Goal: Information Seeking & Learning: Learn about a topic

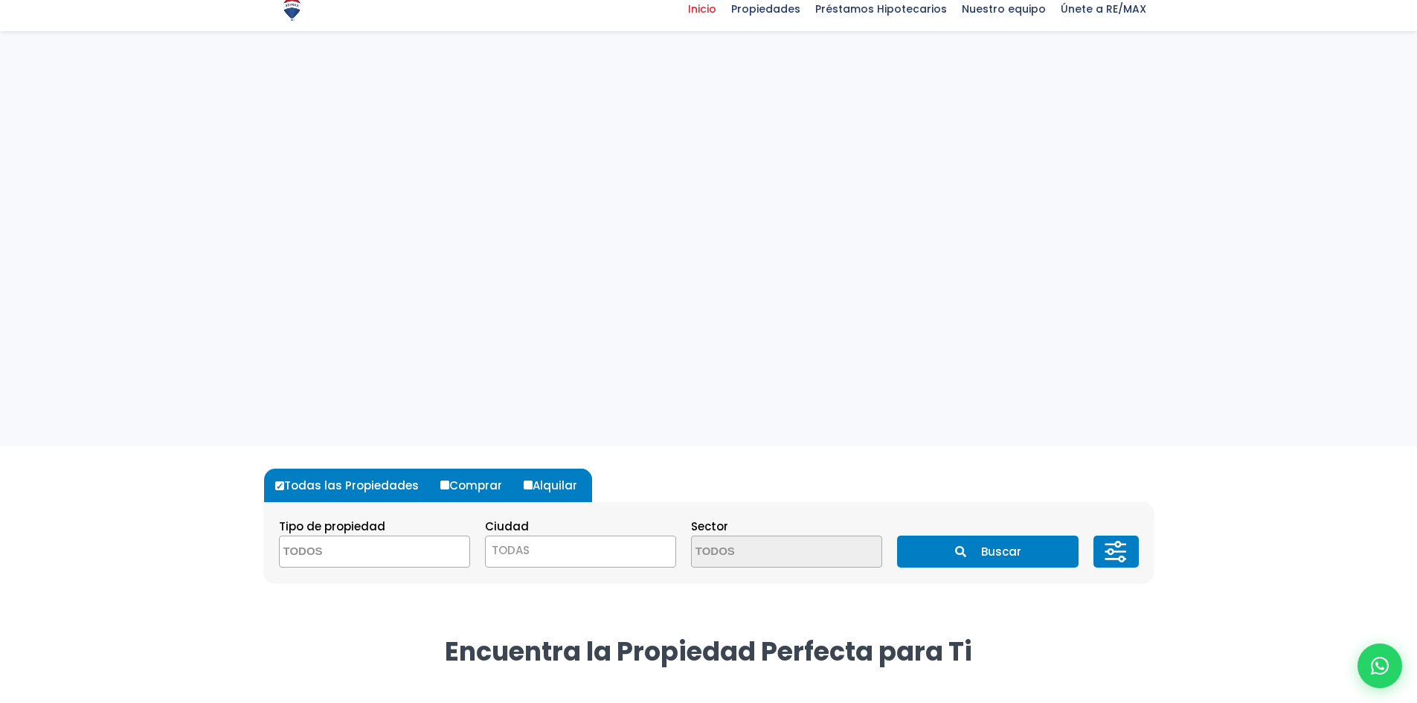
select select
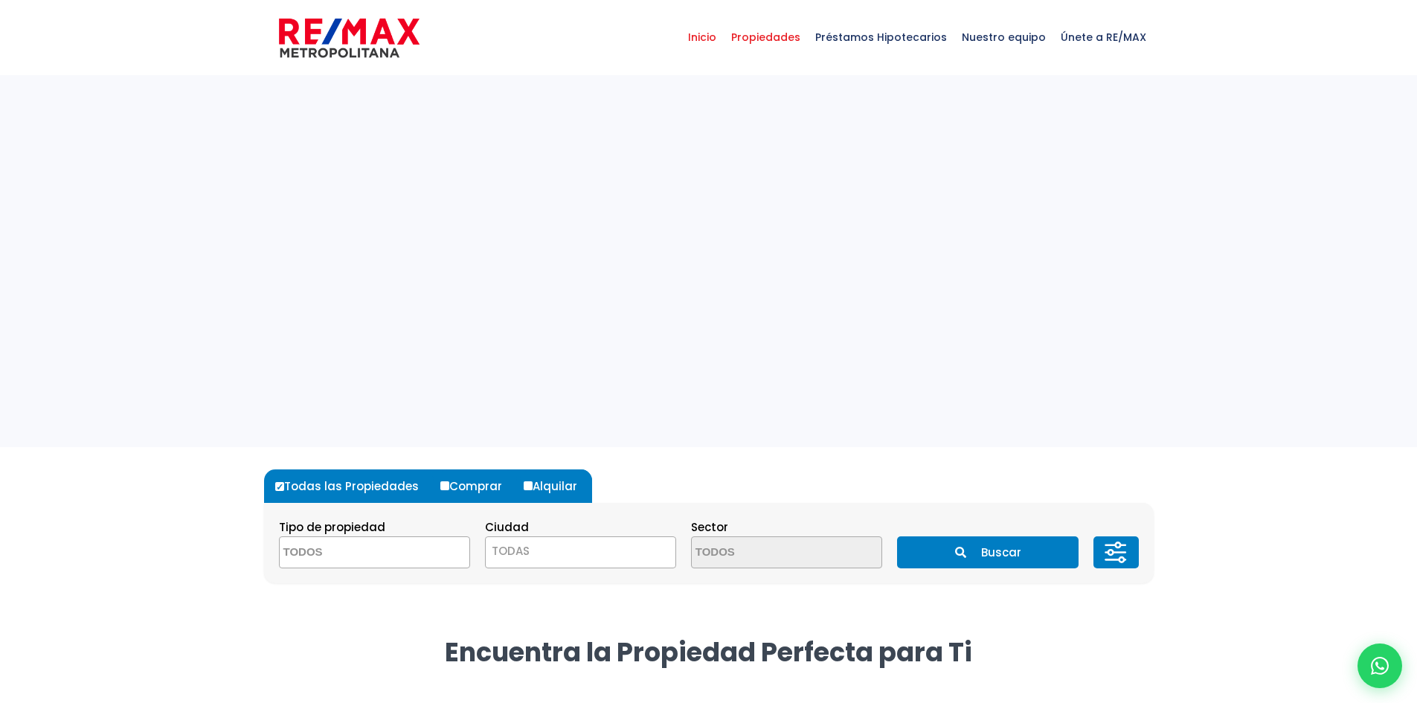
click at [792, 39] on span "Propiedades" at bounding box center [766, 37] width 84 height 45
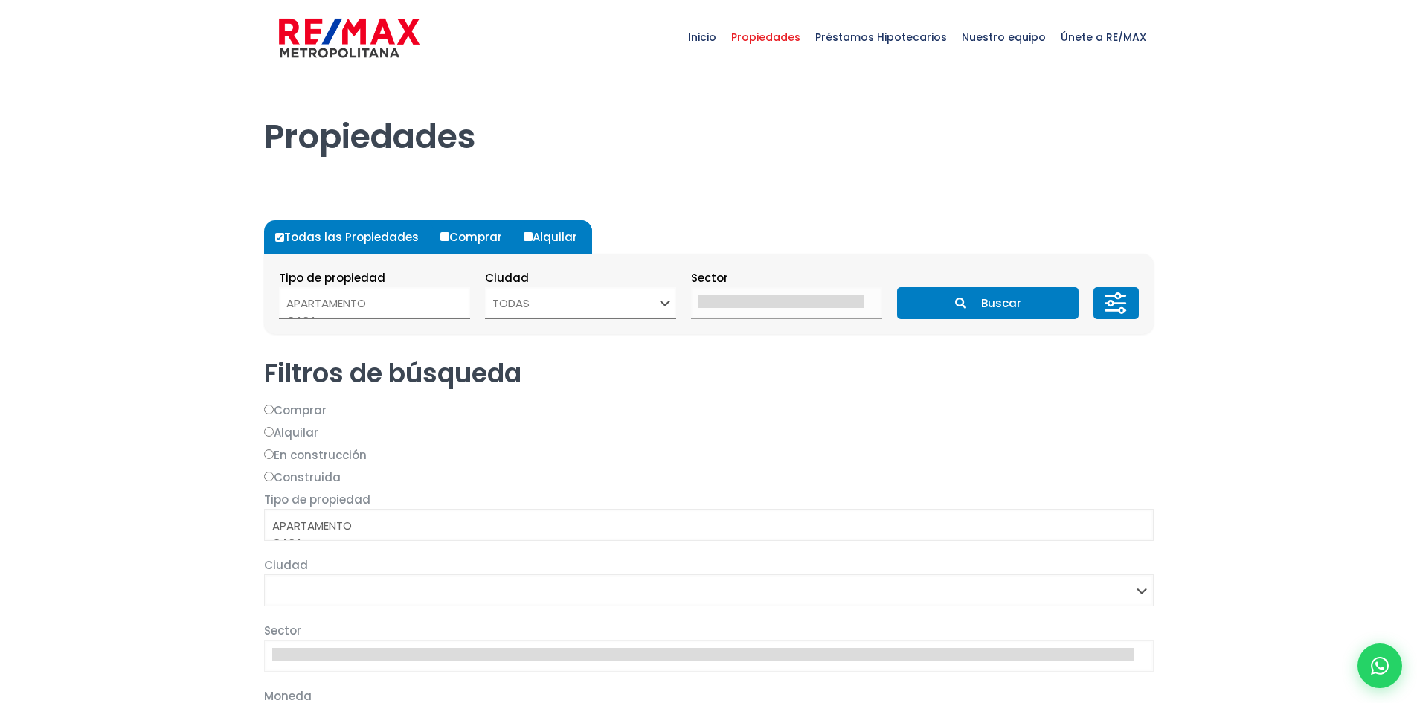
select select
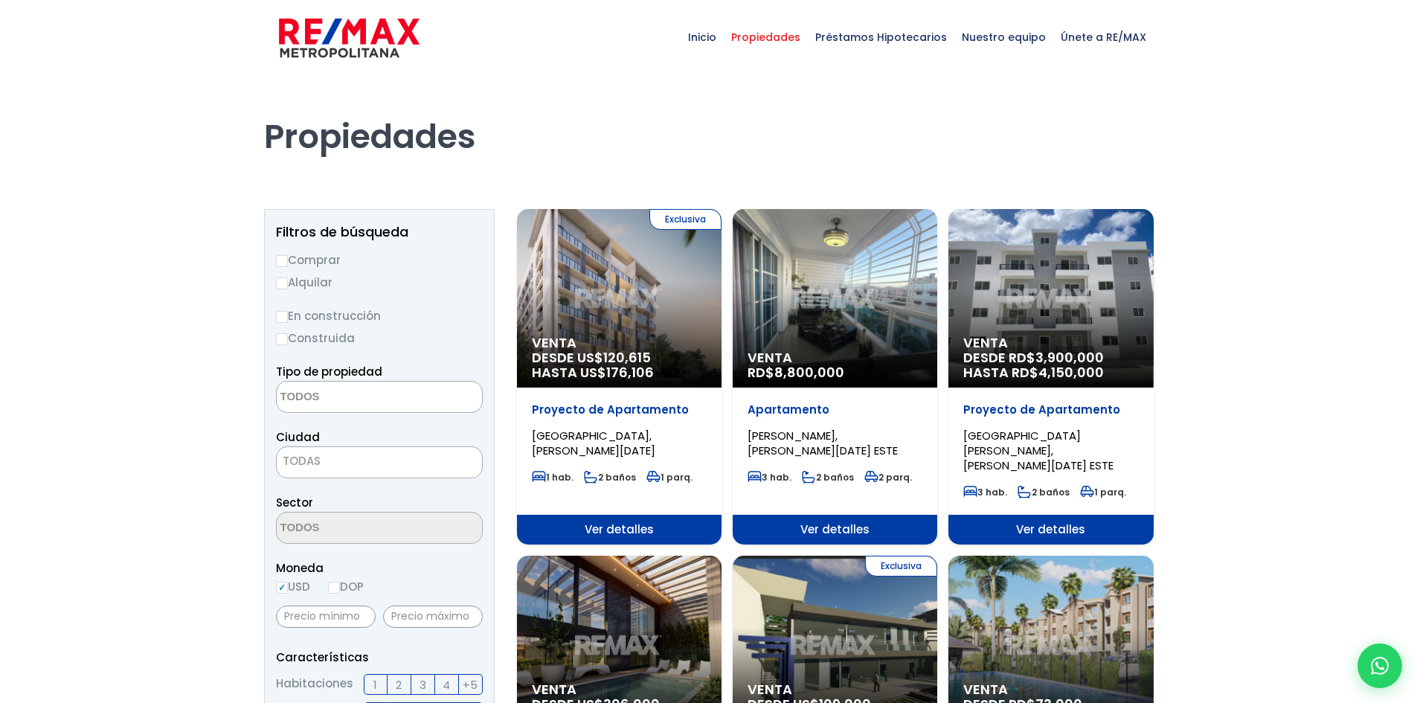
click at [283, 285] on input "Alquilar" at bounding box center [282, 283] width 12 height 12
radio input "true"
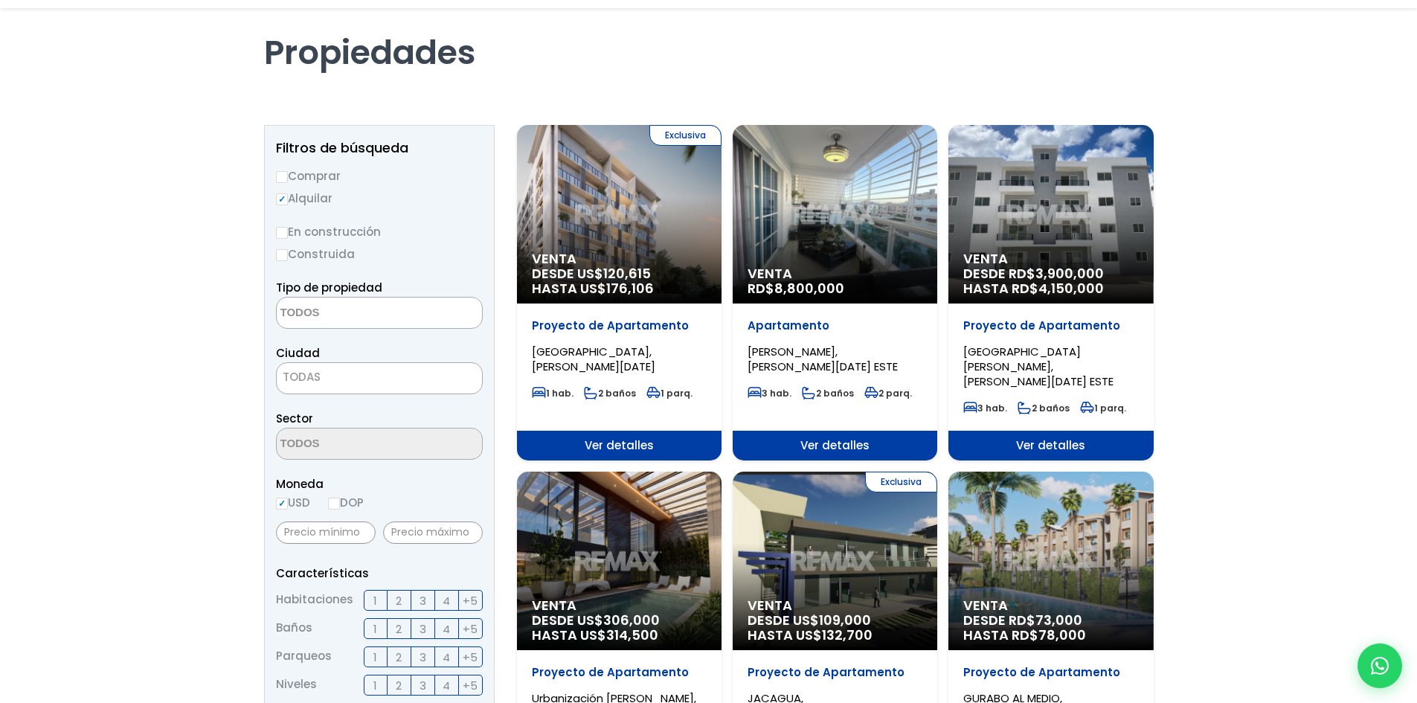
scroll to position [223, 0]
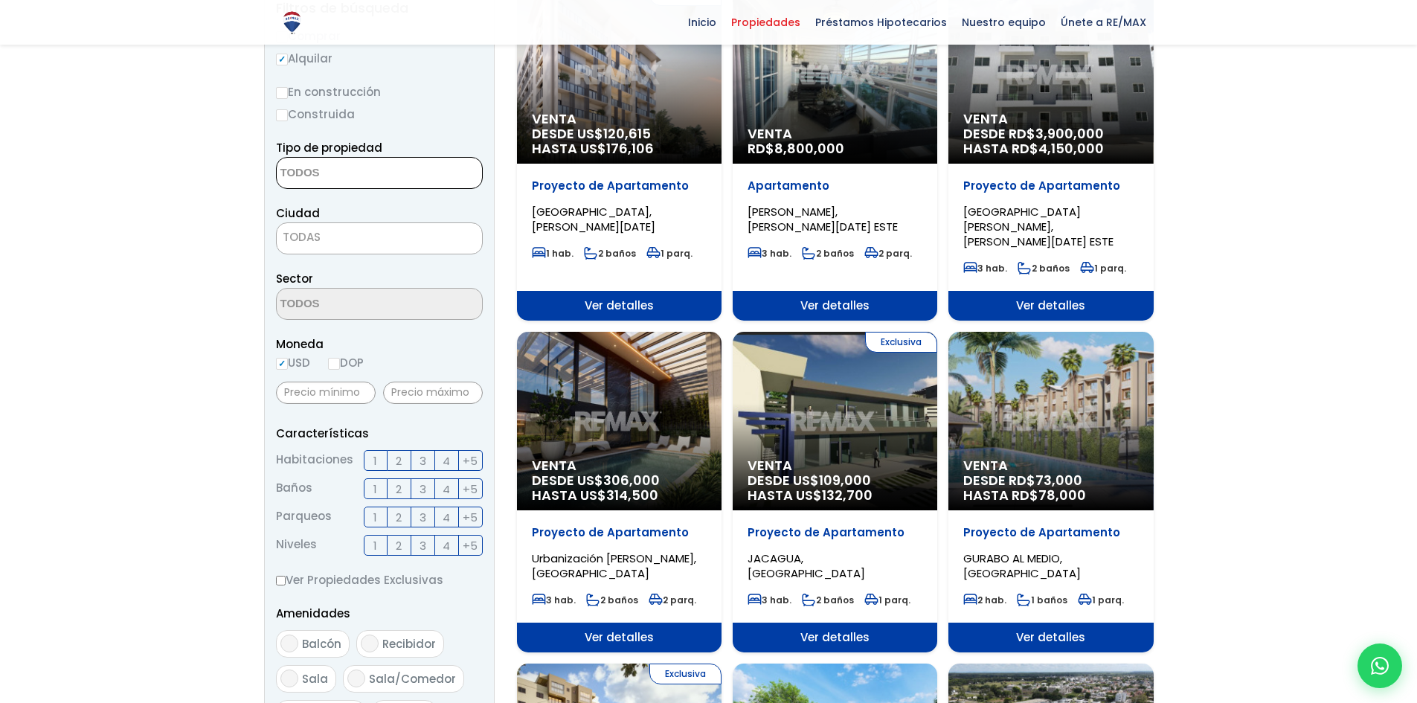
click at [426, 167] on span at bounding box center [379, 173] width 207 height 32
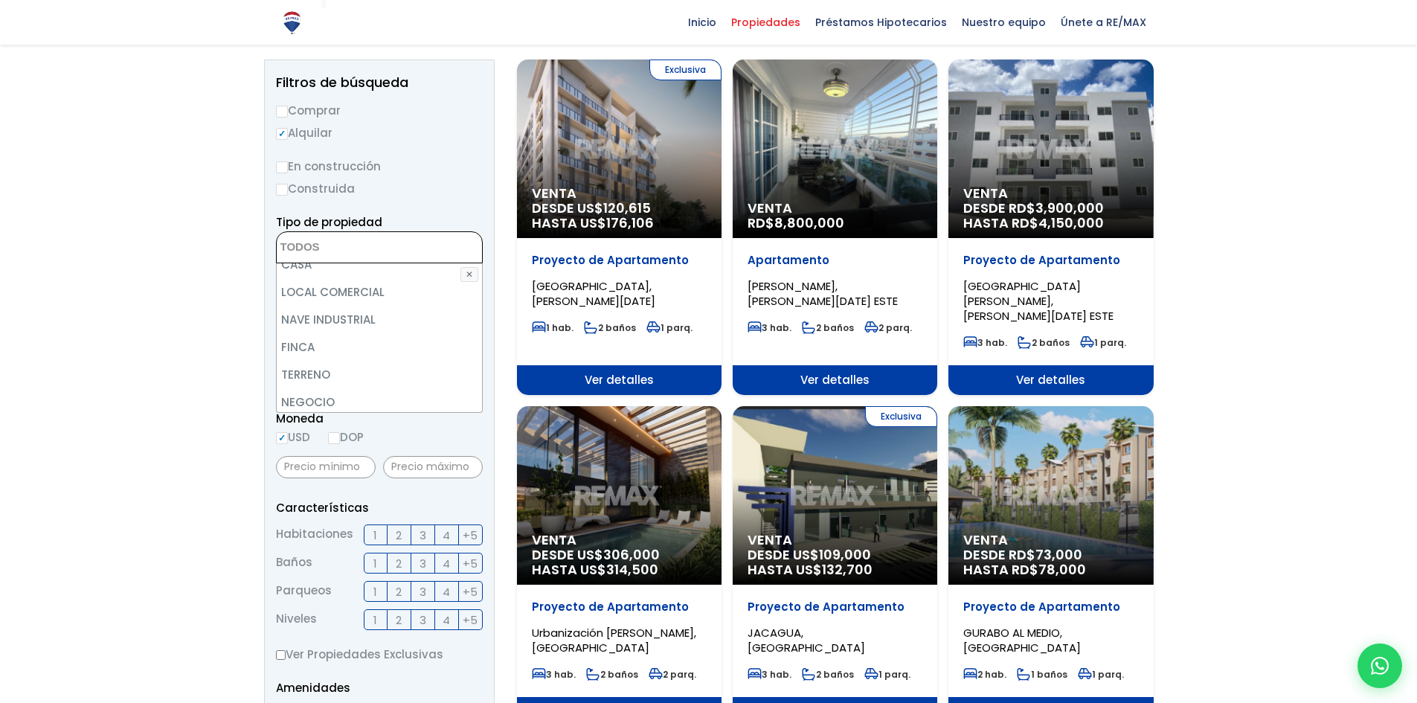
scroll to position [0, 0]
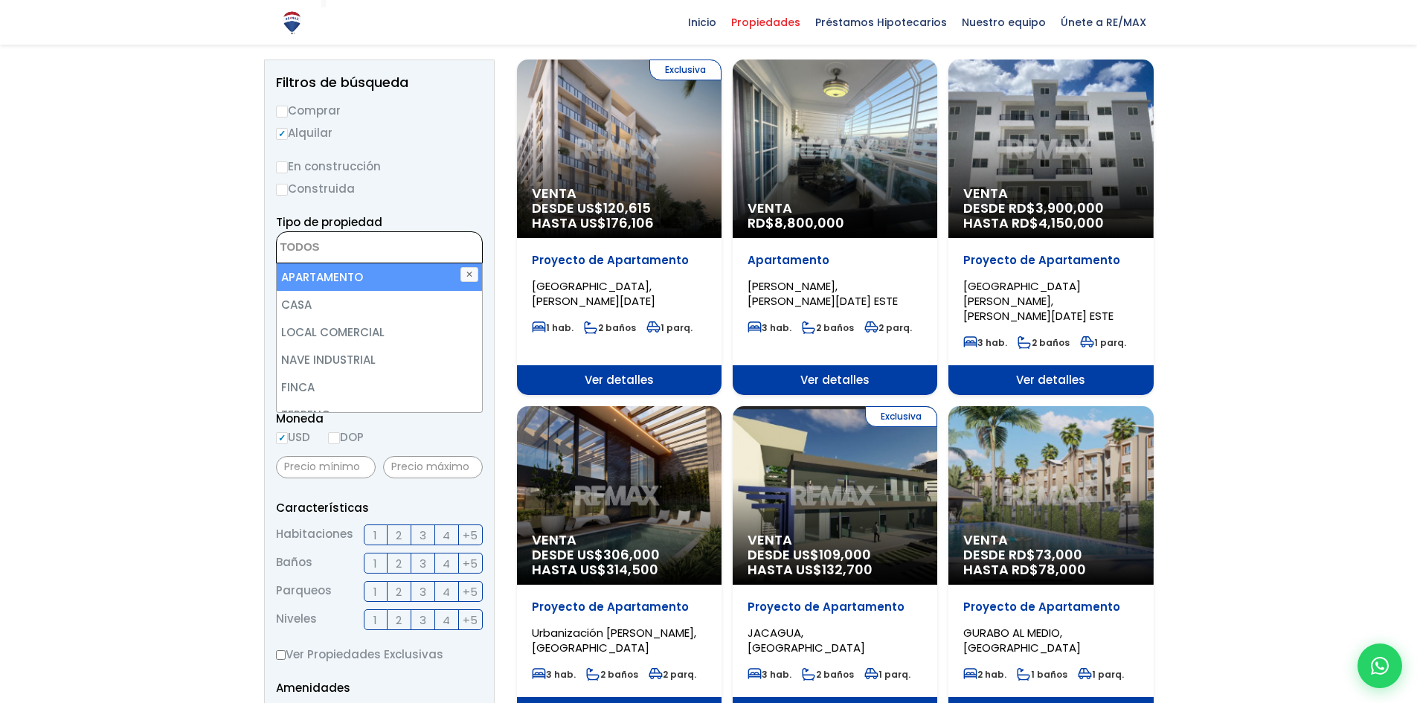
click at [417, 286] on li "APARTAMENTO" at bounding box center [379, 277] width 205 height 28
select select "apartment"
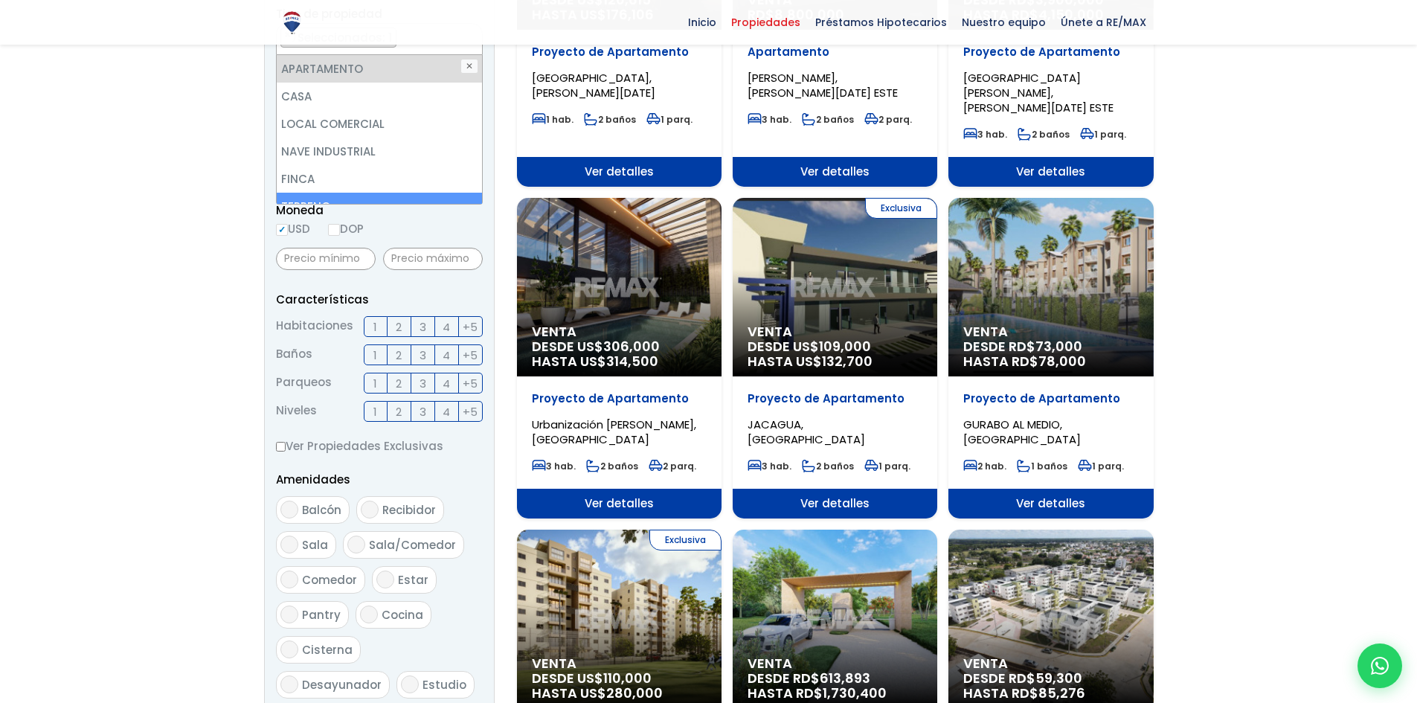
scroll to position [372, 0]
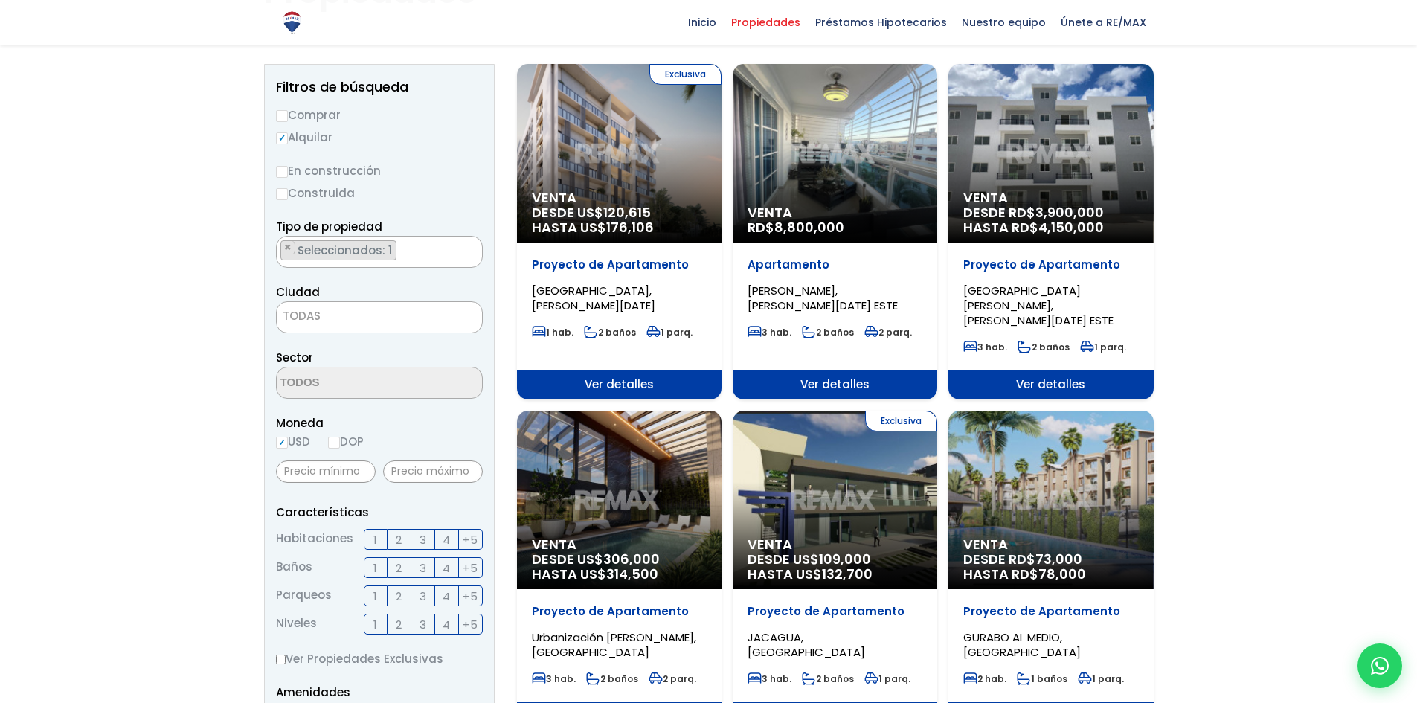
click at [426, 309] on form "Comprar Alquilar En construcción Construida Tipo de propiedad APARTAMENTO CASA …" at bounding box center [379, 583] width 207 height 955
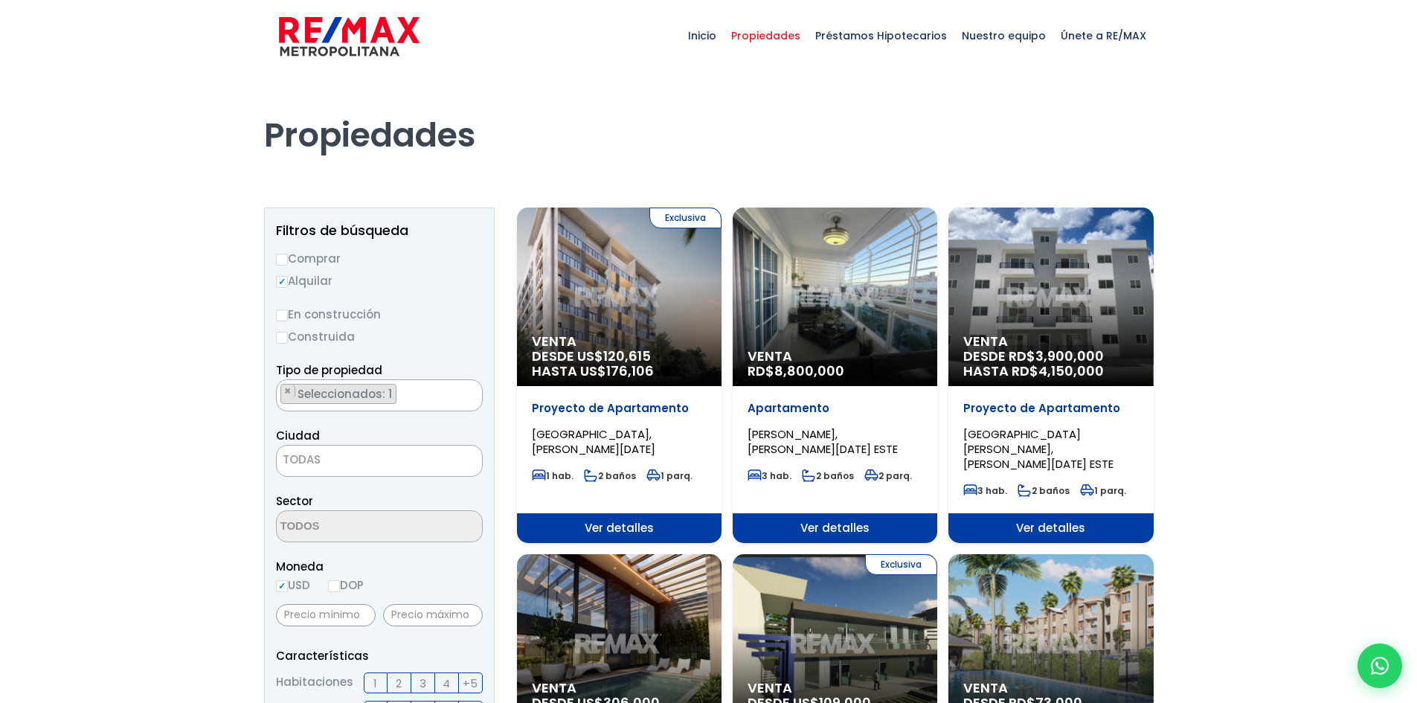
scroll to position [0, 0]
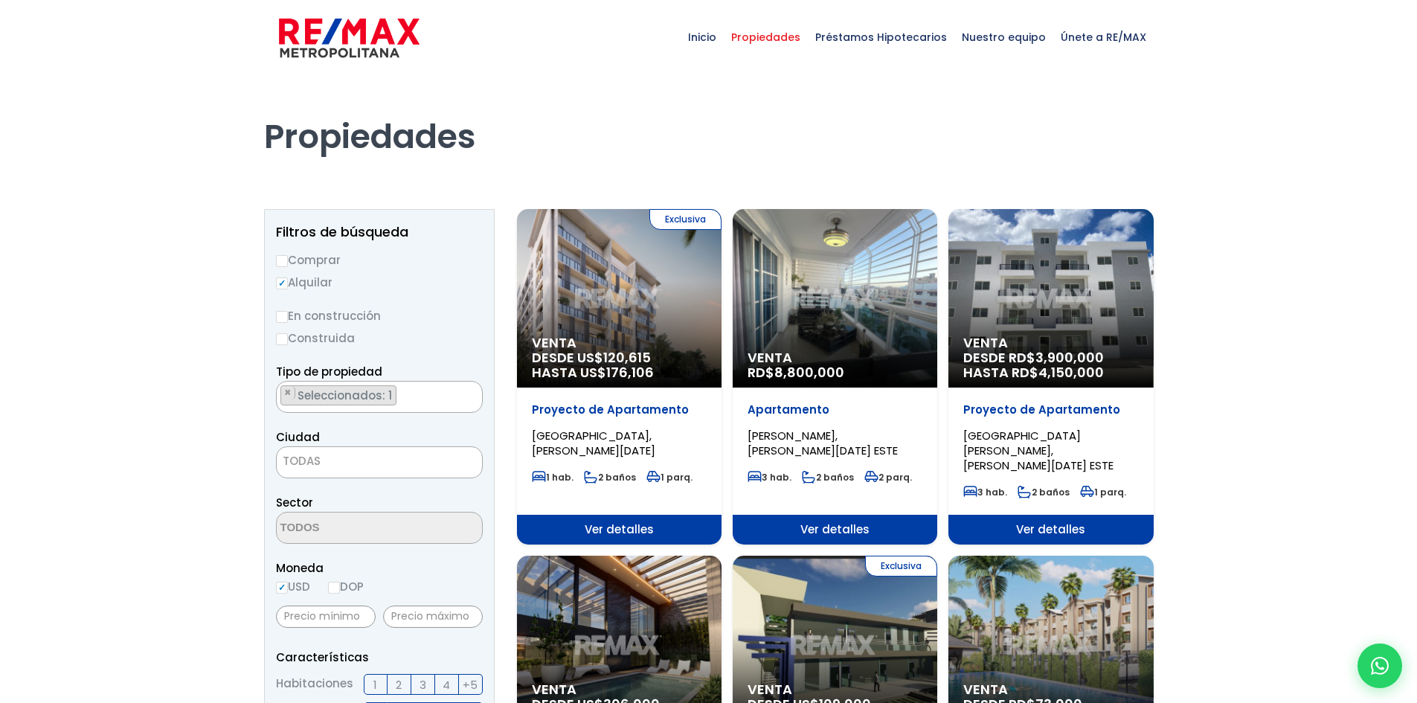
click at [354, 454] on span "TODAS" at bounding box center [379, 461] width 205 height 21
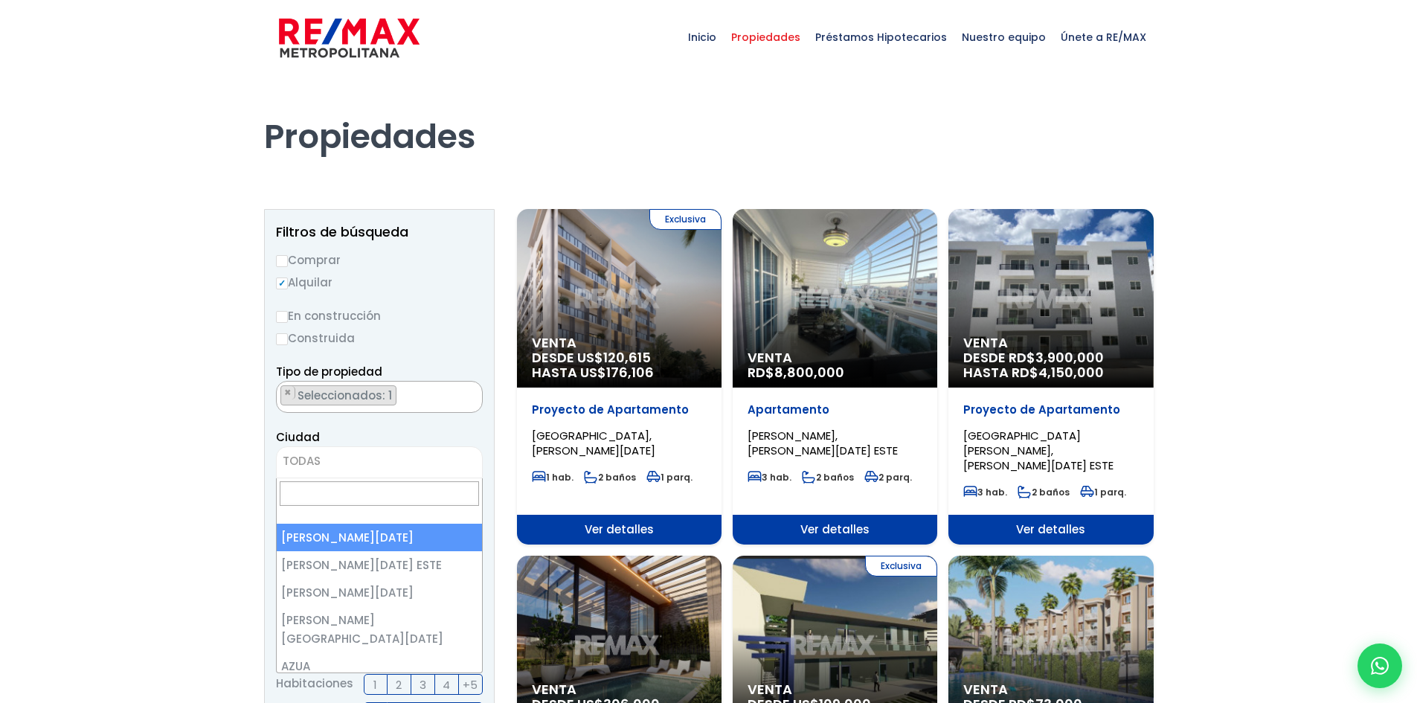
select select "1"
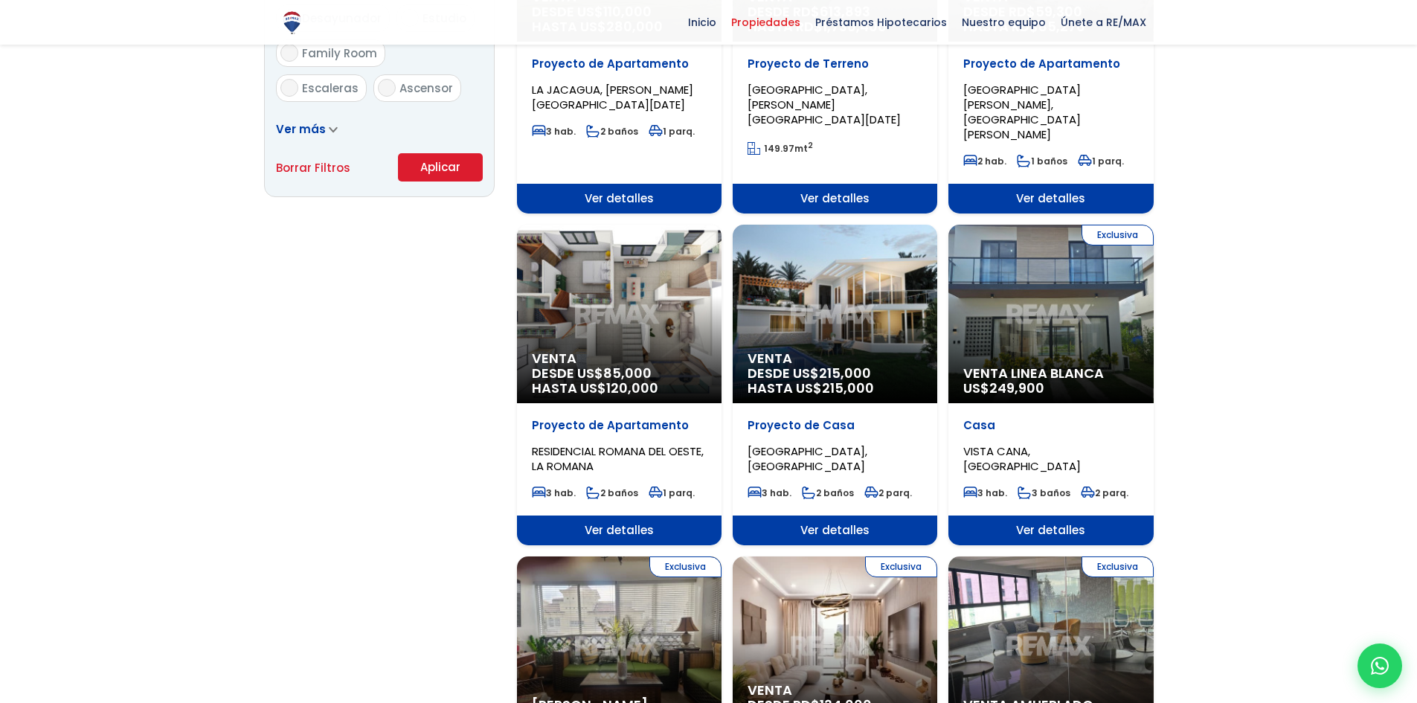
scroll to position [1041, 0]
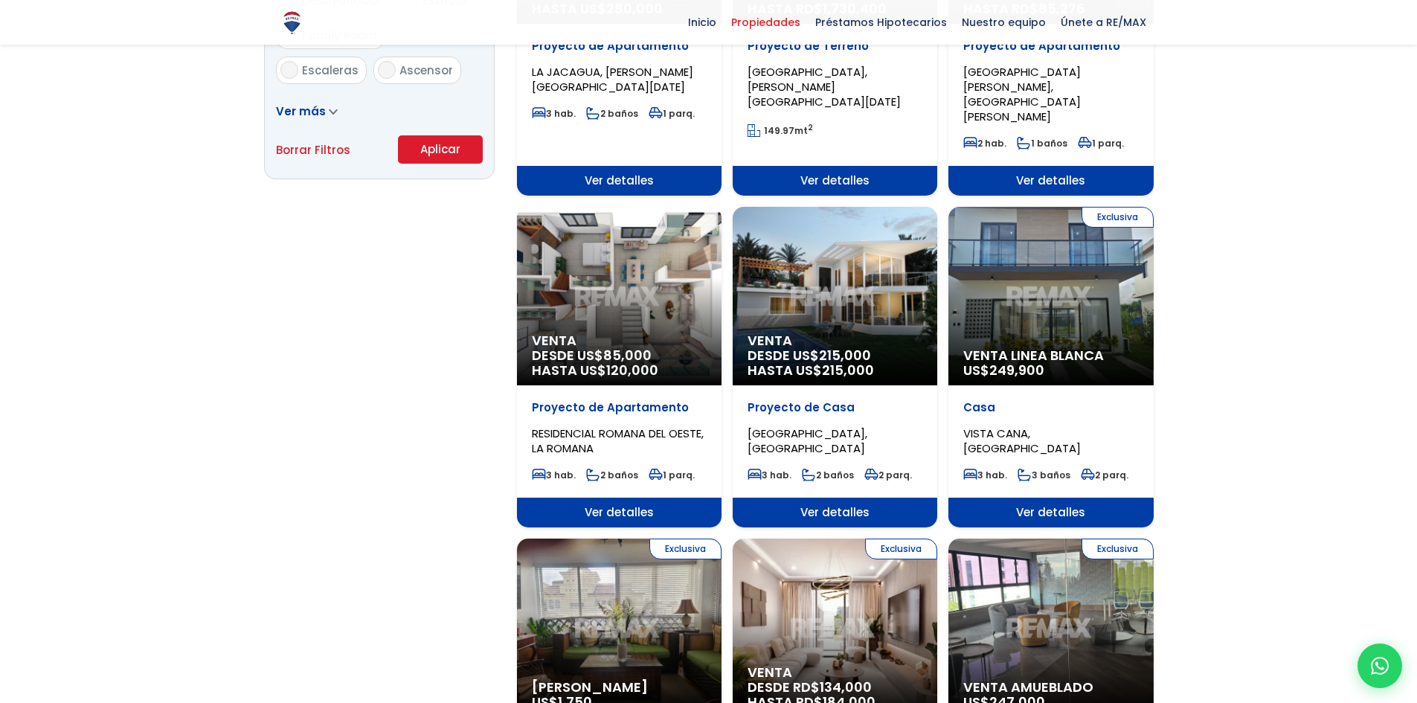
click at [426, 154] on button "Aplicar" at bounding box center [440, 149] width 85 height 28
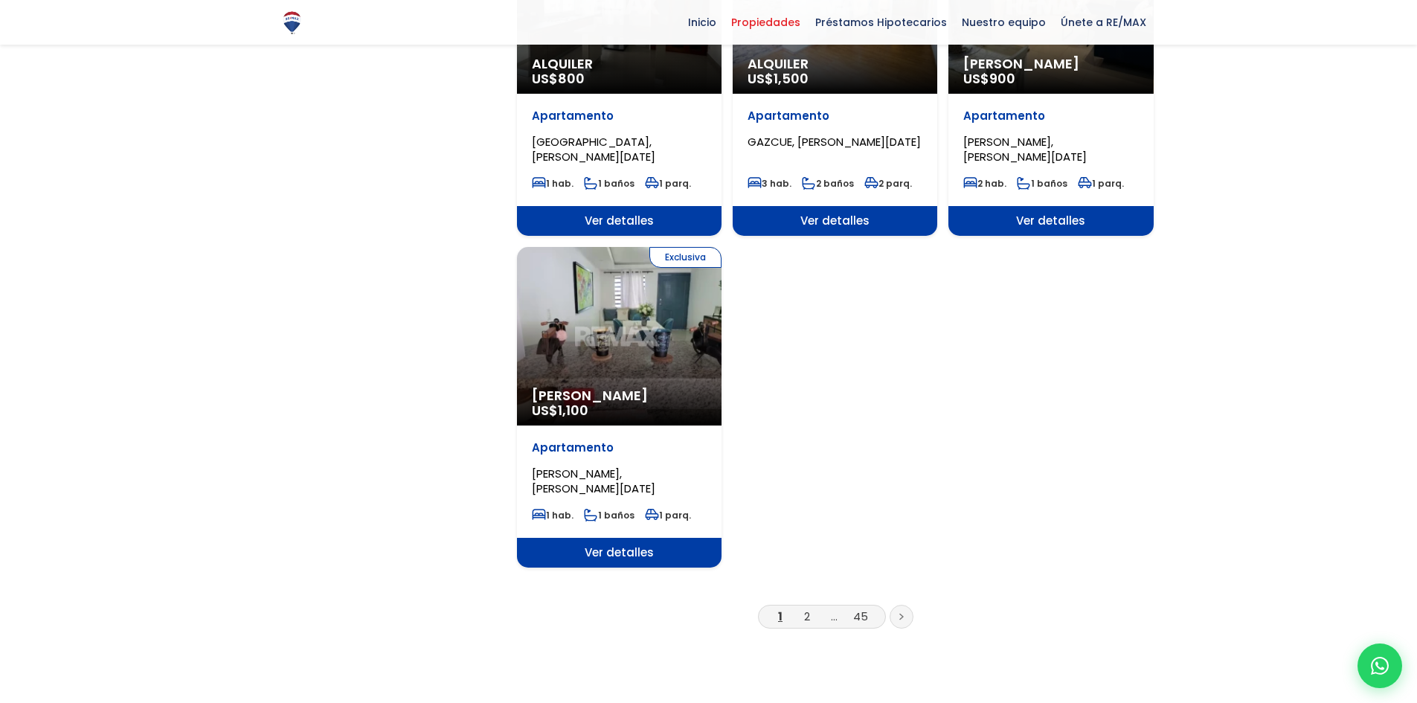
scroll to position [1637, 0]
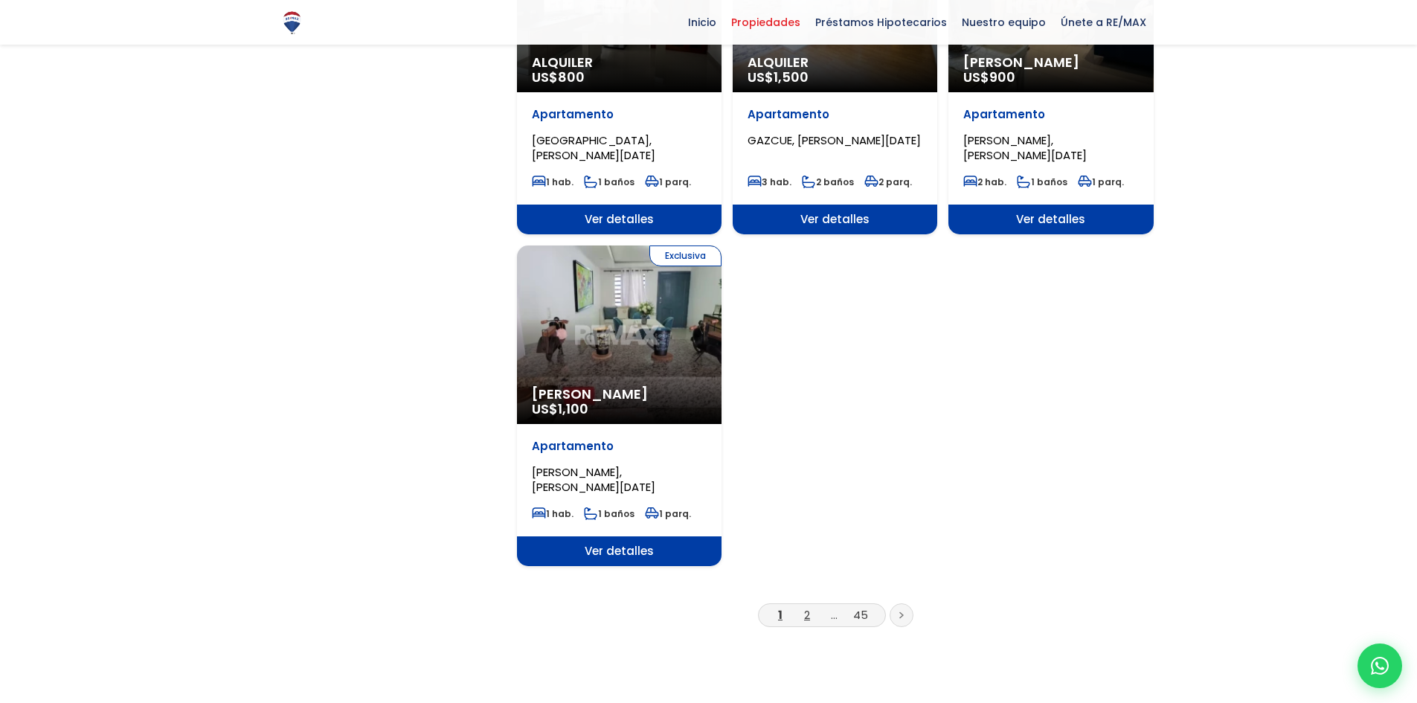
click at [805, 607] on link "2" at bounding box center [807, 615] width 6 height 16
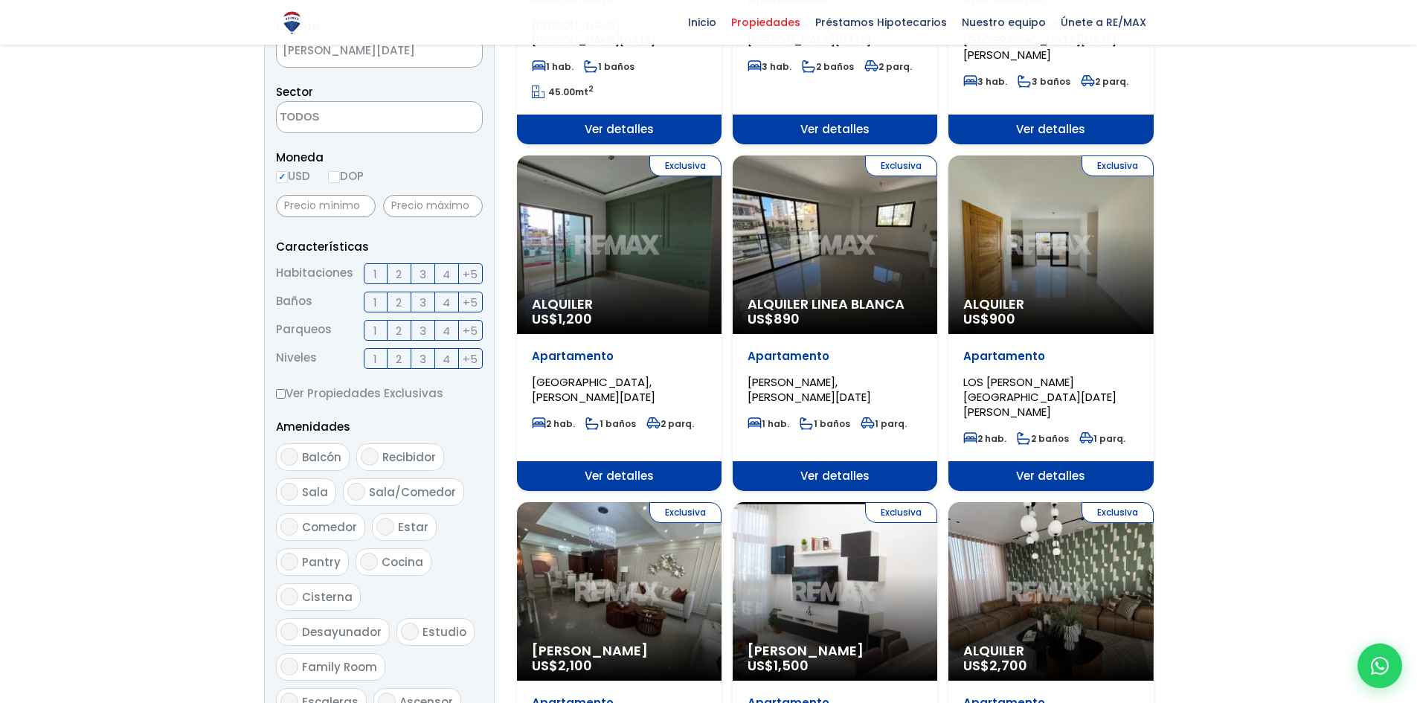
scroll to position [298, 0]
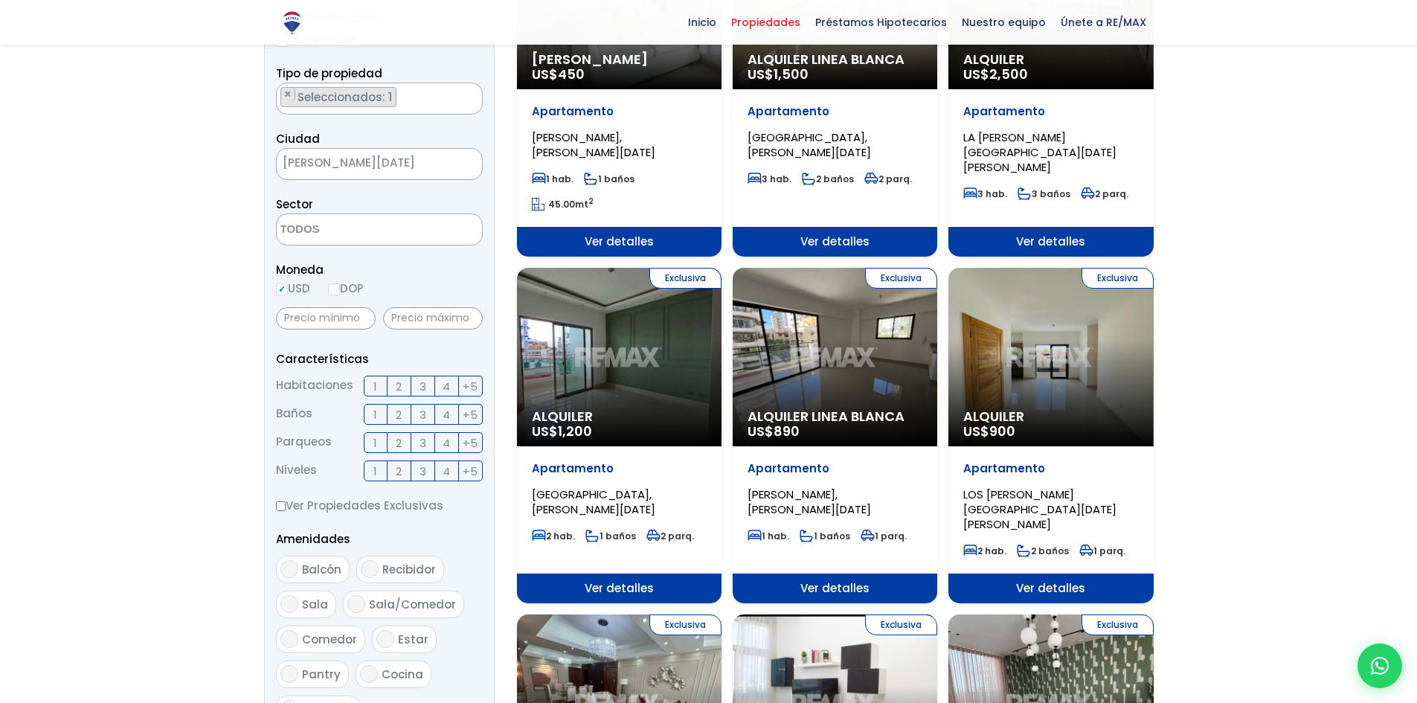
click at [623, 334] on div "Exclusiva Alquiler US$ 1,200" at bounding box center [619, 357] width 205 height 179
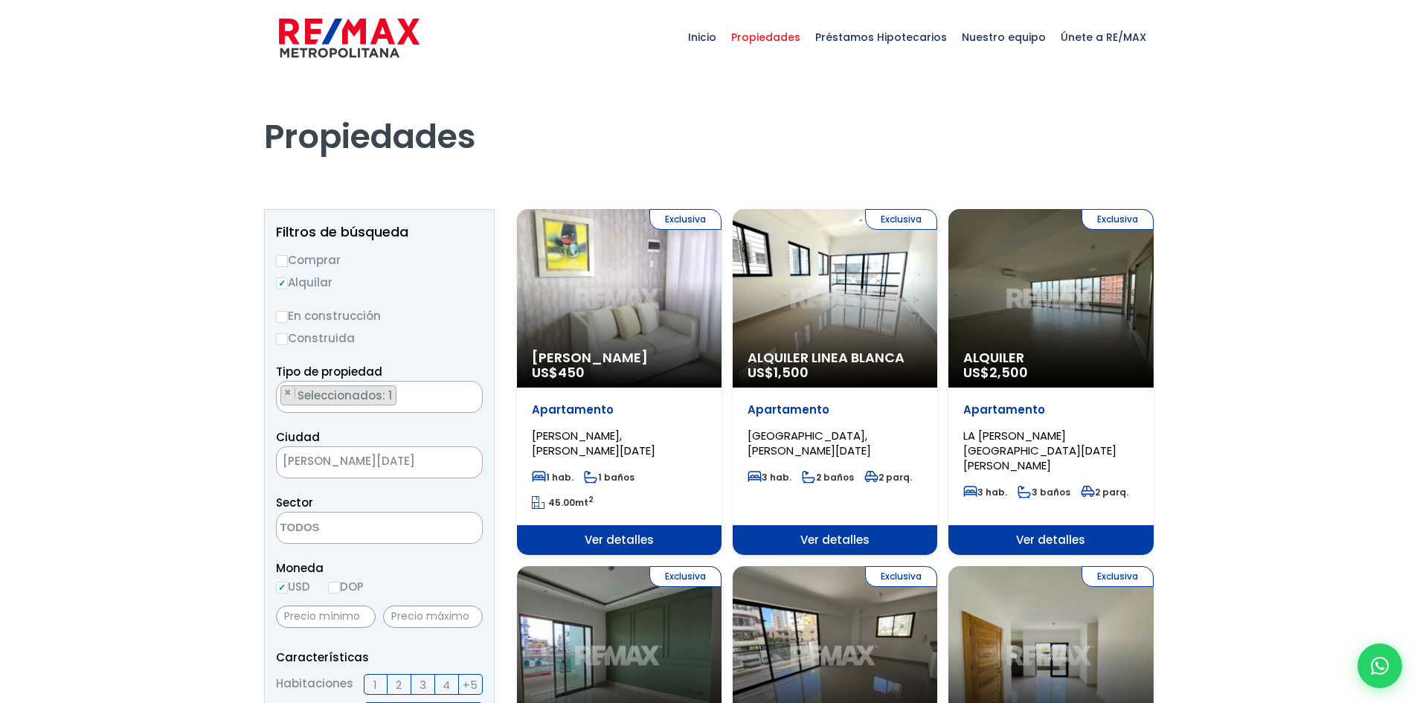
click at [643, 320] on div "Exclusiva Alquiler Amueblado US$ 450" at bounding box center [619, 298] width 205 height 179
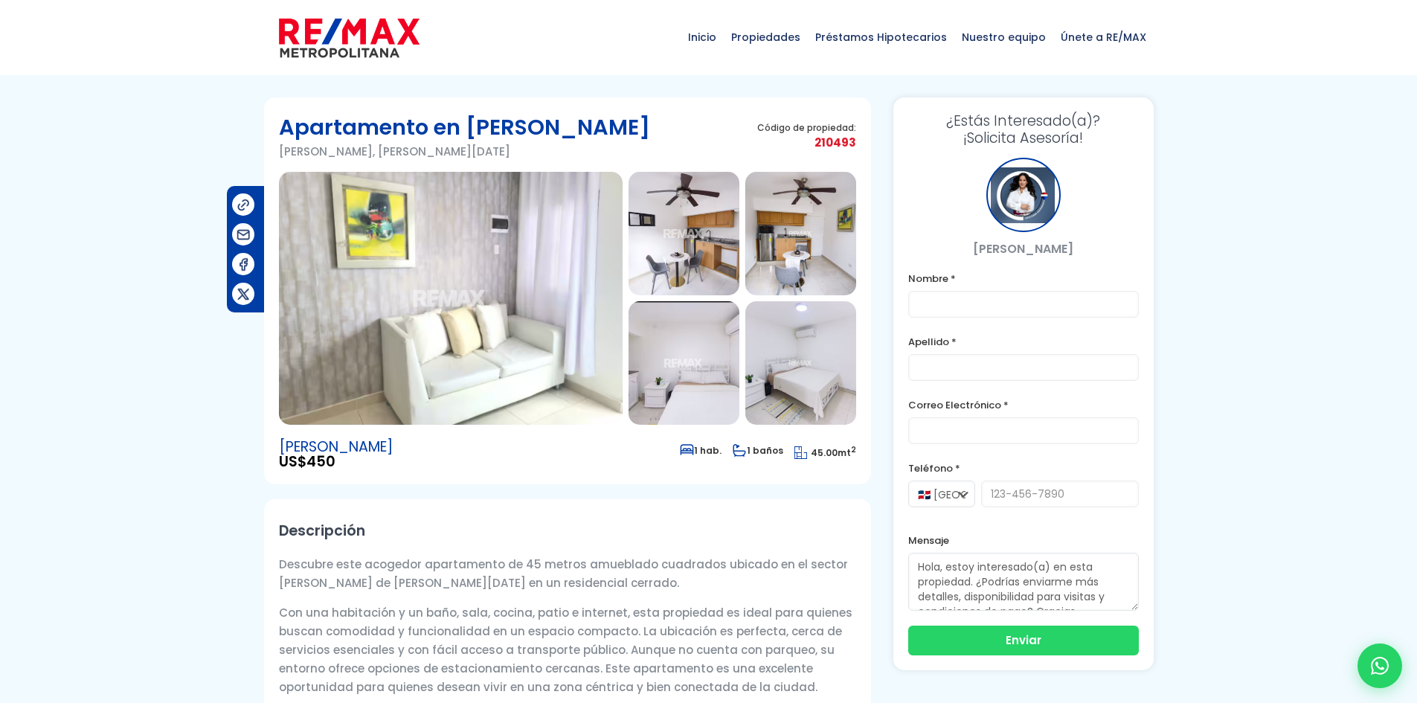
click at [687, 263] on img at bounding box center [684, 233] width 111 height 123
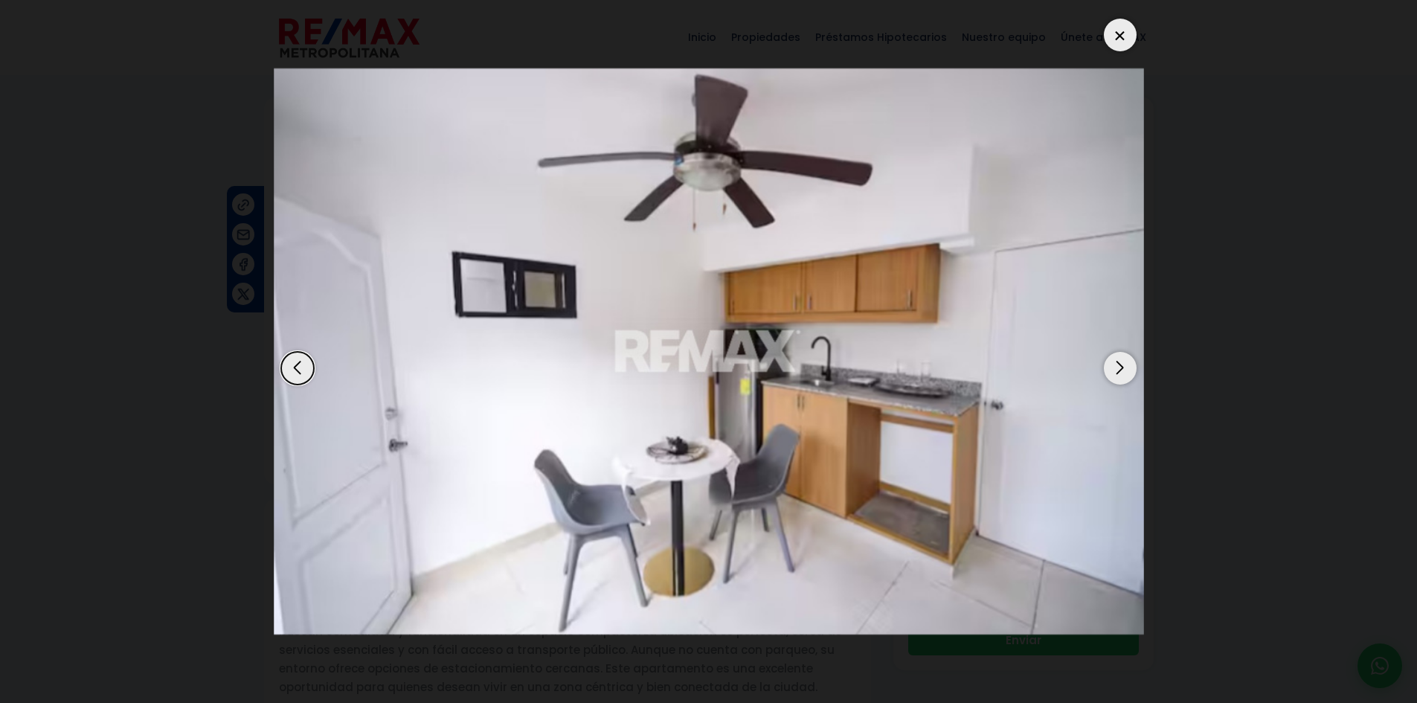
click at [1119, 368] on div "Next slide" at bounding box center [1120, 368] width 33 height 33
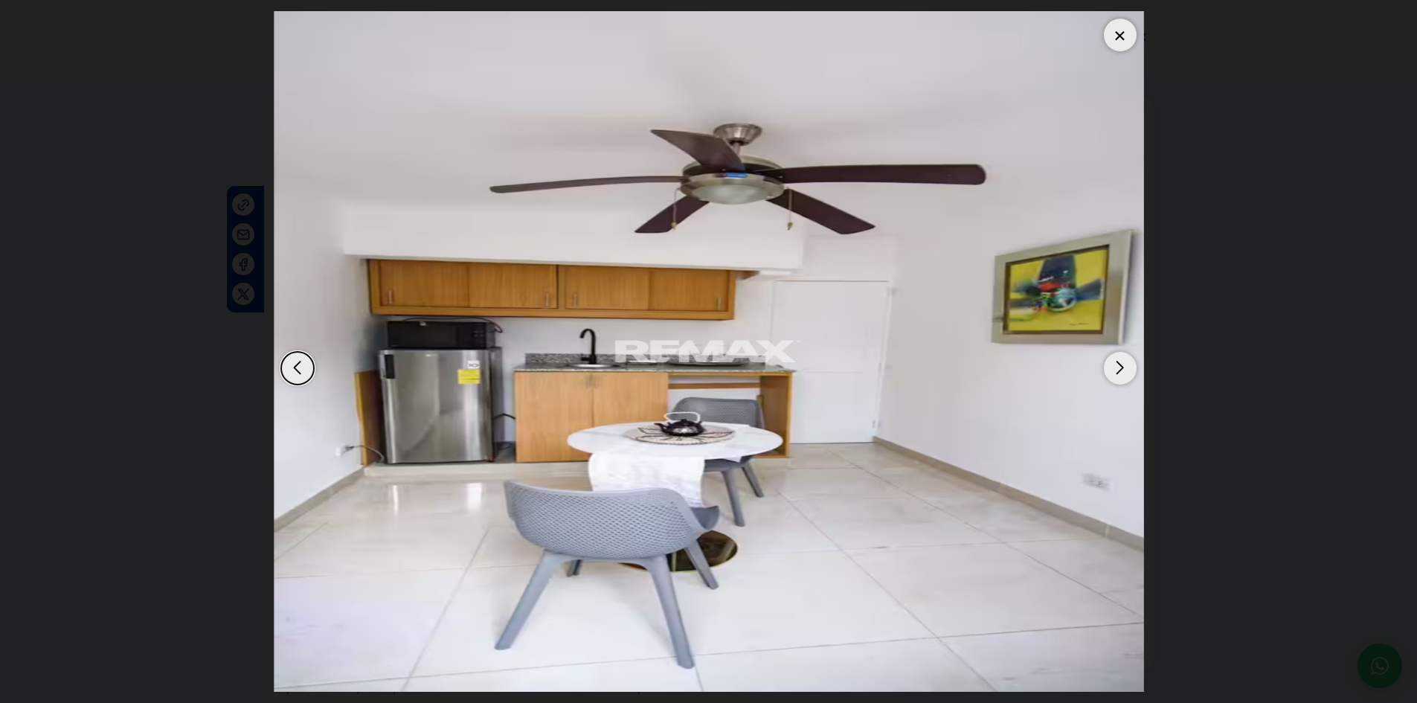
click at [1119, 368] on div "Next slide" at bounding box center [1120, 368] width 33 height 33
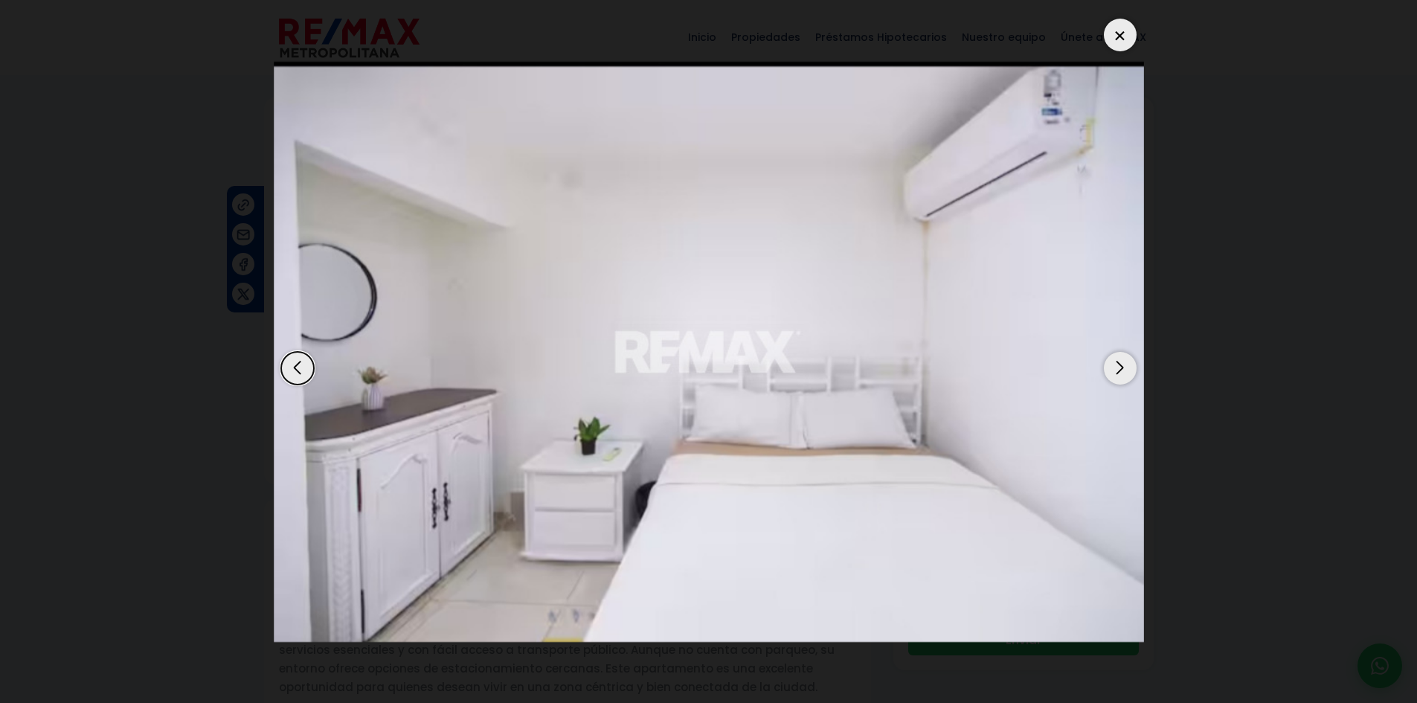
click at [1119, 368] on div "Next slide" at bounding box center [1120, 368] width 33 height 33
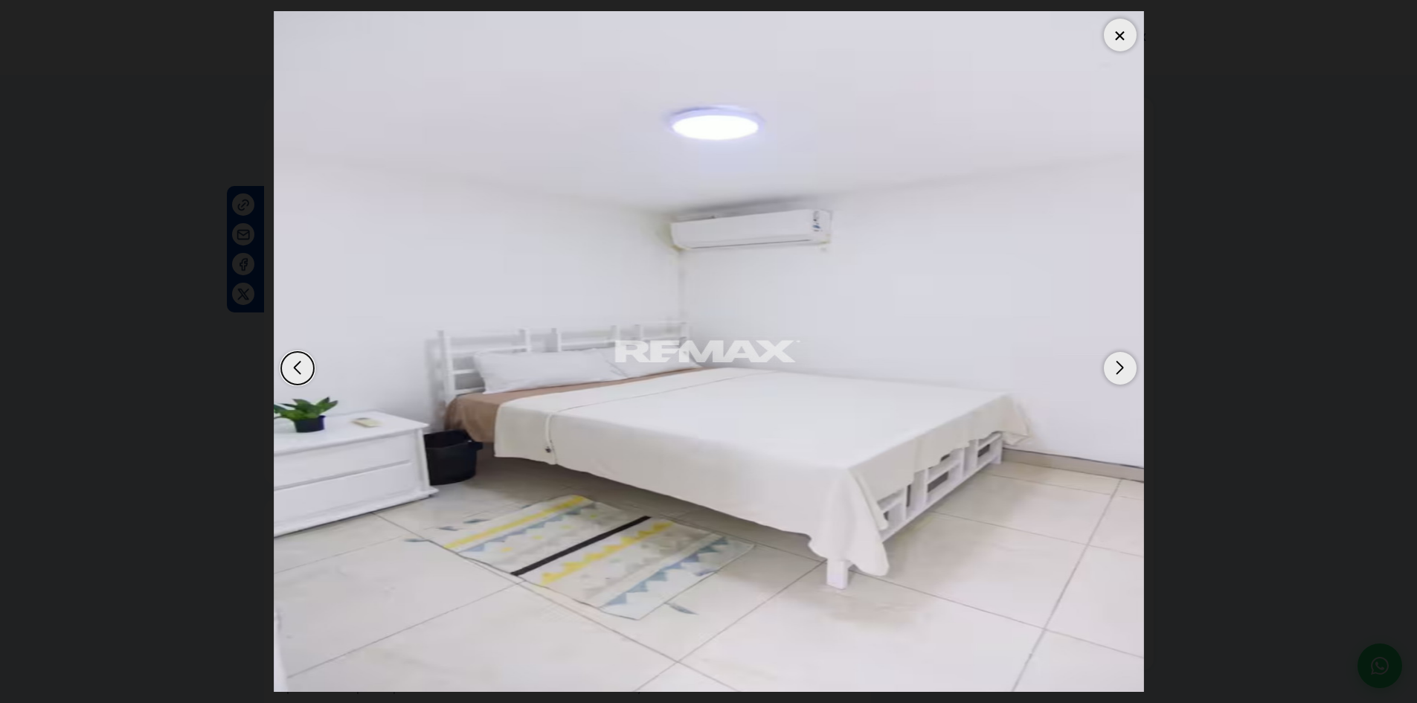
click at [1119, 368] on div "Next slide" at bounding box center [1120, 368] width 33 height 33
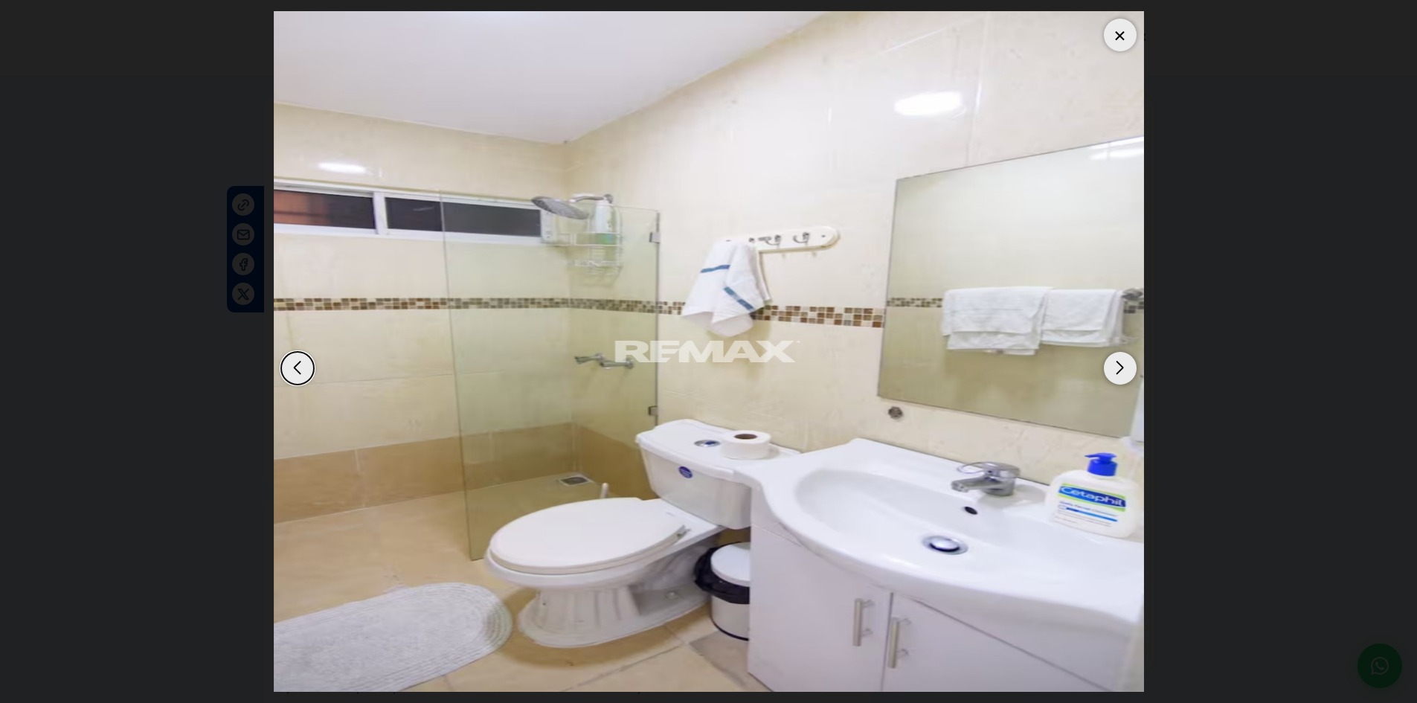
click at [1119, 368] on div "Next slide" at bounding box center [1120, 368] width 33 height 33
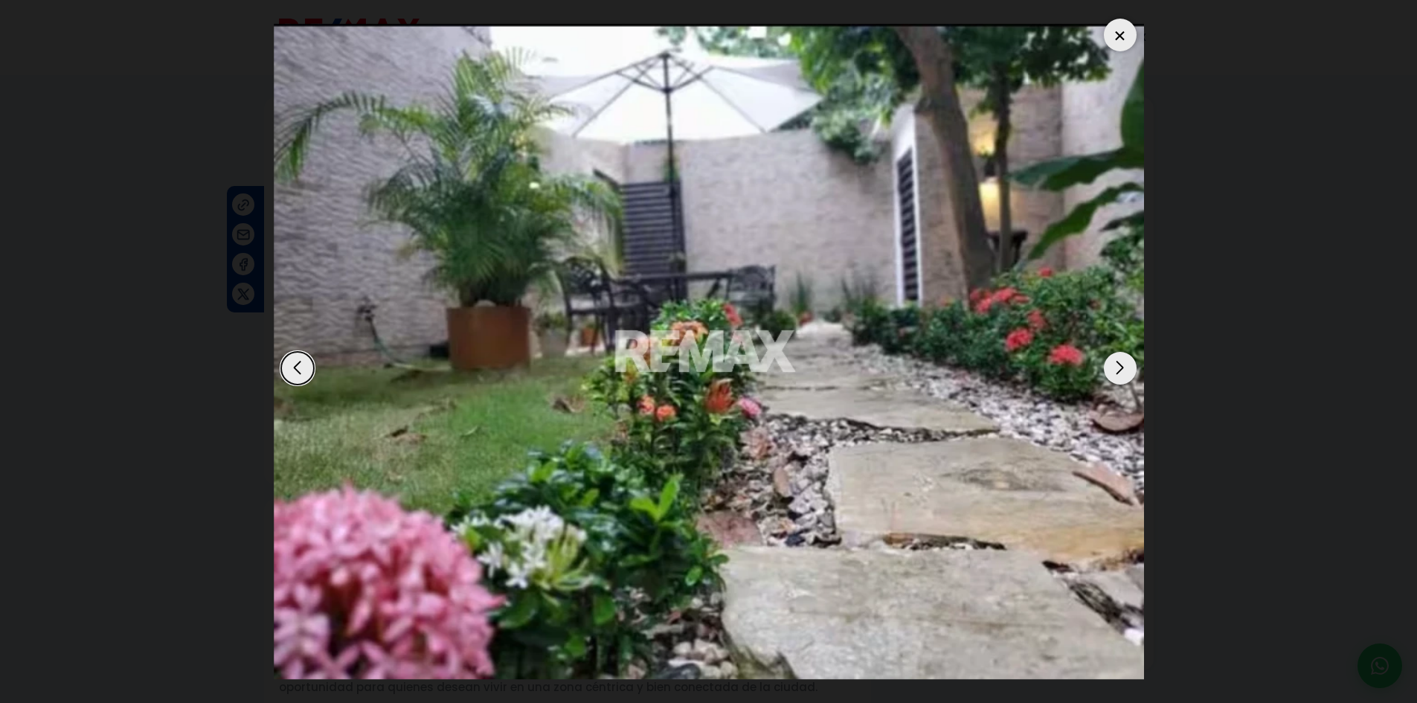
click at [1119, 368] on div "Next slide" at bounding box center [1120, 368] width 33 height 33
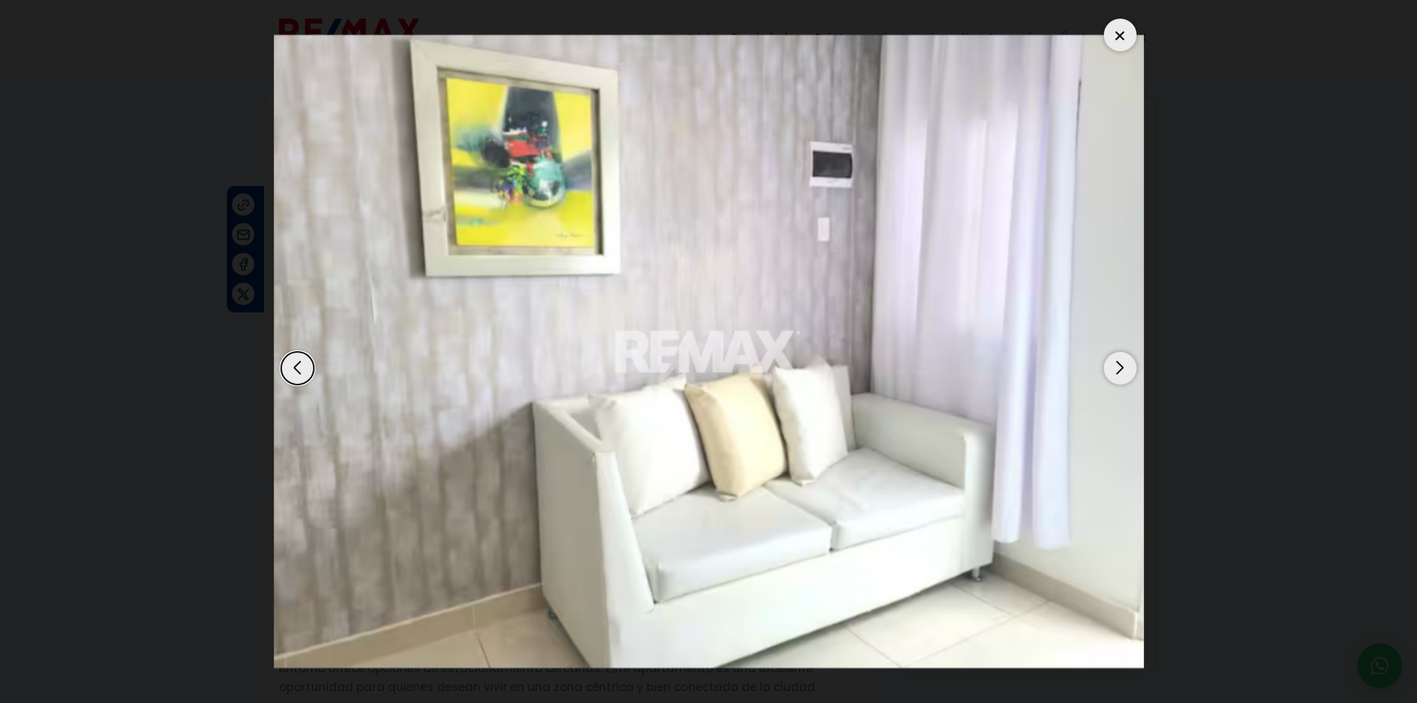
click at [1119, 368] on div "Next slide" at bounding box center [1120, 368] width 33 height 33
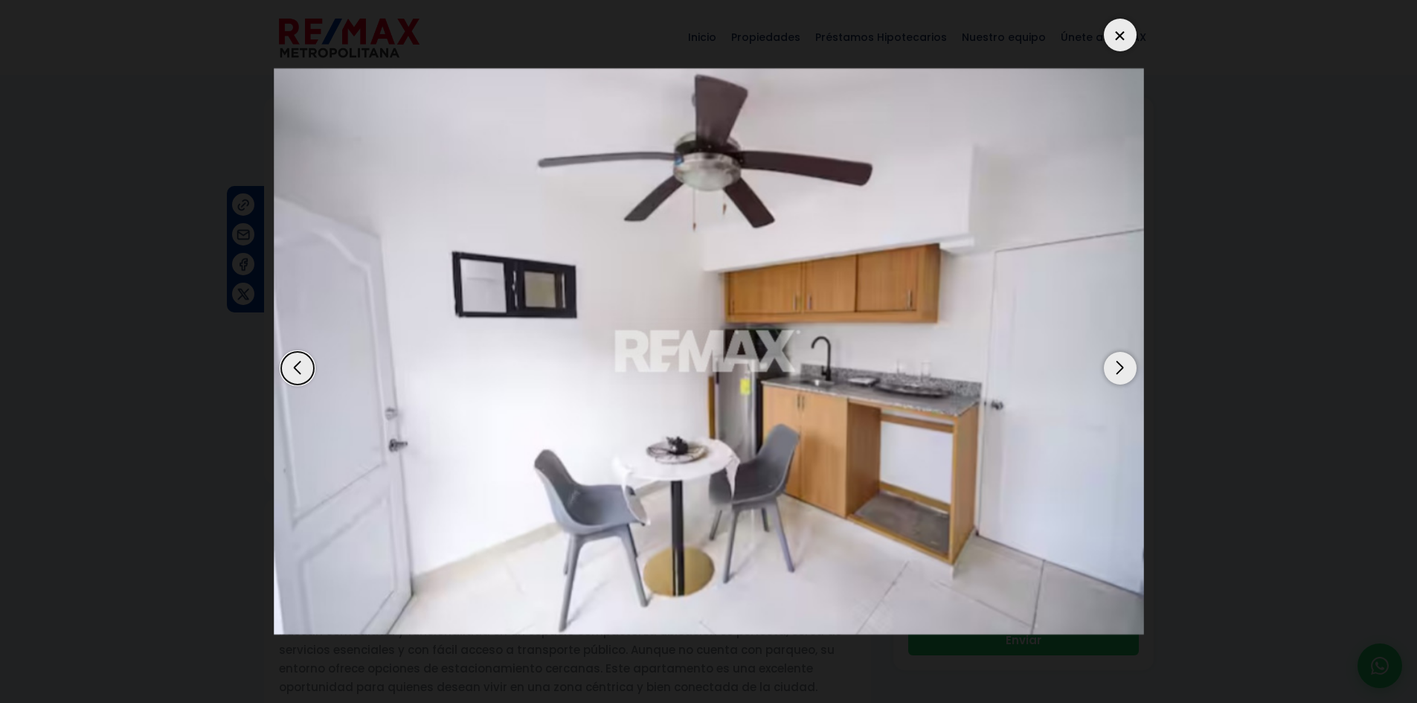
click at [292, 367] on div "Previous slide" at bounding box center [297, 368] width 33 height 33
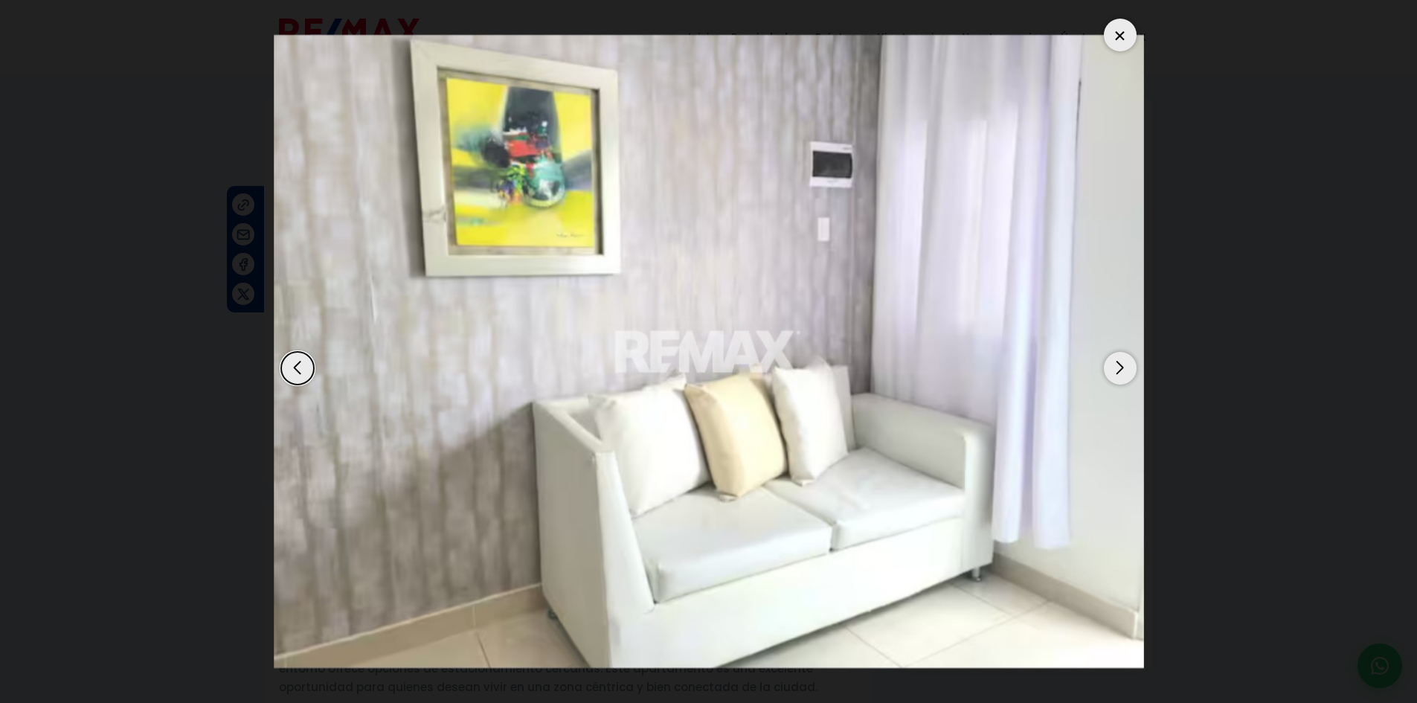
click at [1119, 33] on div at bounding box center [1120, 35] width 33 height 33
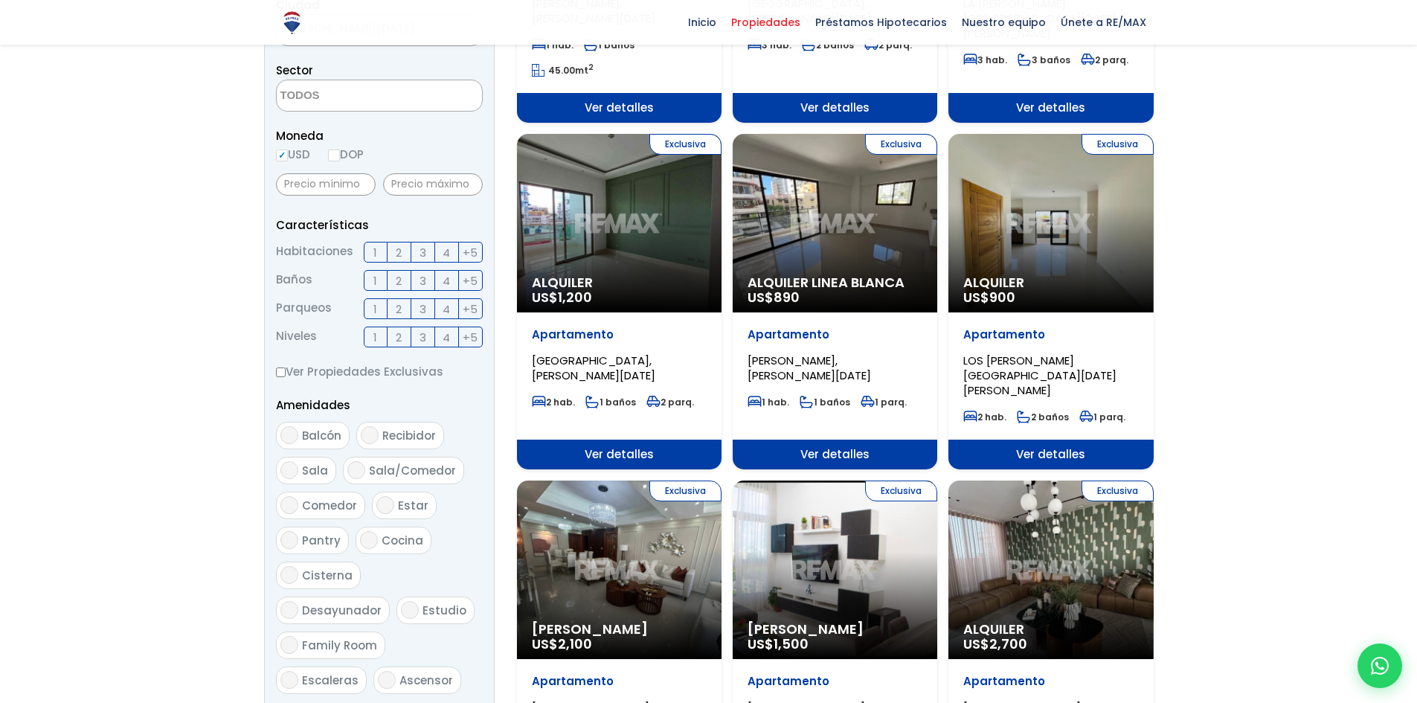
scroll to position [372, 0]
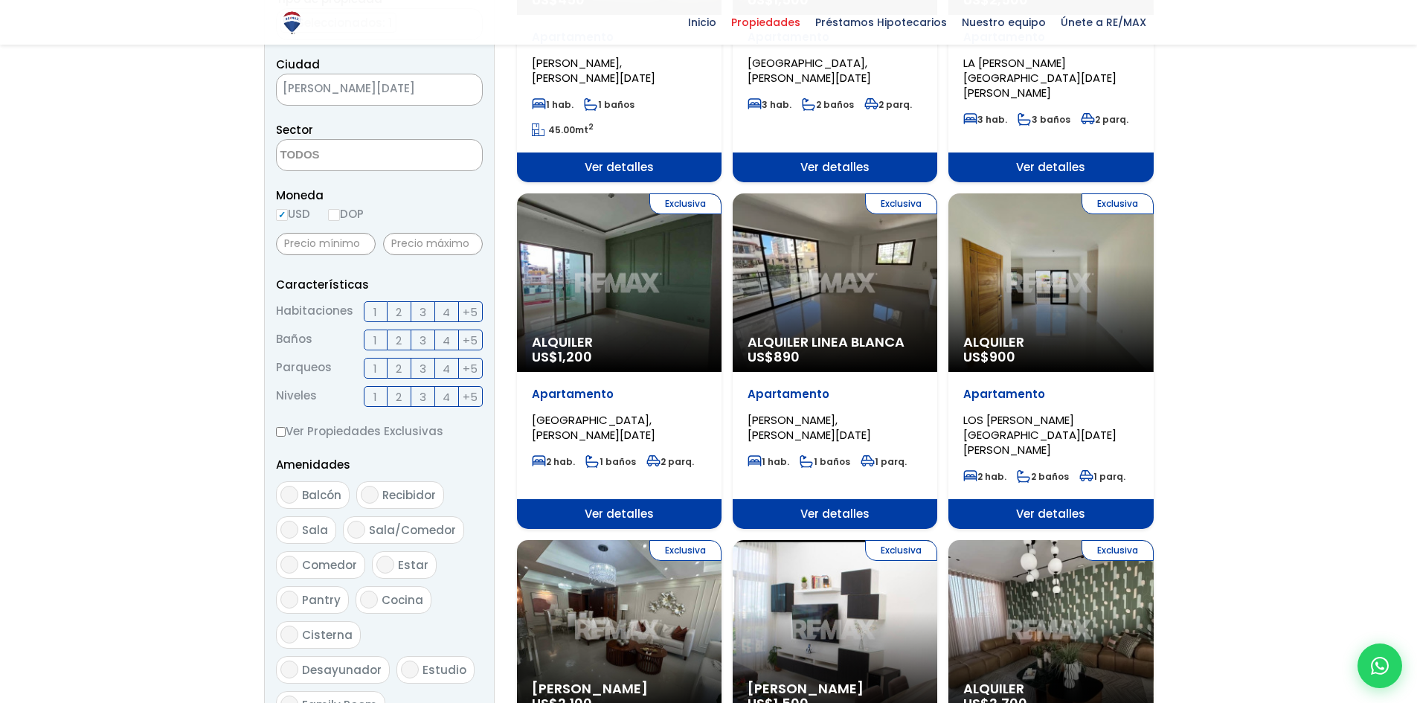
click at [820, 304] on div "Exclusiva Alquiler Linea Blanca US$ 890" at bounding box center [835, 282] width 205 height 179
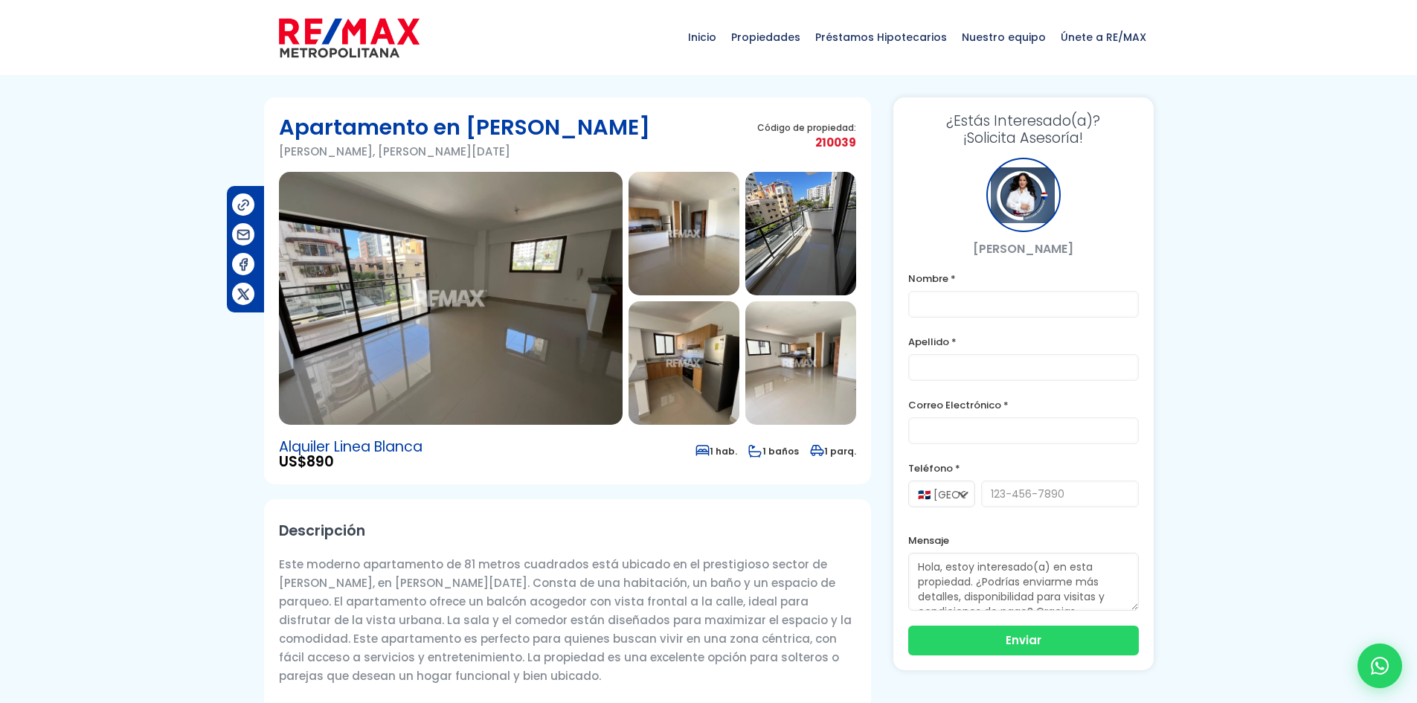
click at [799, 374] on img at bounding box center [800, 362] width 111 height 123
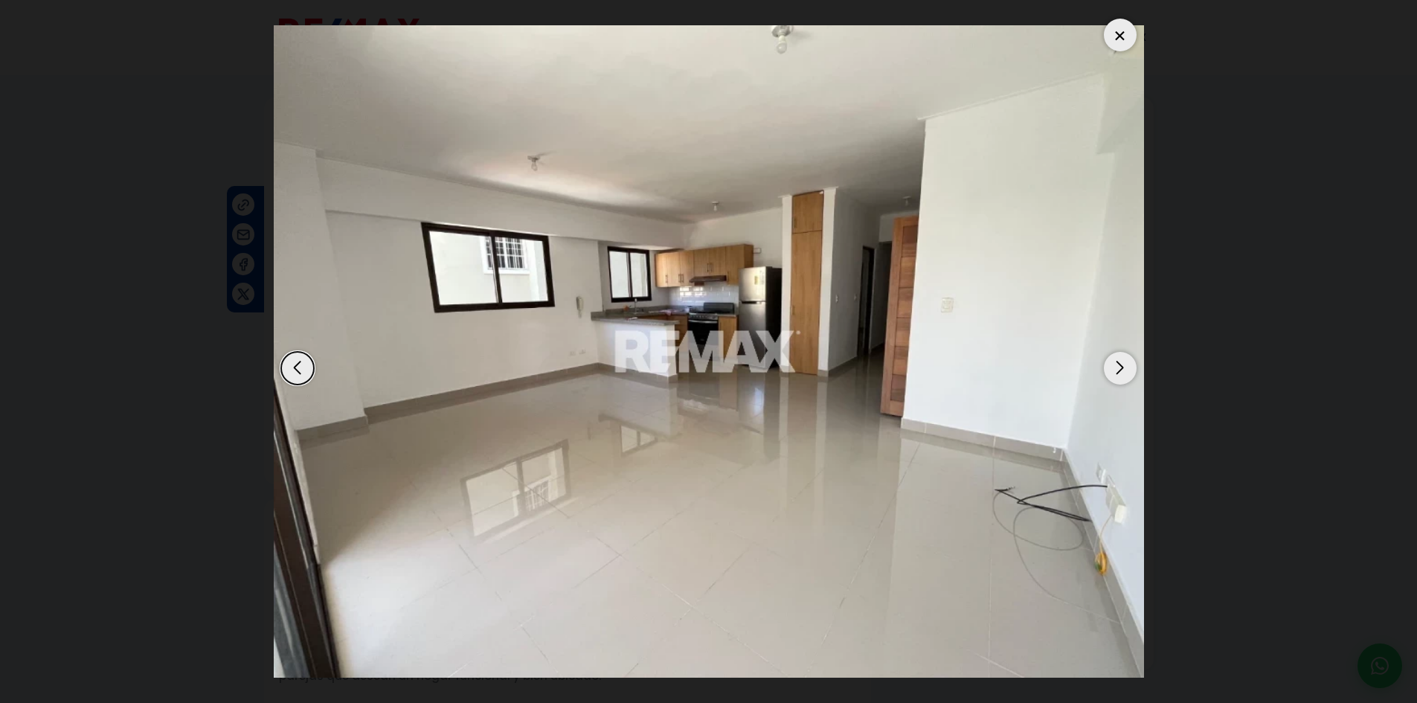
click at [1120, 368] on div "Next slide" at bounding box center [1120, 368] width 33 height 33
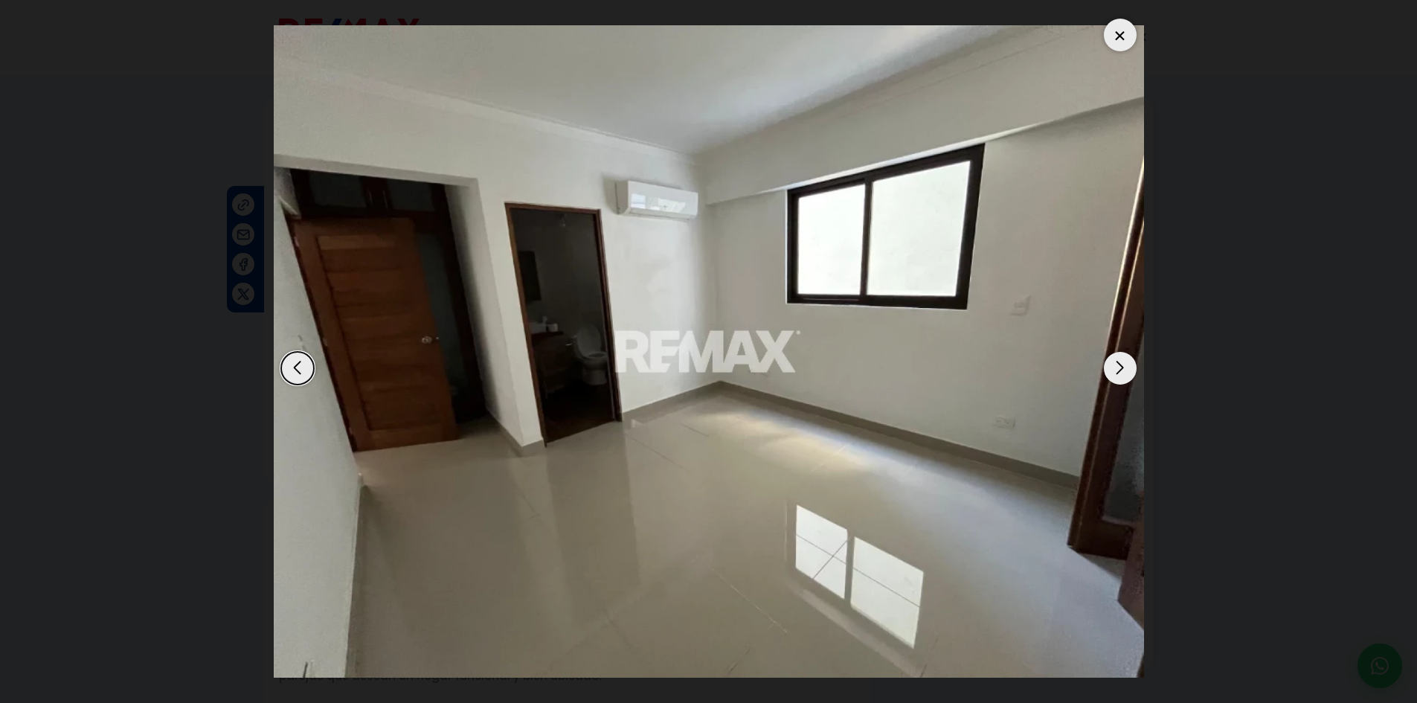
click at [1120, 368] on div "Next slide" at bounding box center [1120, 368] width 33 height 33
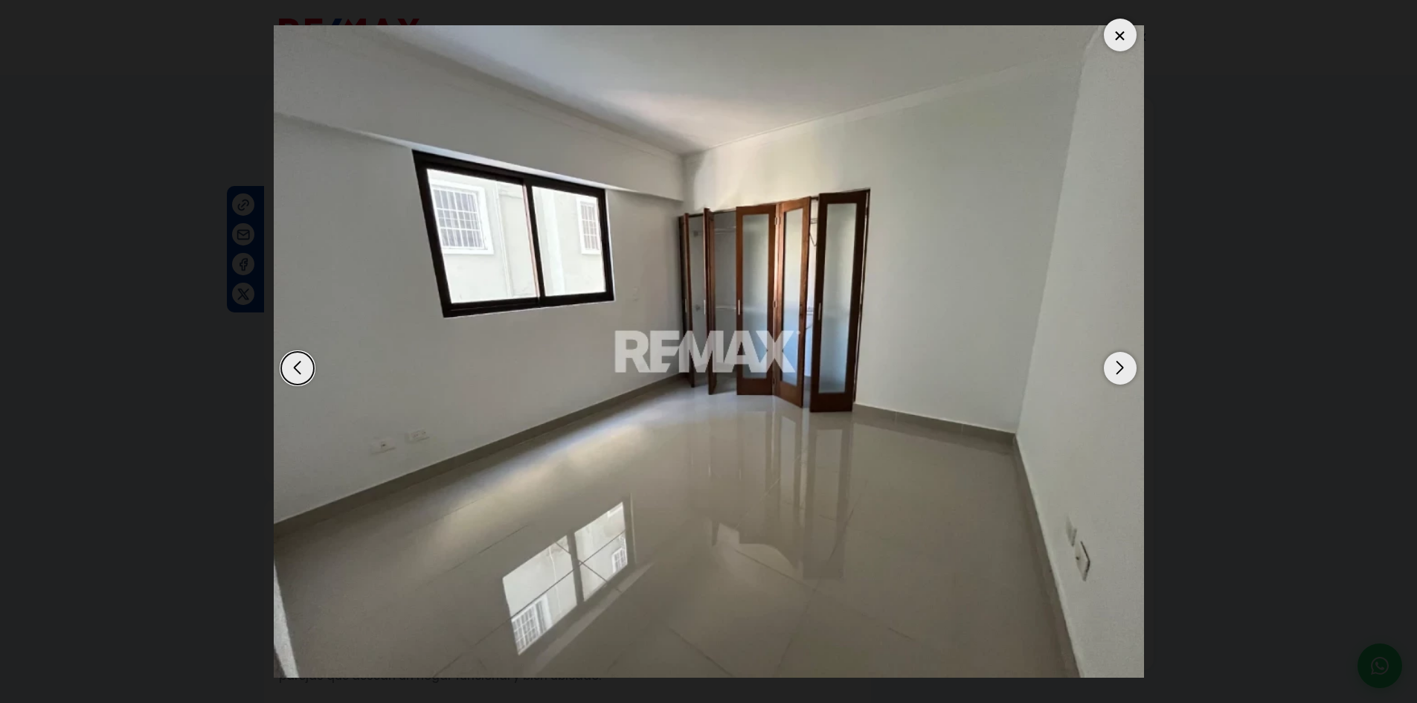
click at [1120, 368] on div "Next slide" at bounding box center [1120, 368] width 33 height 33
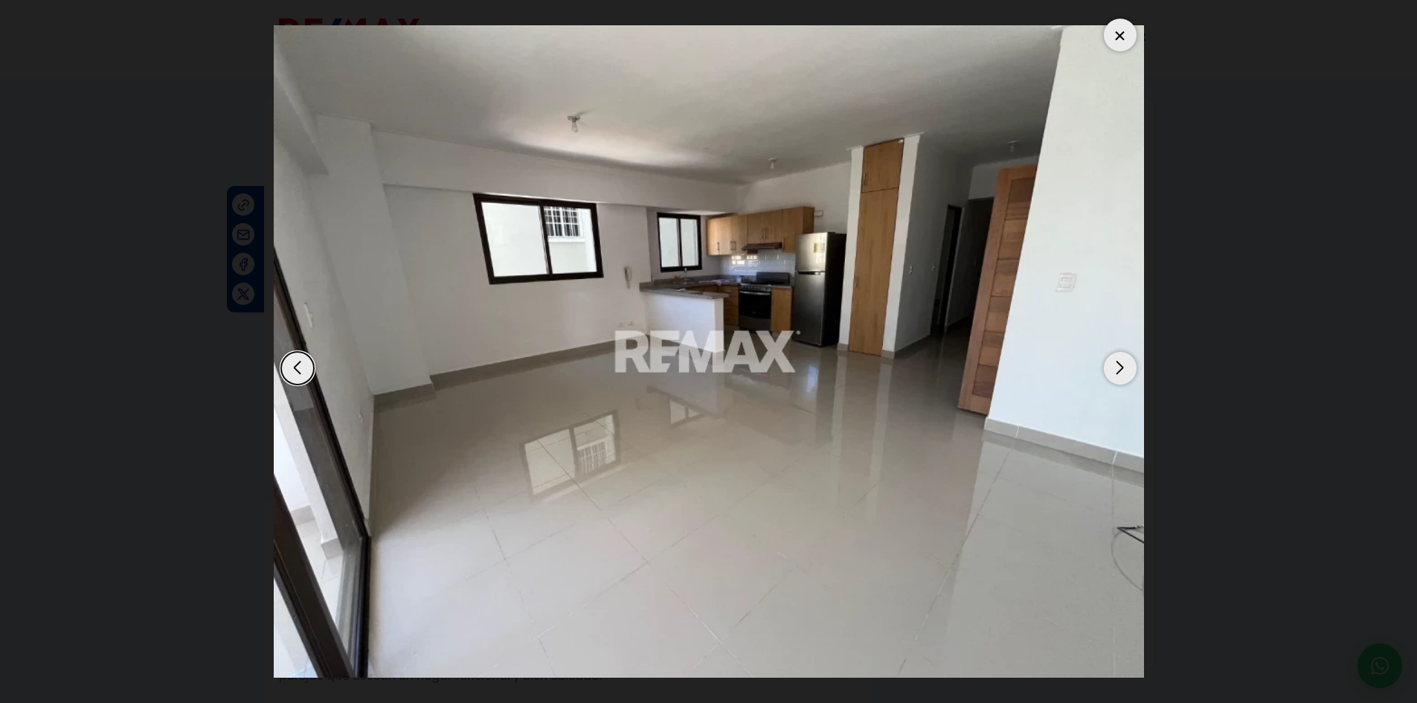
click at [1120, 368] on div "Next slide" at bounding box center [1120, 368] width 33 height 33
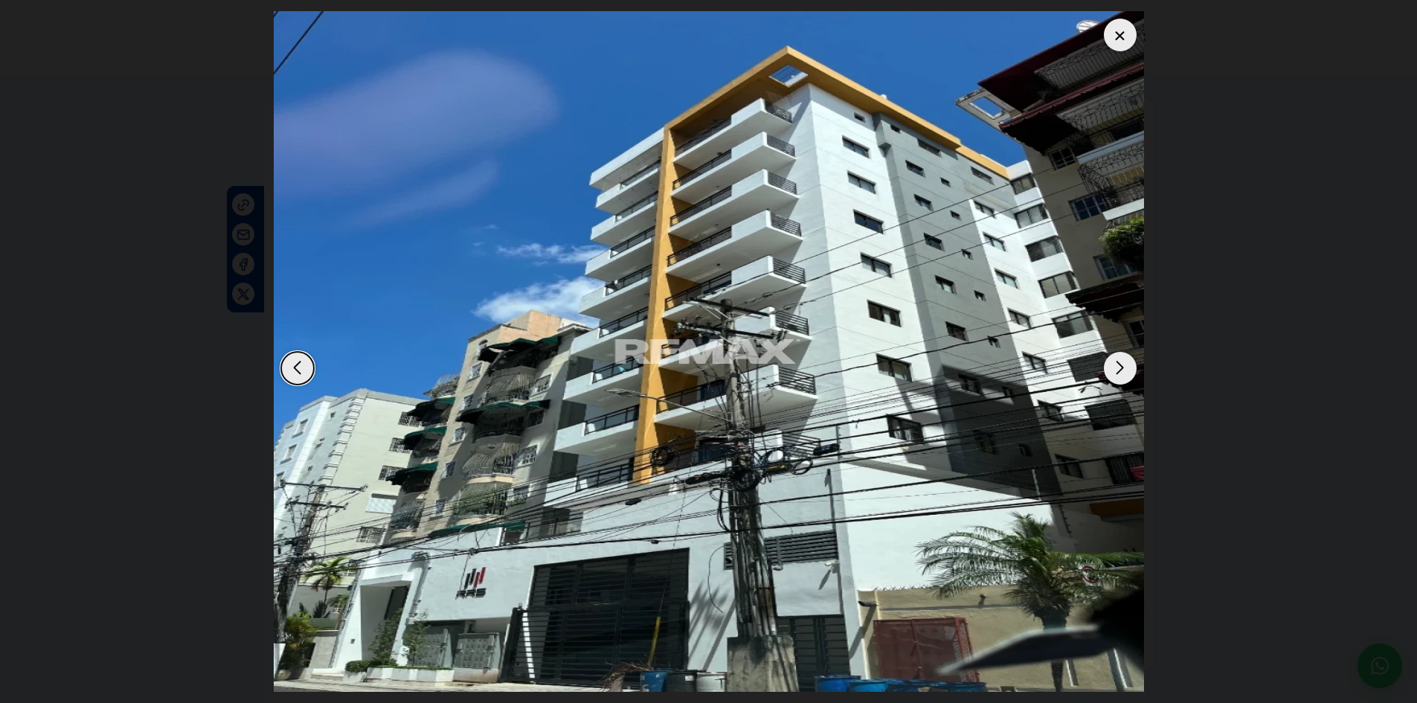
click at [1120, 368] on div "Next slide" at bounding box center [1120, 368] width 33 height 33
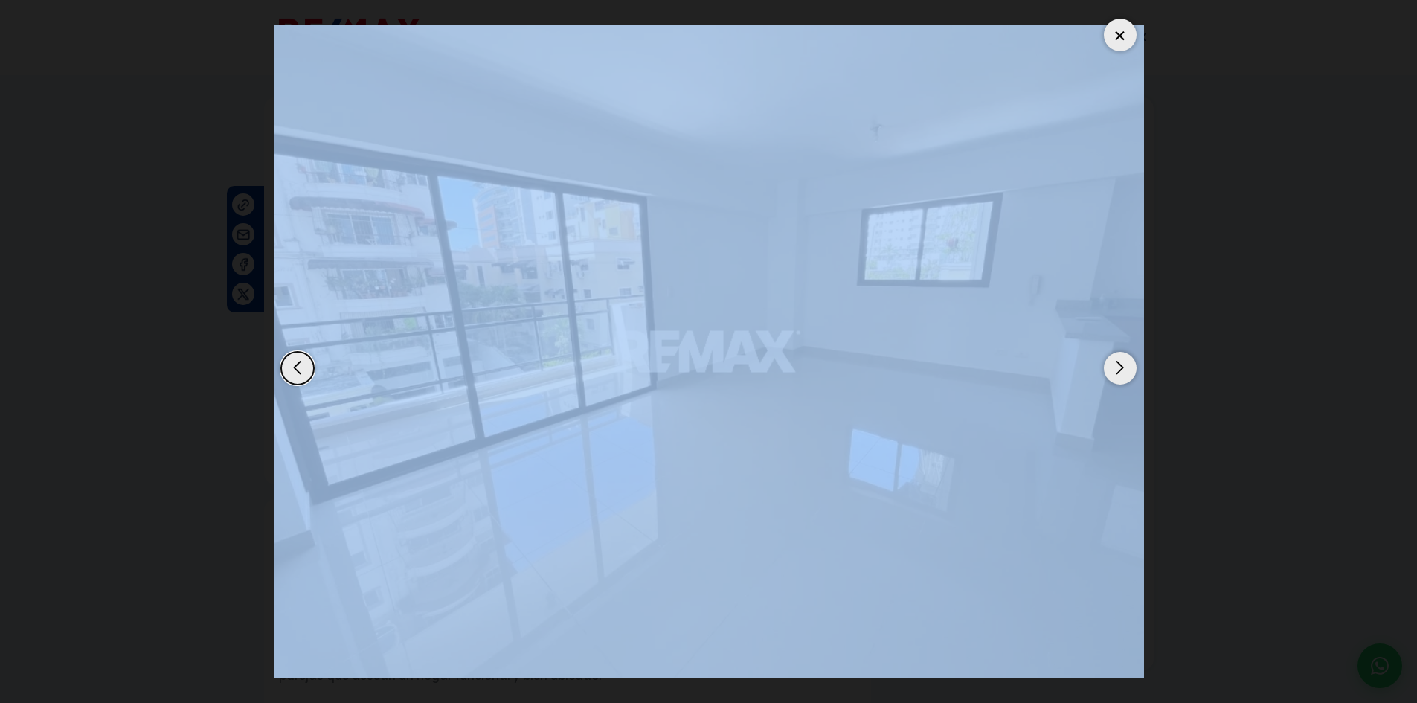
click at [1120, 368] on div "Next slide" at bounding box center [1120, 368] width 33 height 33
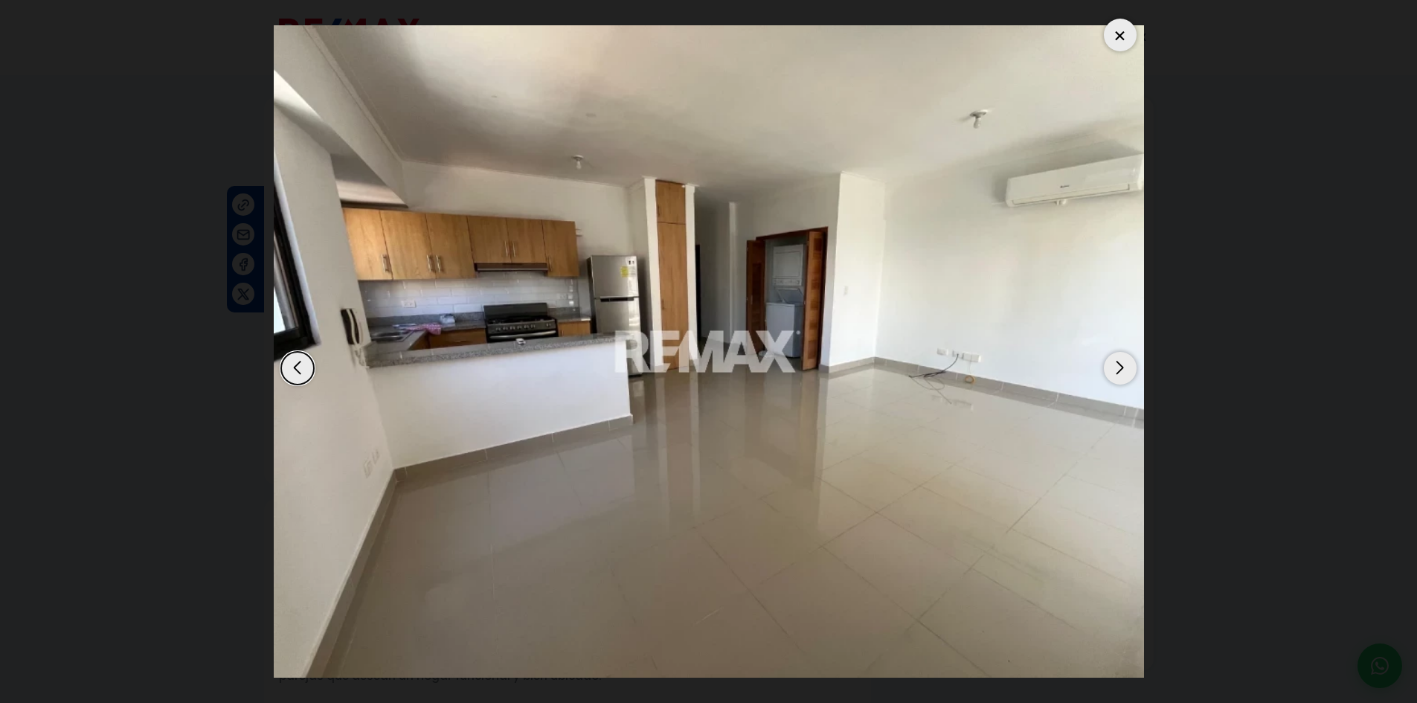
click at [1120, 368] on div "Next slide" at bounding box center [1120, 368] width 33 height 33
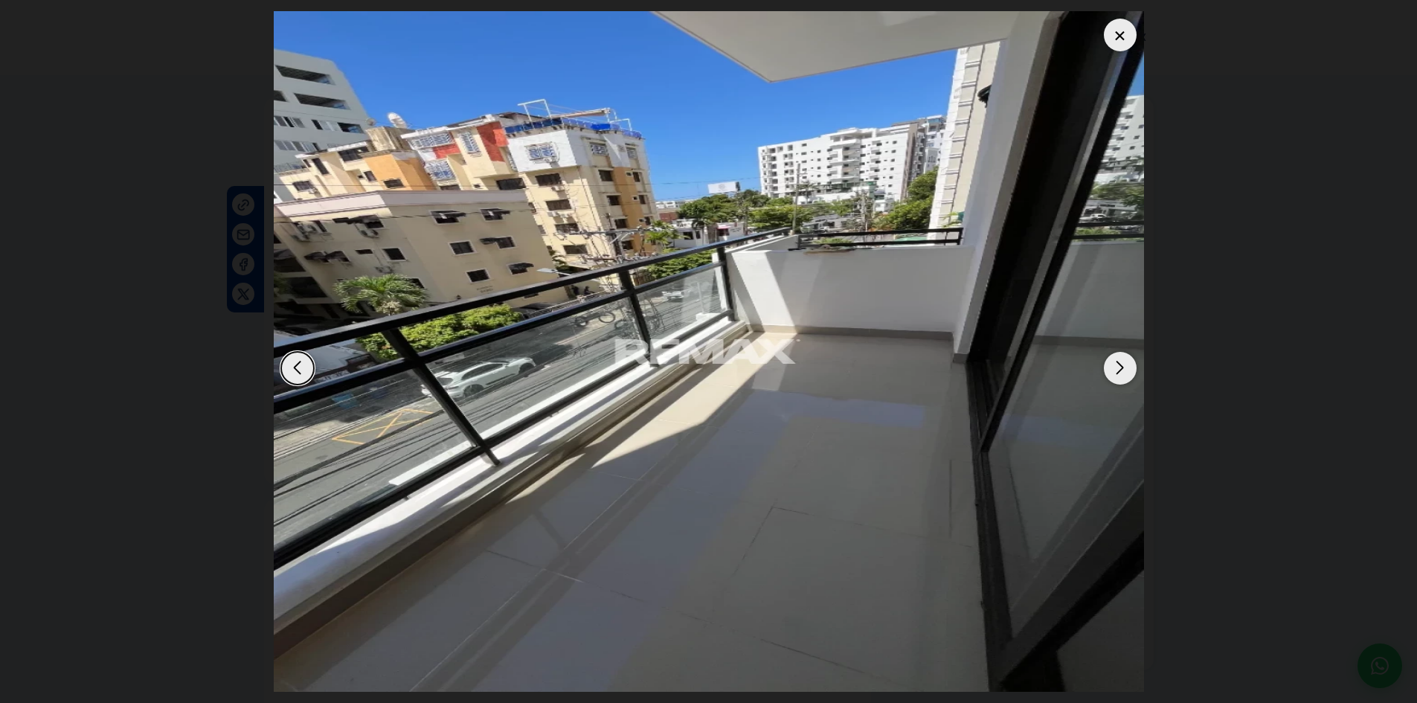
click at [1112, 36] on div at bounding box center [1120, 35] width 33 height 33
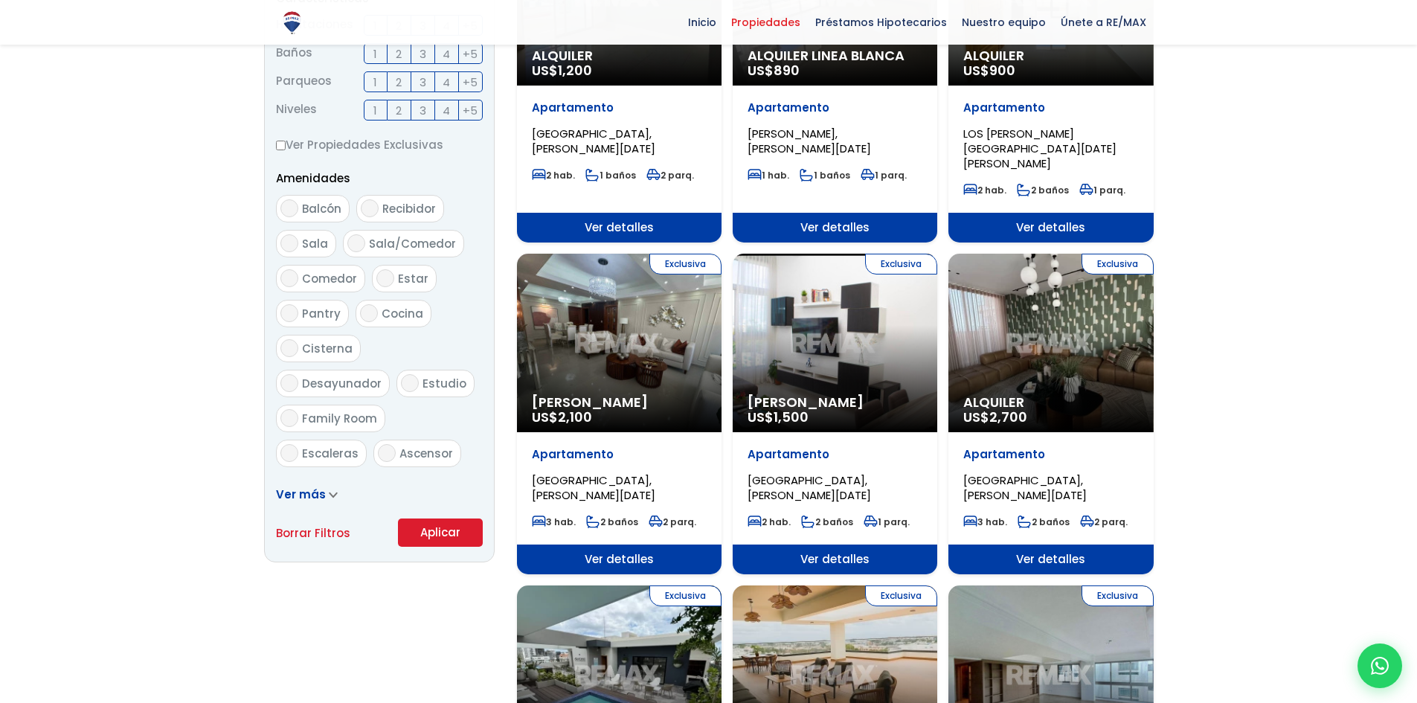
scroll to position [298, 0]
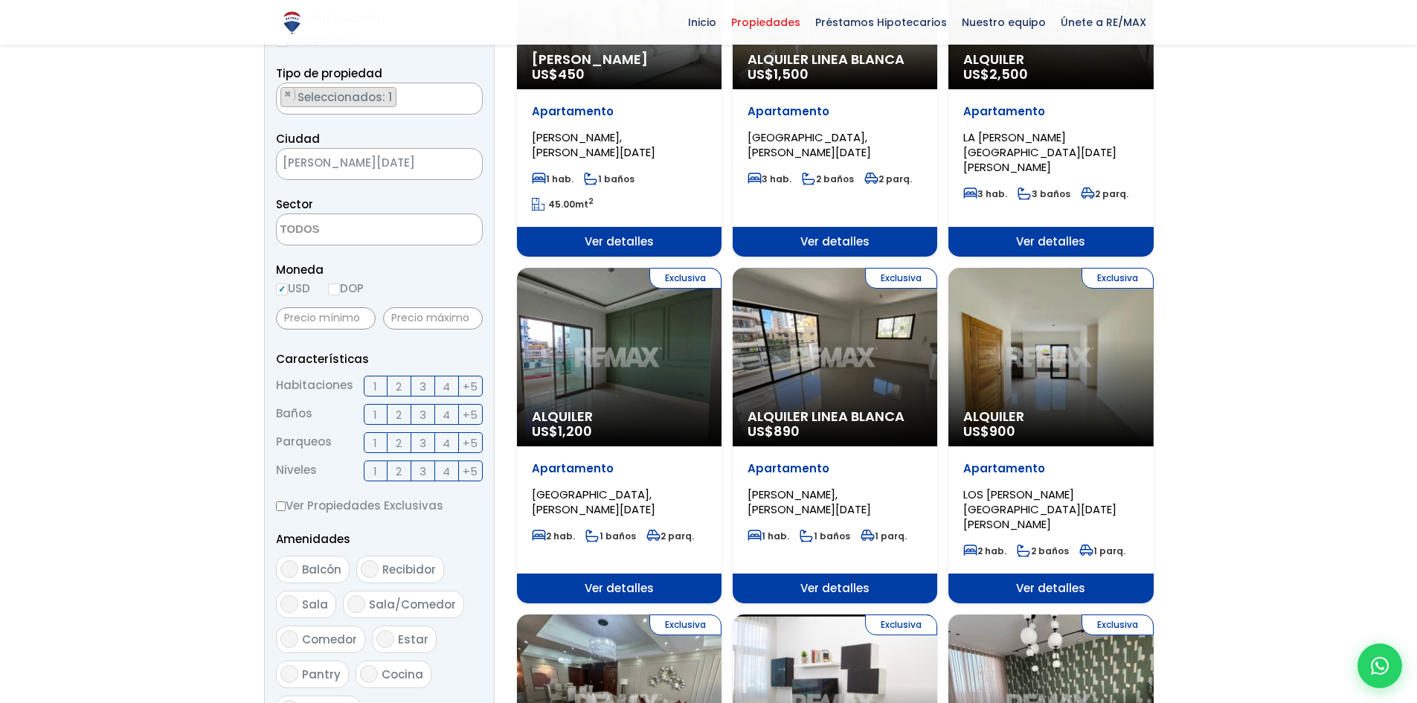
click at [338, 290] on input "DOP" at bounding box center [334, 289] width 12 height 12
radio input "true"
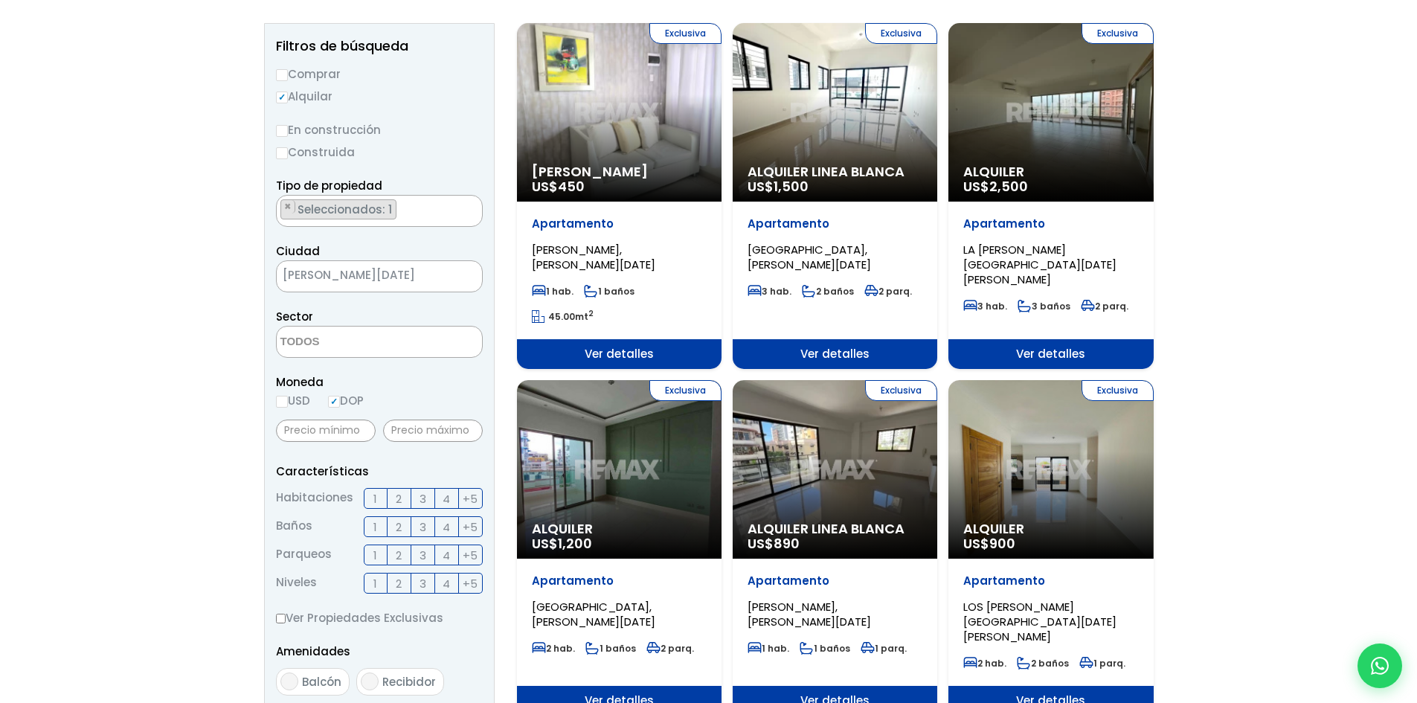
scroll to position [0, 0]
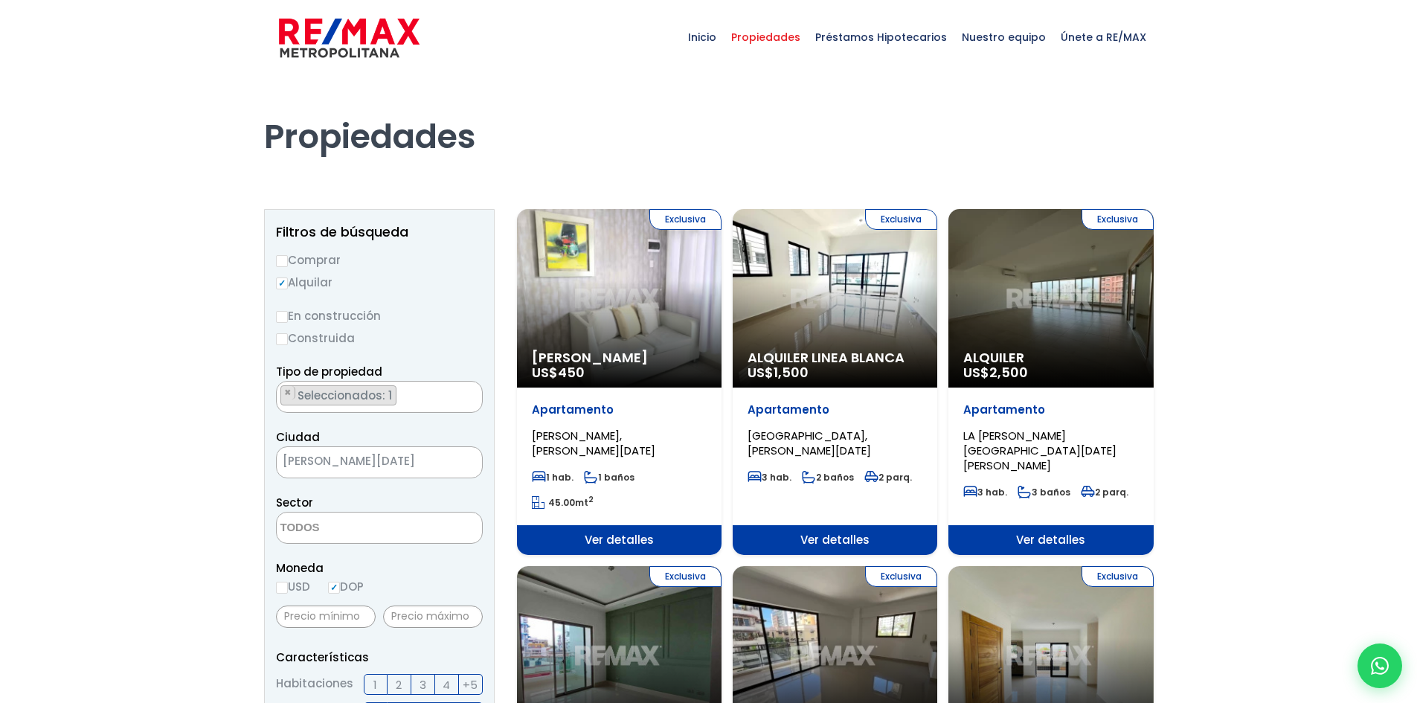
click at [285, 261] on input "Comprar" at bounding box center [282, 261] width 12 height 12
radio input "true"
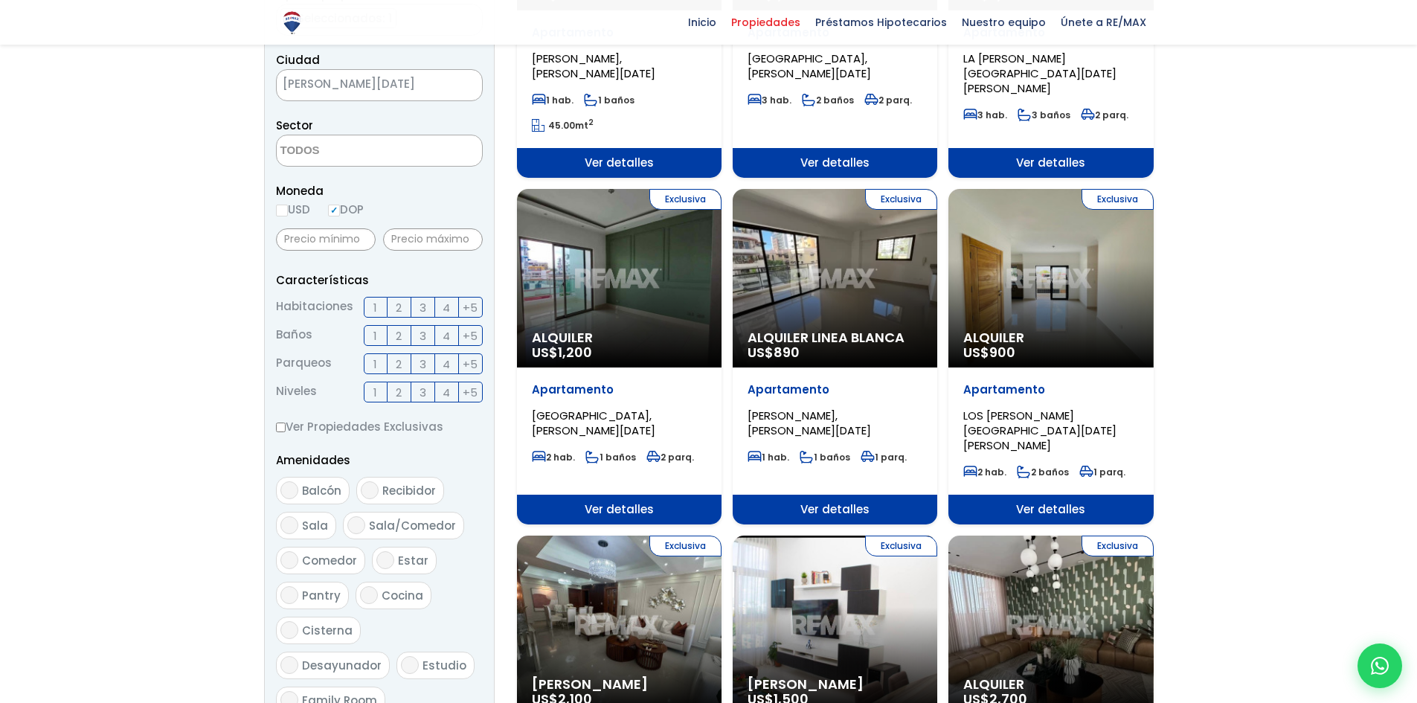
scroll to position [446, 0]
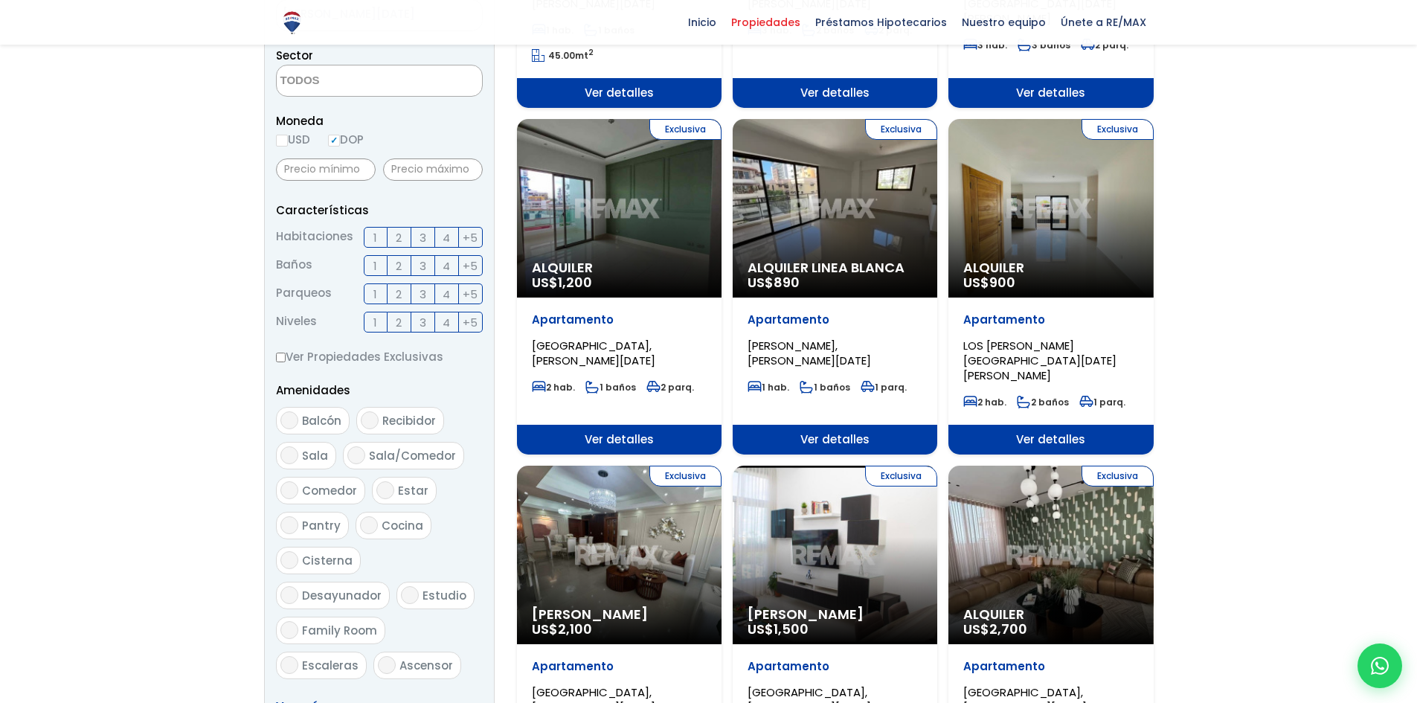
click at [416, 237] on label "3" at bounding box center [423, 237] width 24 height 21
click at [0, 0] on input "3" at bounding box center [0, 0] width 0 height 0
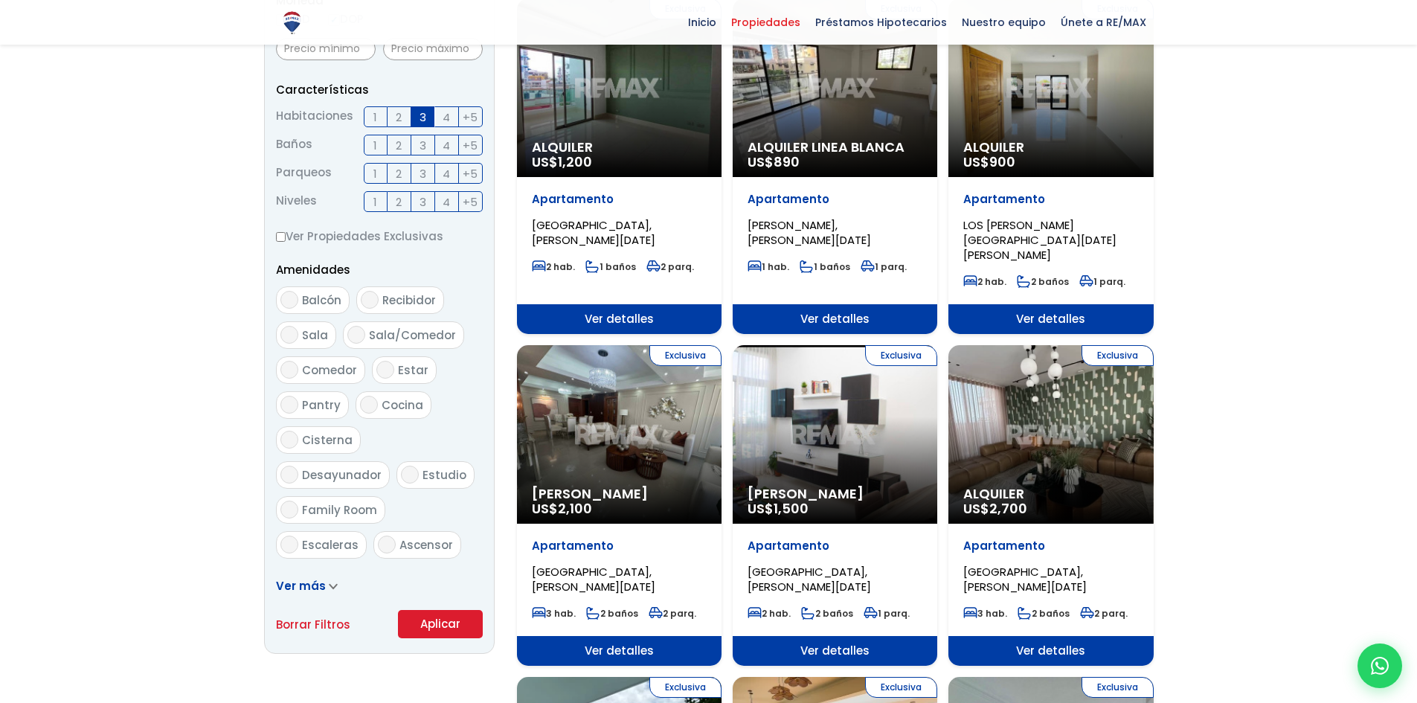
scroll to position [818, 0]
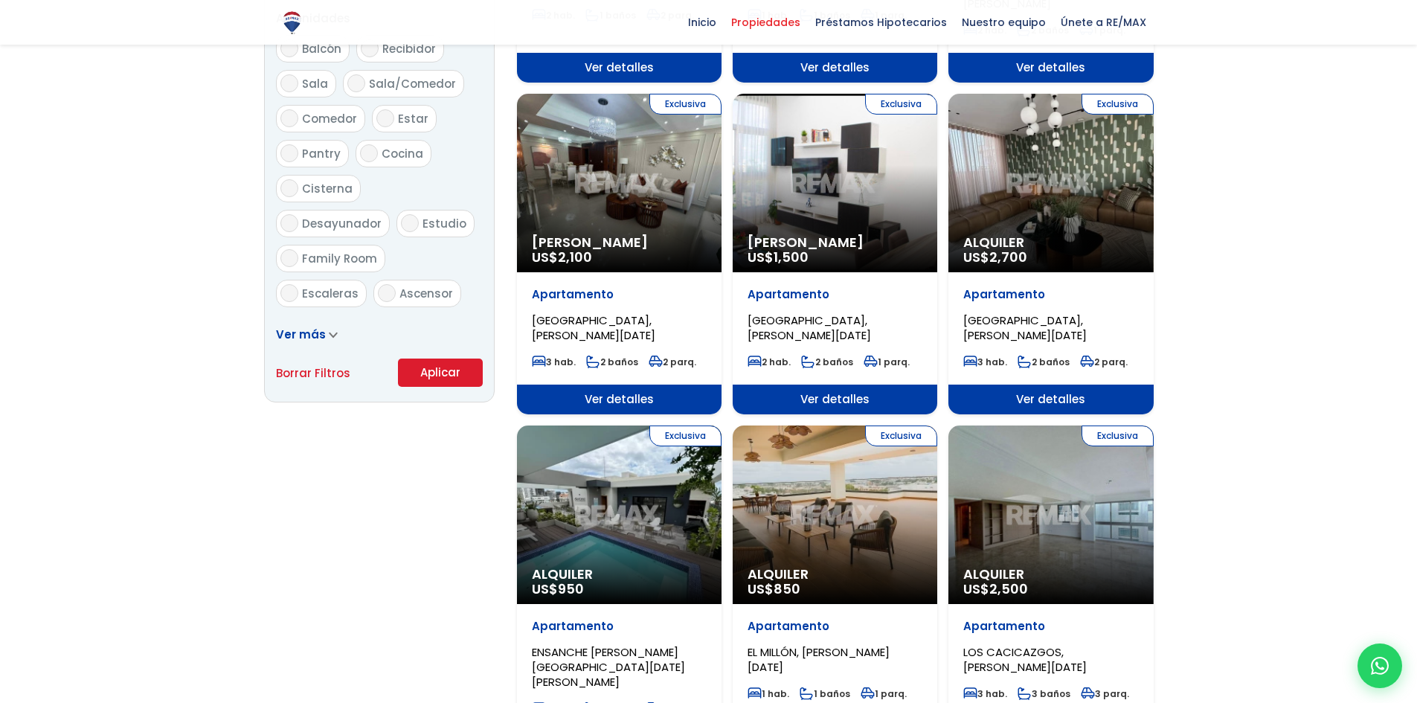
click at [434, 370] on button "Aplicar" at bounding box center [440, 373] width 85 height 28
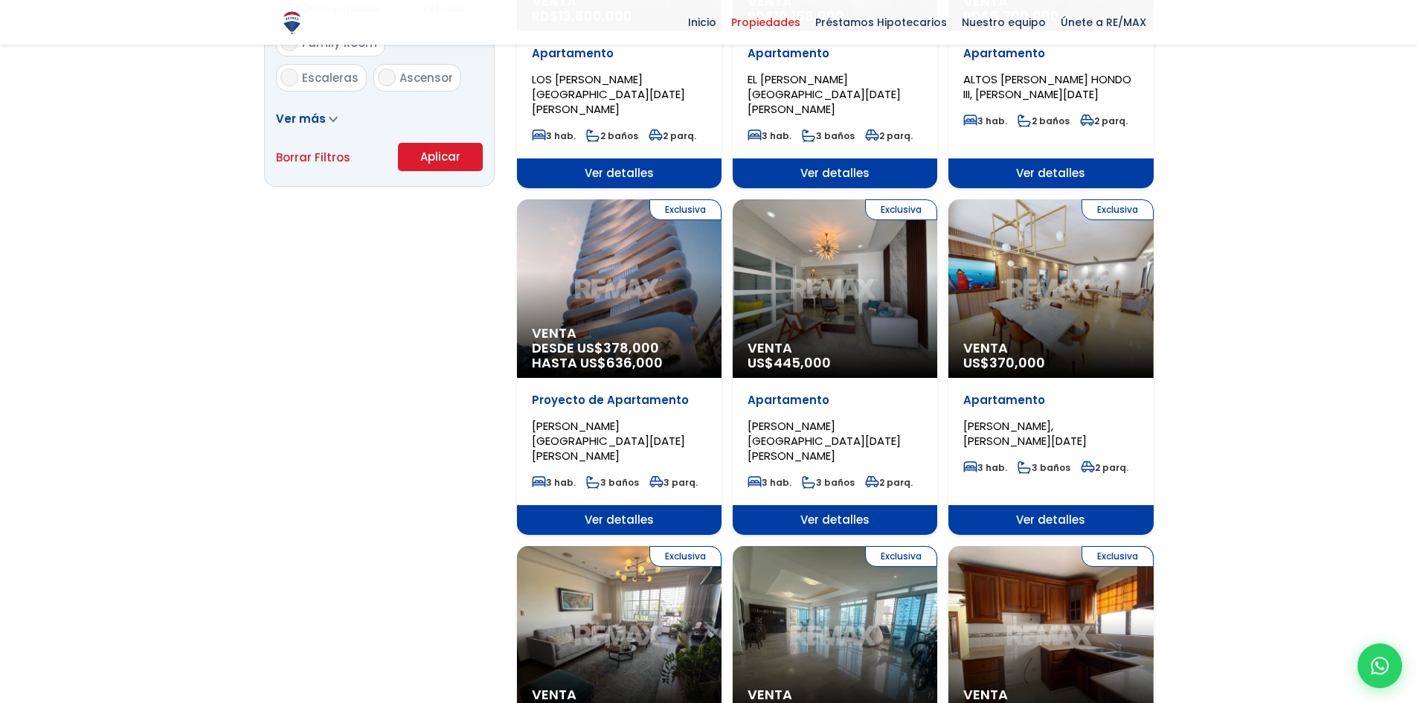
scroll to position [1116, 0]
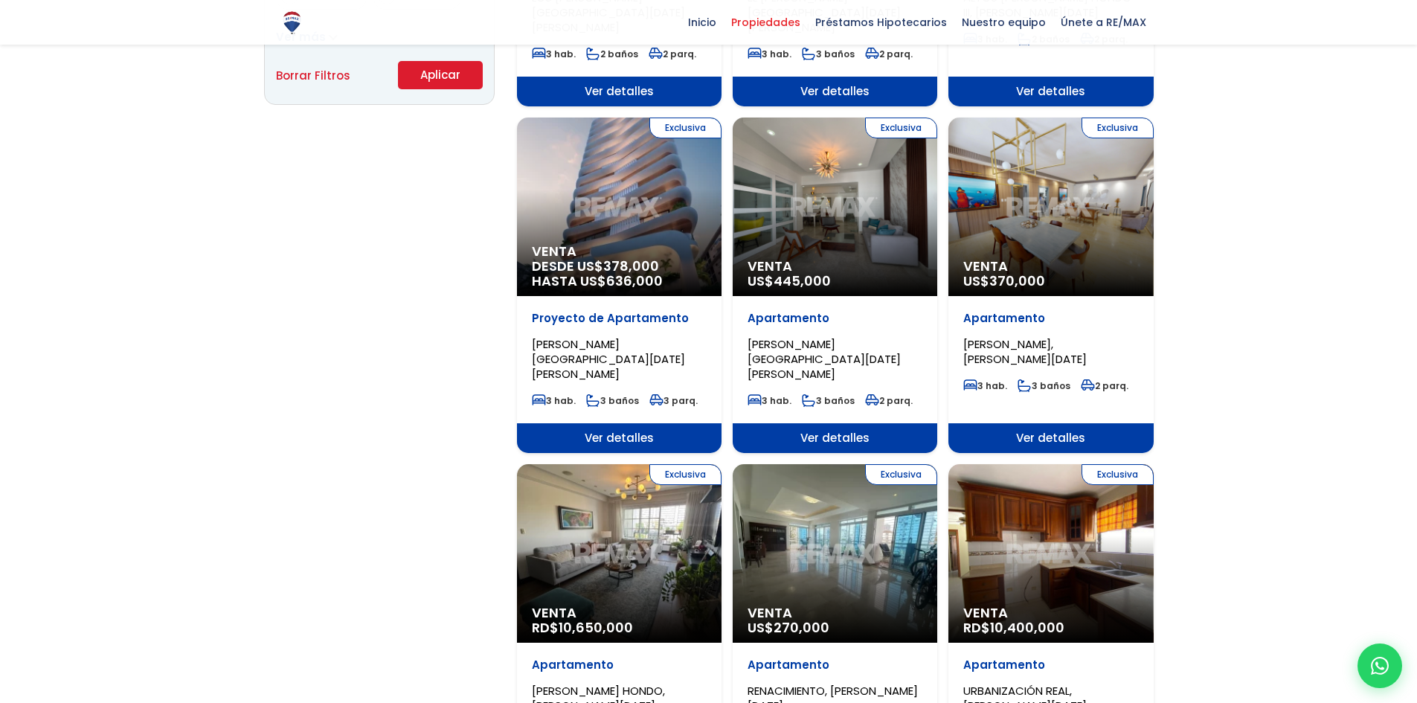
click at [1040, 205] on div "Exclusiva Venta US$ 370,000" at bounding box center [1051, 207] width 205 height 179
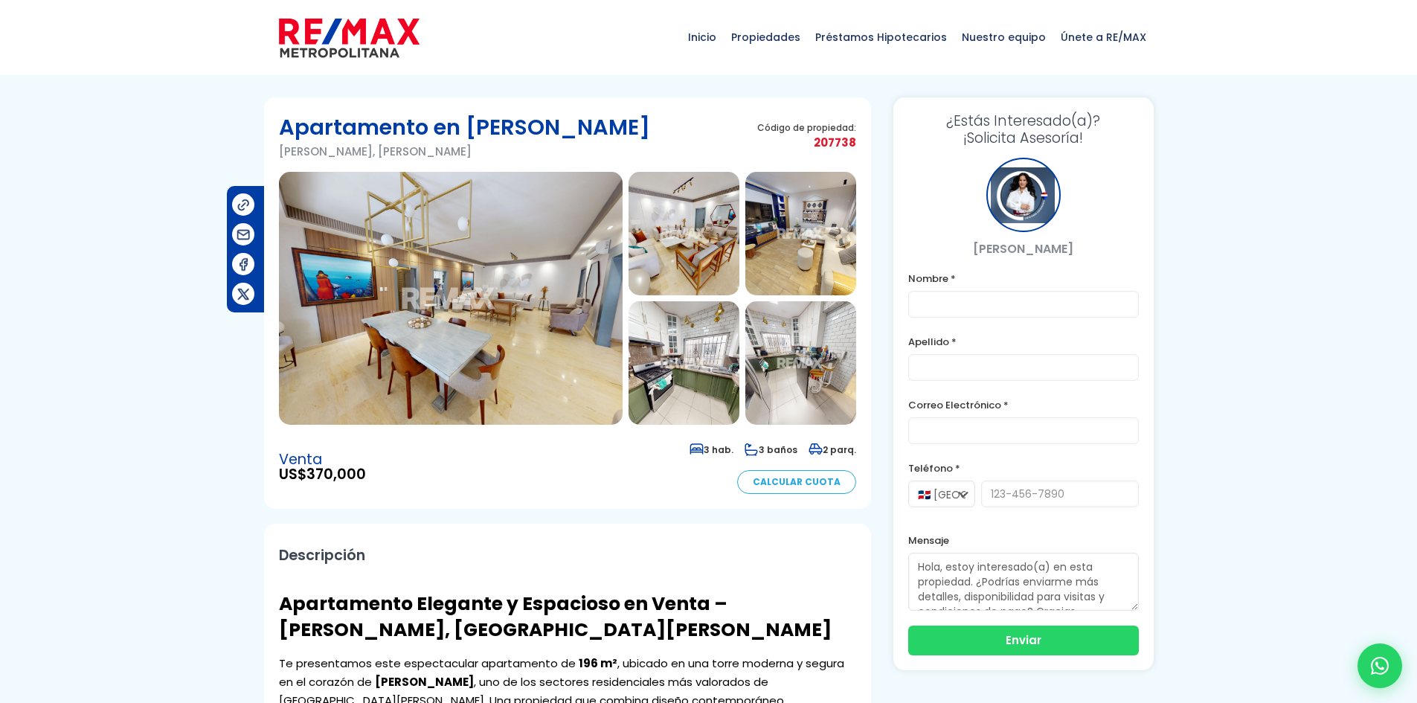
click at [812, 386] on img at bounding box center [800, 362] width 111 height 123
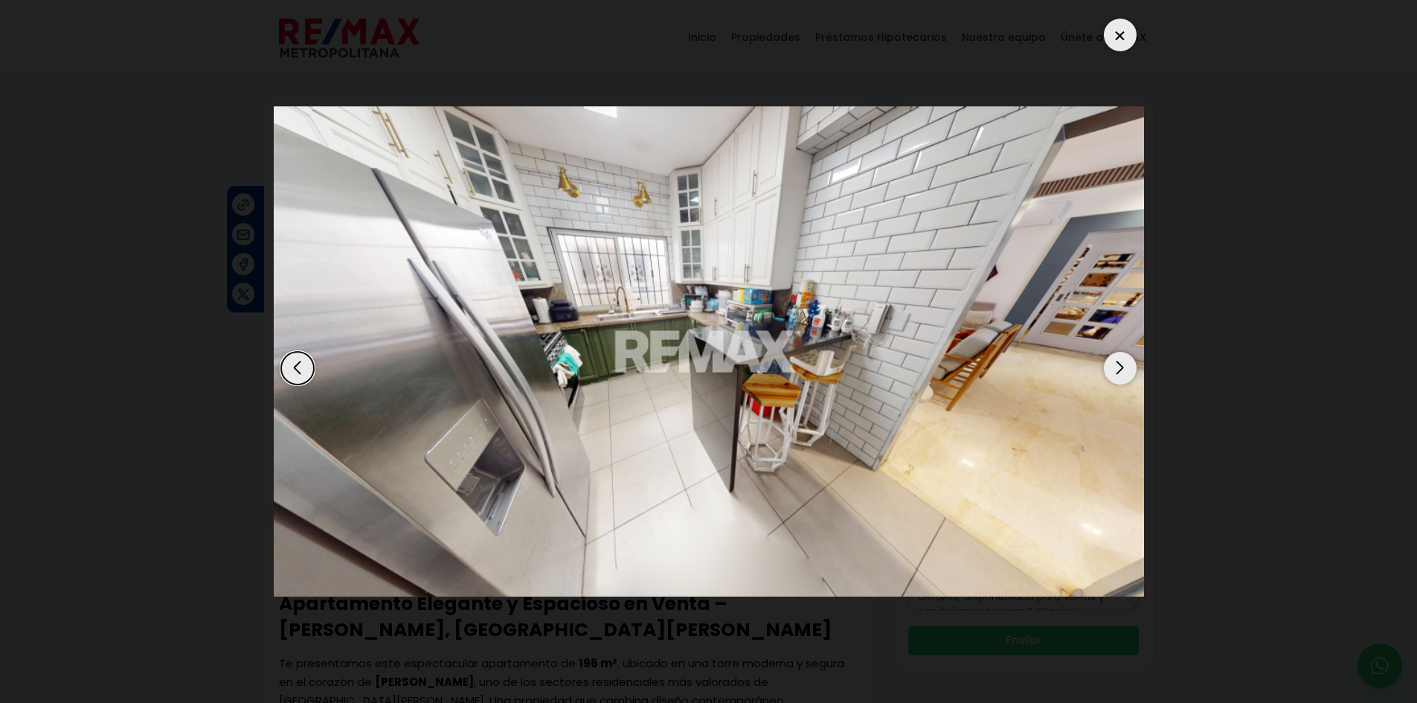
click at [1128, 365] on div "Next slide" at bounding box center [1120, 368] width 33 height 33
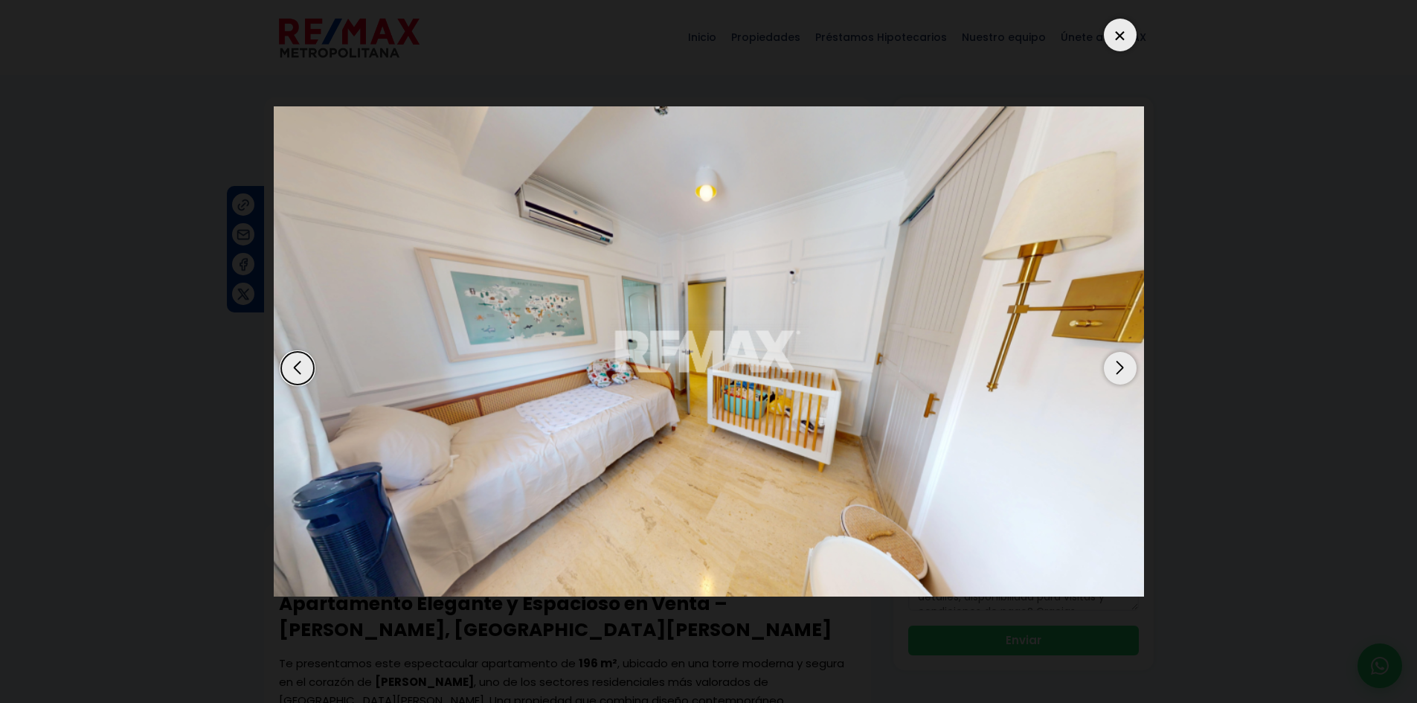
click at [1128, 365] on div "Next slide" at bounding box center [1120, 368] width 33 height 33
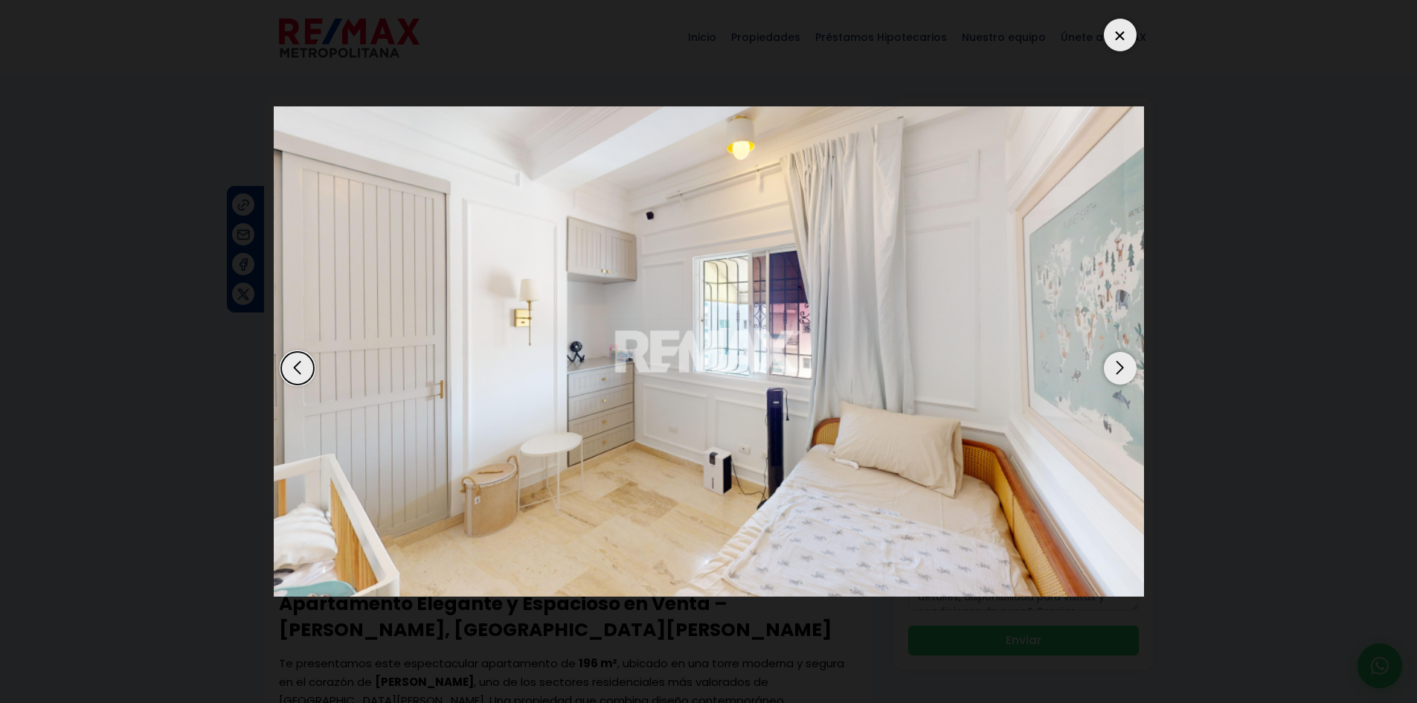
click at [1128, 365] on div "Next slide" at bounding box center [1120, 368] width 33 height 33
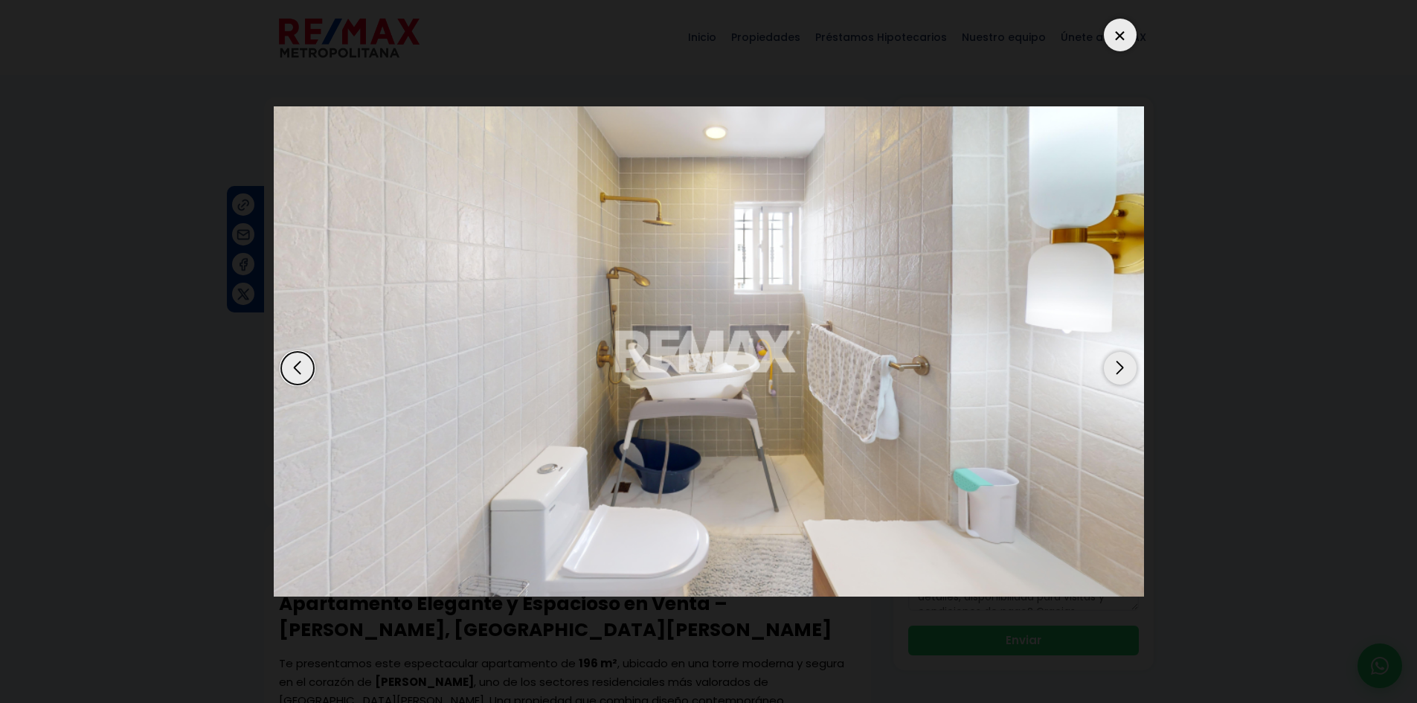
click at [1128, 365] on div "Next slide" at bounding box center [1120, 368] width 33 height 33
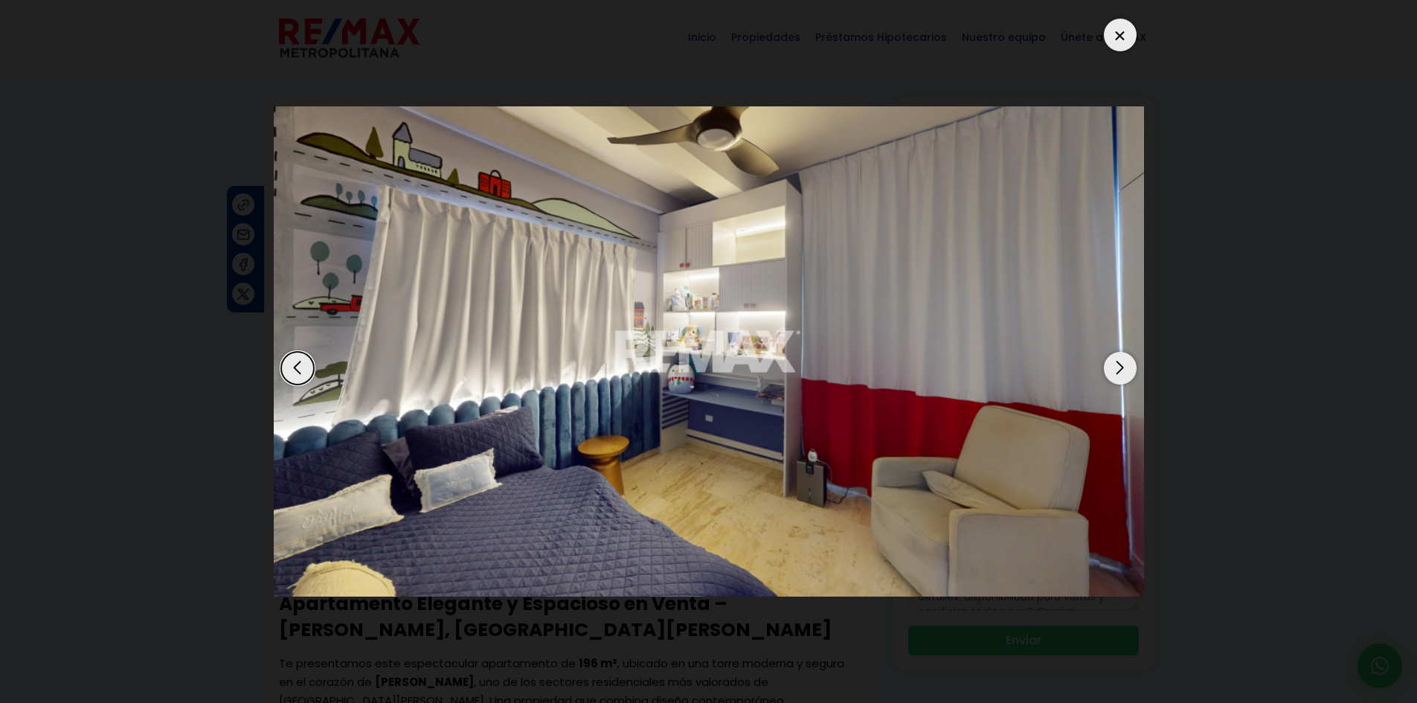
click at [1128, 365] on div "Next slide" at bounding box center [1120, 368] width 33 height 33
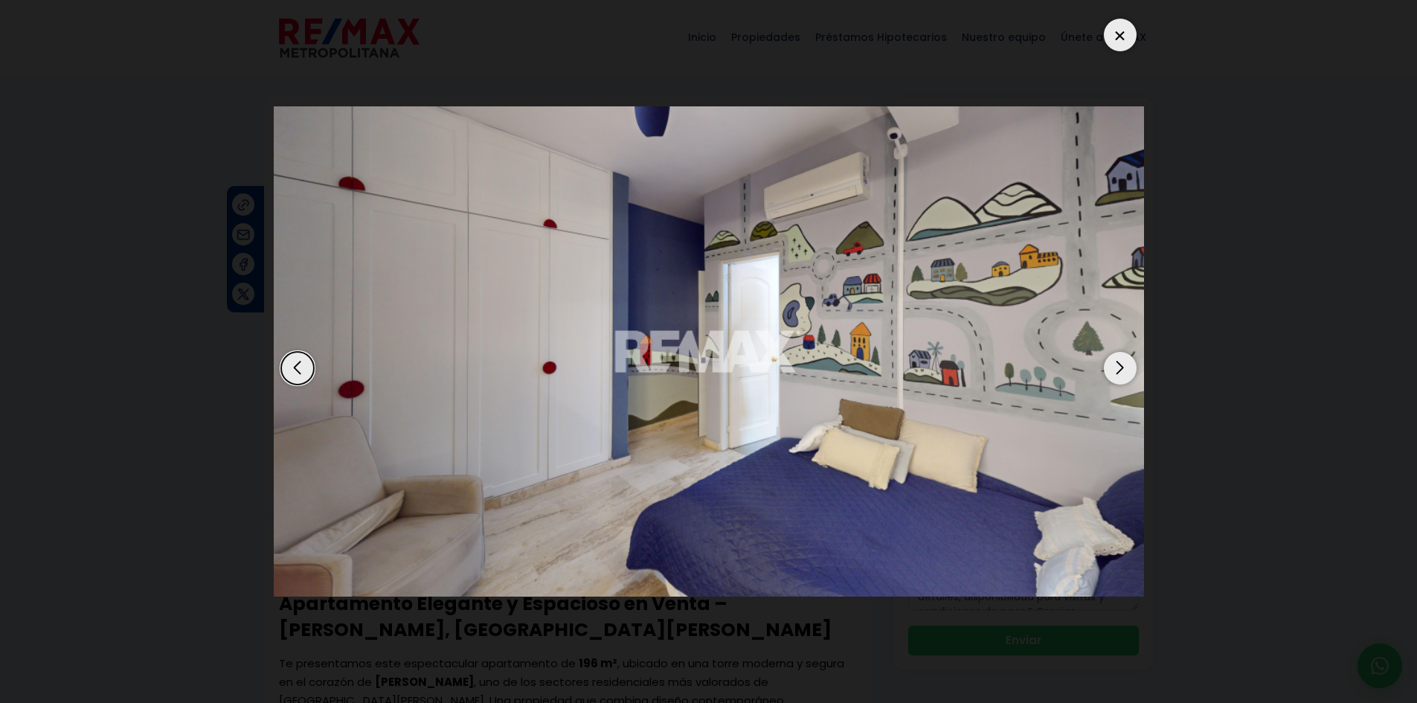
click at [1128, 365] on div "Next slide" at bounding box center [1120, 368] width 33 height 33
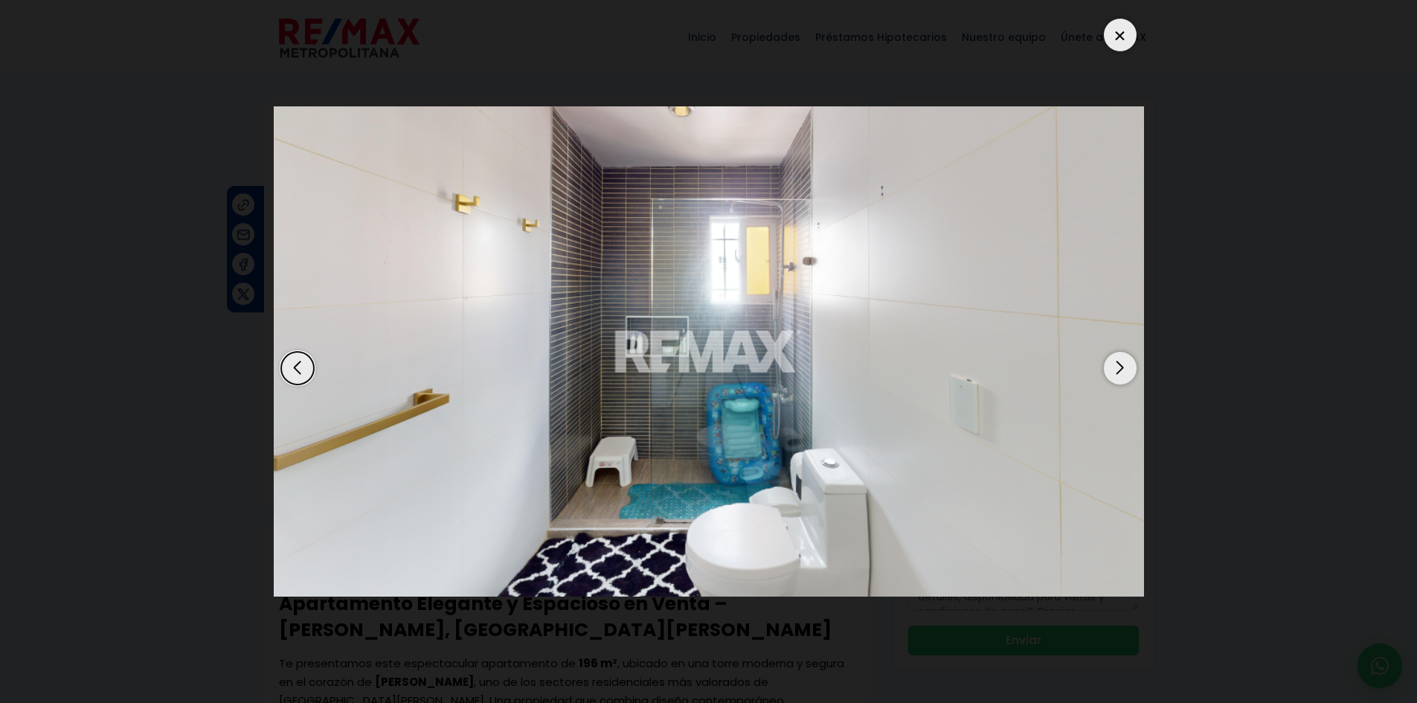
click at [1128, 365] on div "Next slide" at bounding box center [1120, 368] width 33 height 33
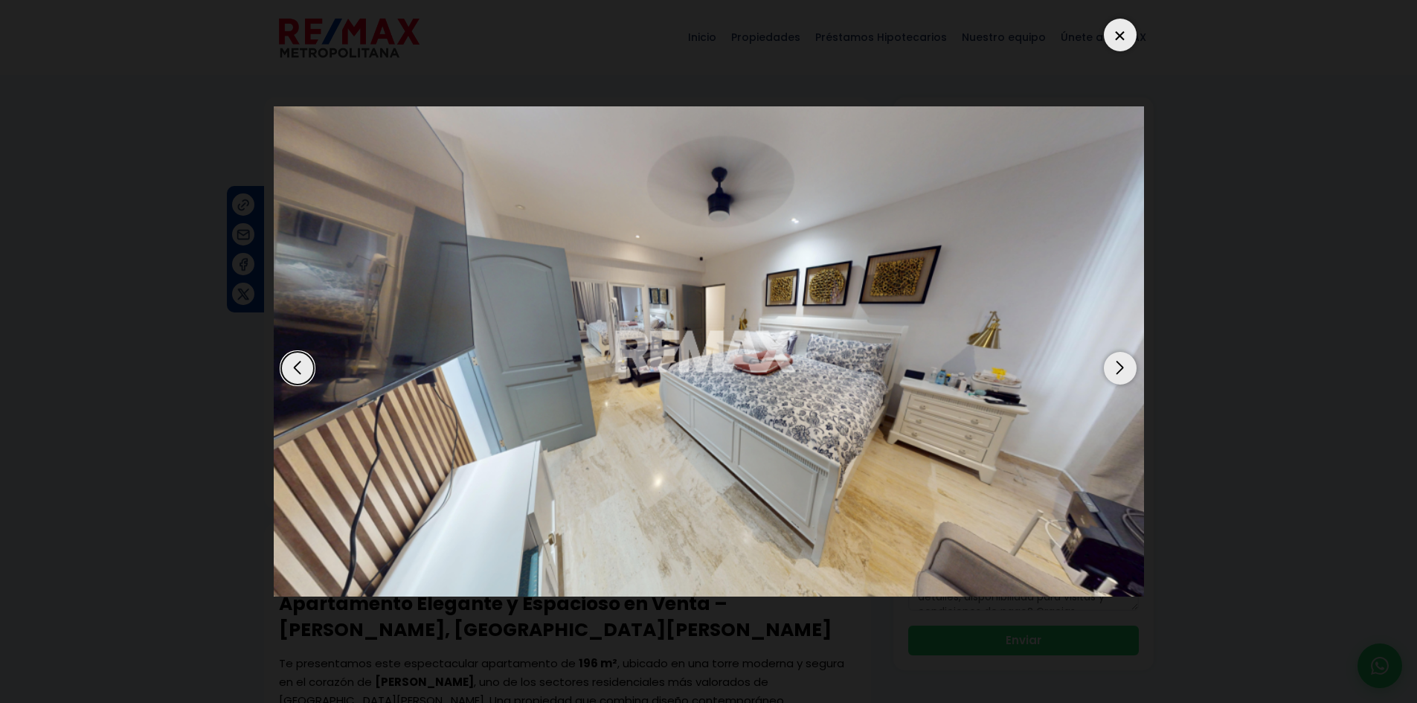
click at [1128, 365] on div "Next slide" at bounding box center [1120, 368] width 33 height 33
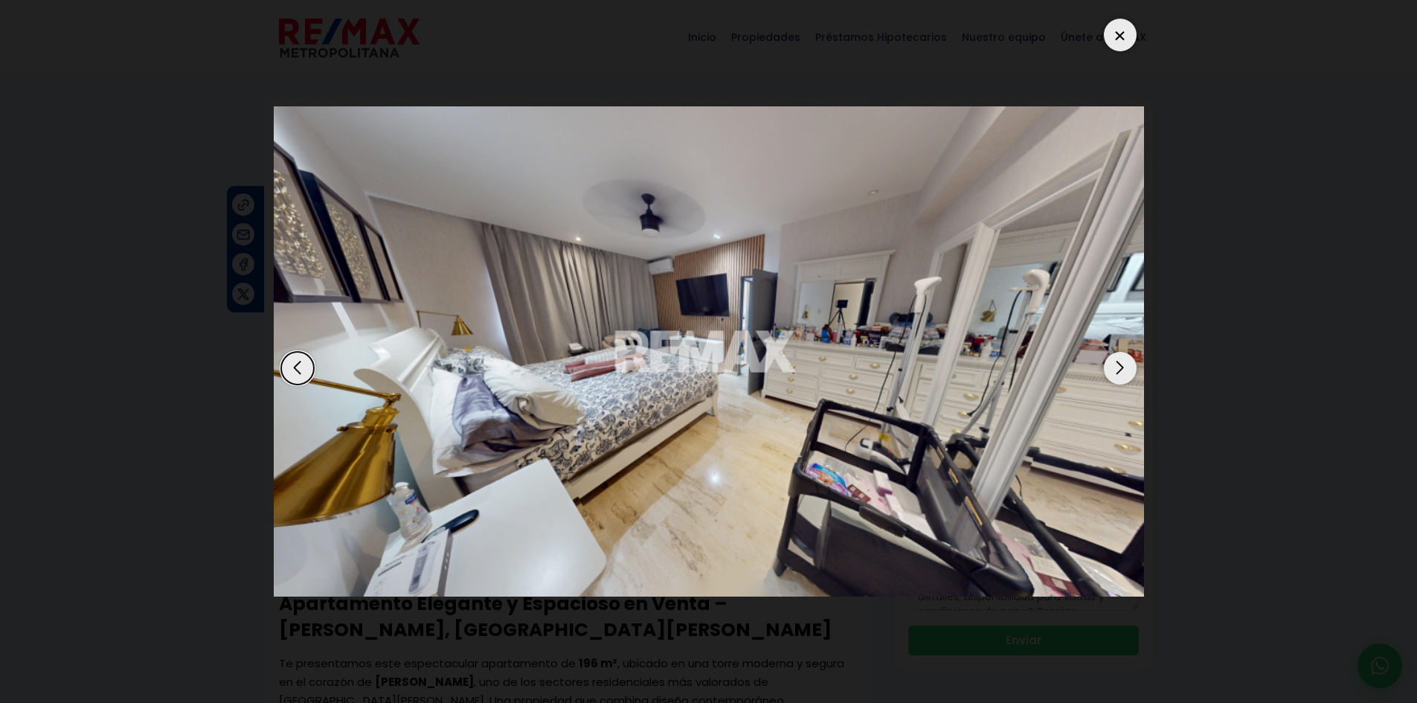
click at [1128, 365] on div "Next slide" at bounding box center [1120, 368] width 33 height 33
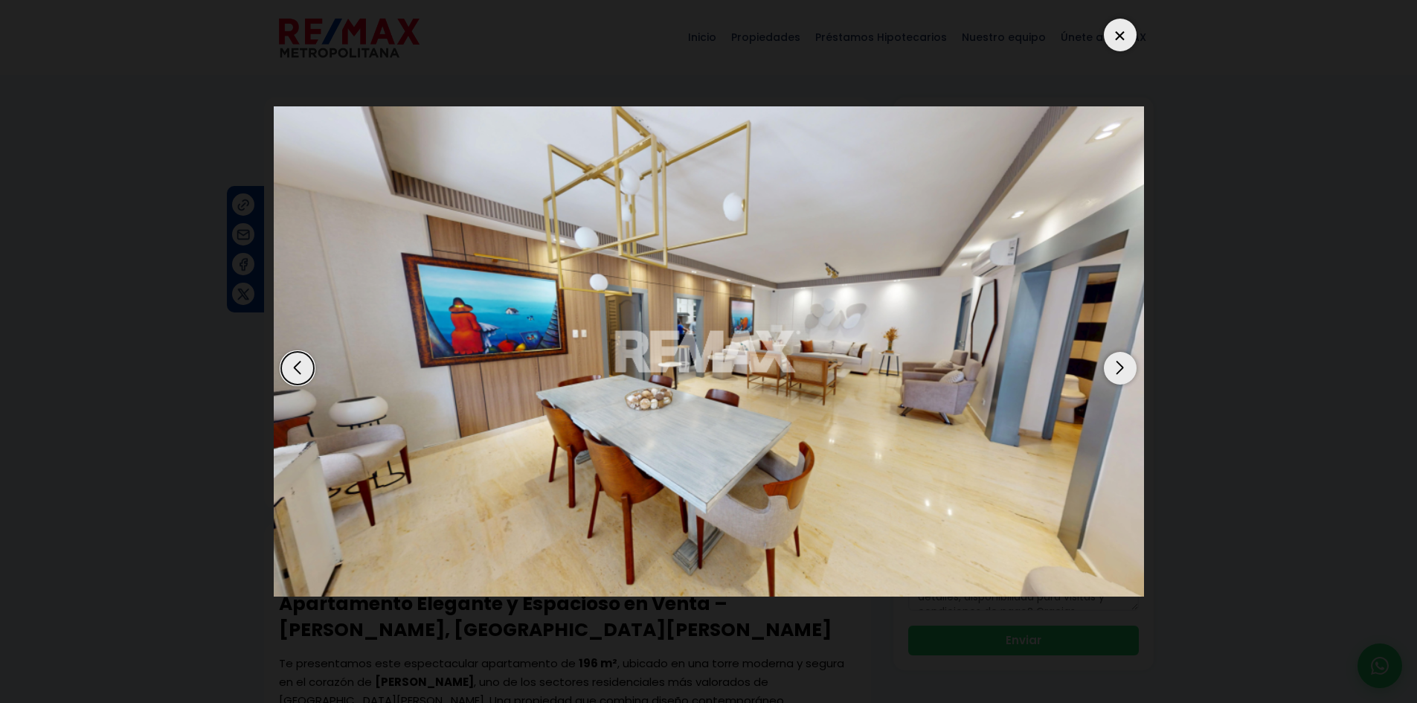
click at [1128, 365] on div "Next slide" at bounding box center [1120, 368] width 33 height 33
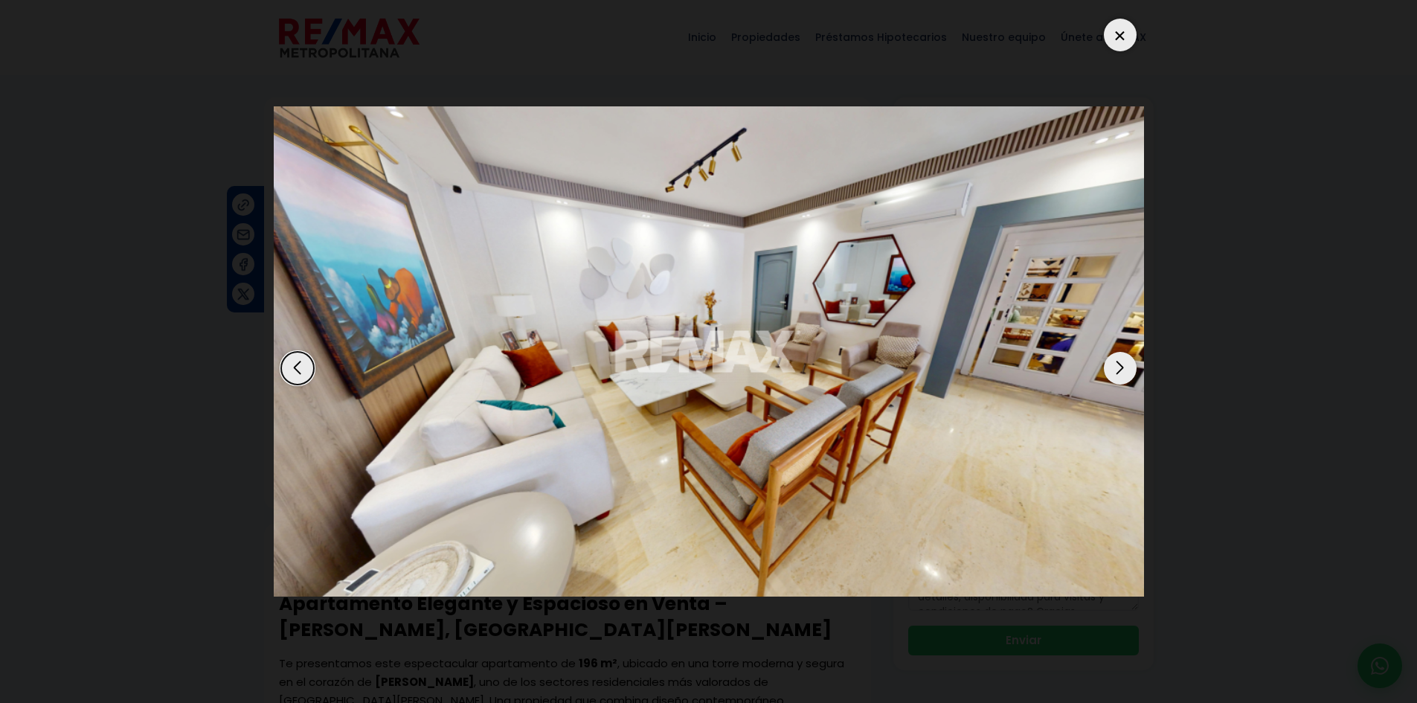
click at [1128, 365] on div "Next slide" at bounding box center [1120, 368] width 33 height 33
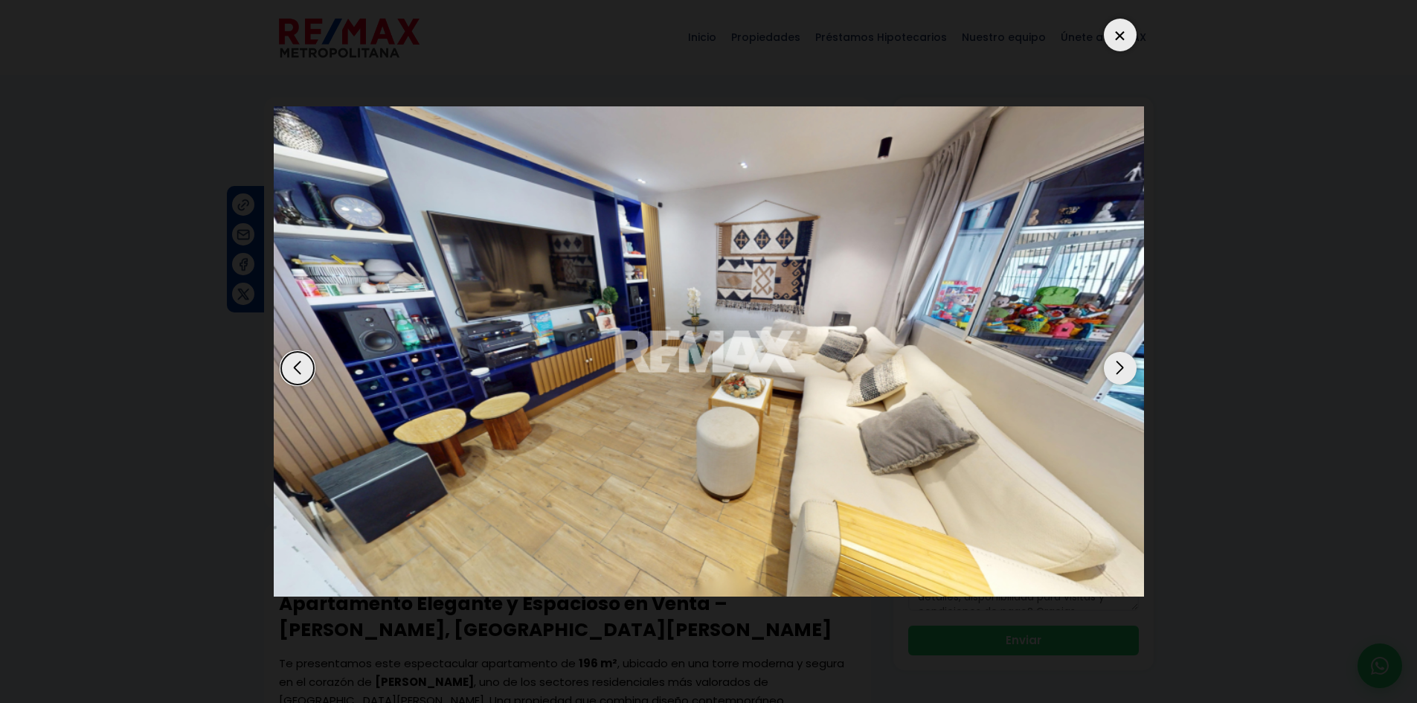
click at [1122, 368] on div "Next slide" at bounding box center [1120, 368] width 33 height 33
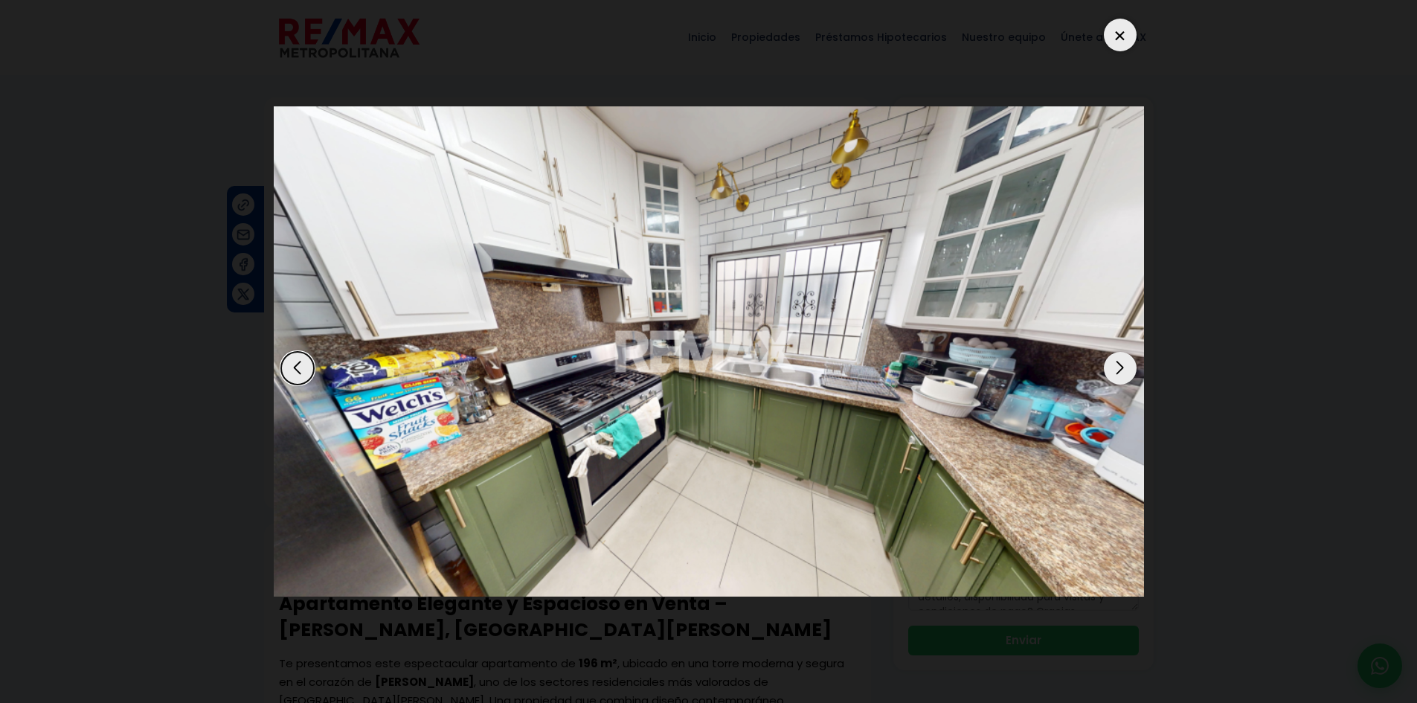
click at [1122, 368] on div "Next slide" at bounding box center [1120, 368] width 33 height 33
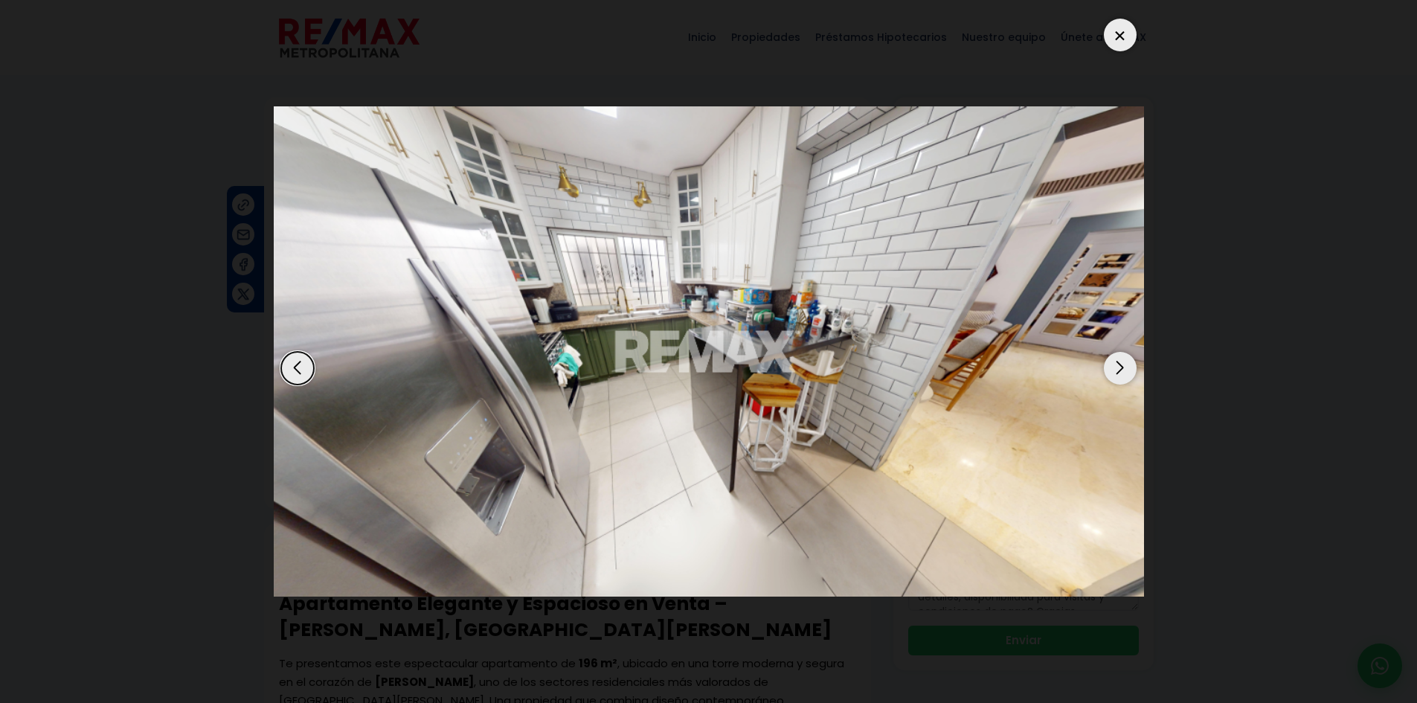
click at [1122, 33] on div at bounding box center [1120, 35] width 33 height 33
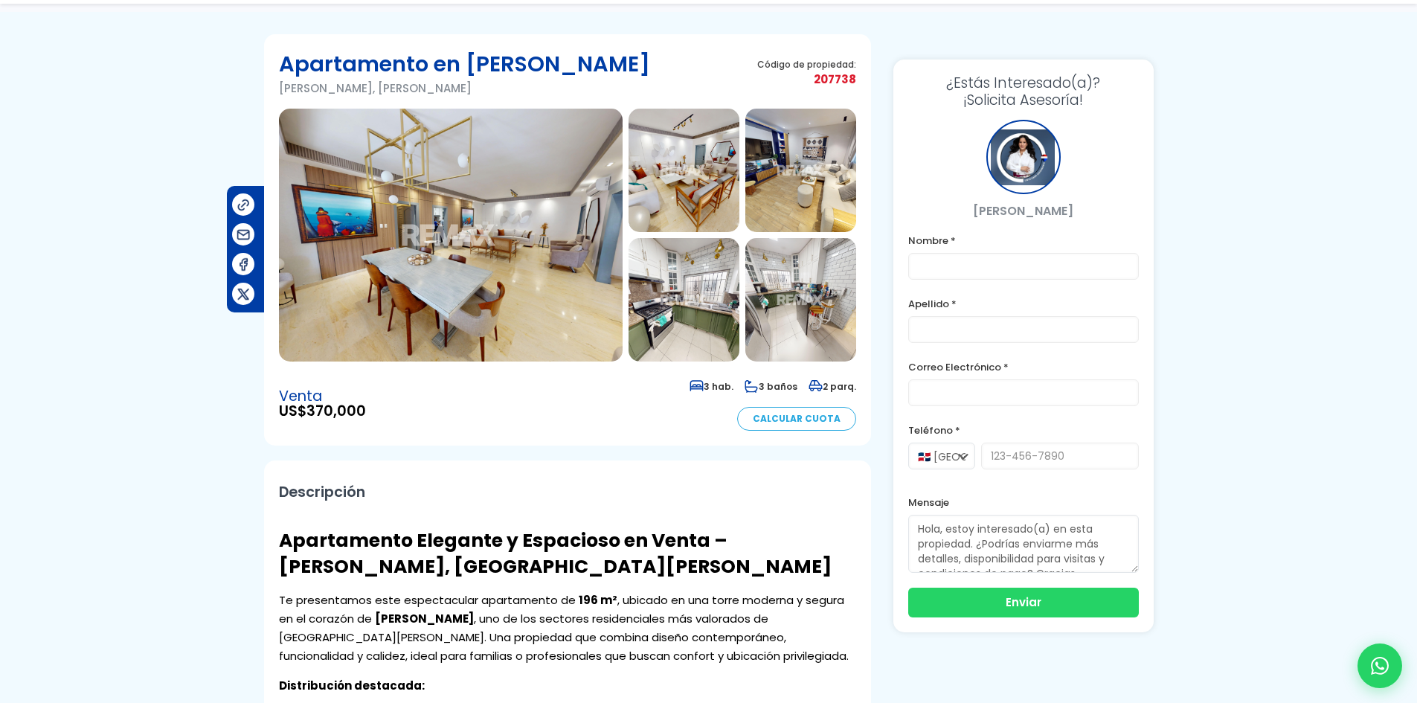
scroll to position [149, 0]
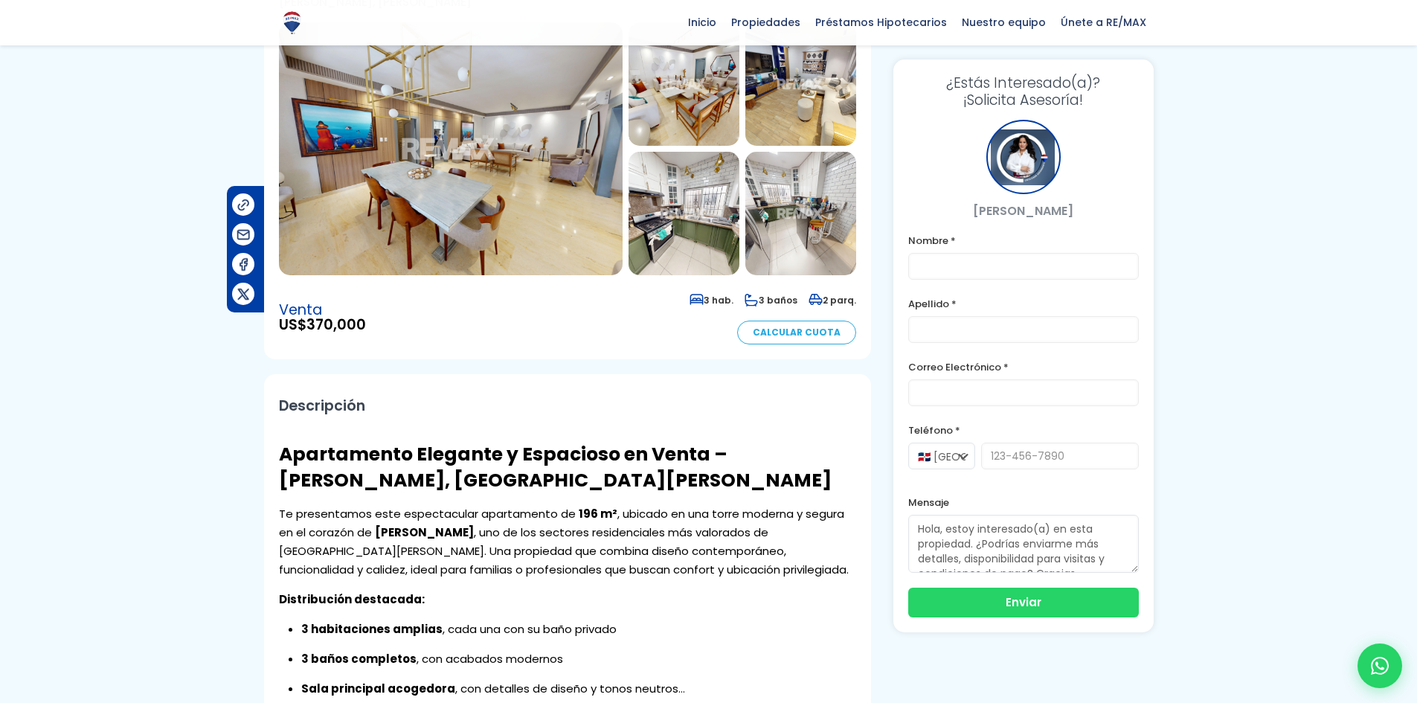
click at [459, 180] on img at bounding box center [451, 148] width 344 height 253
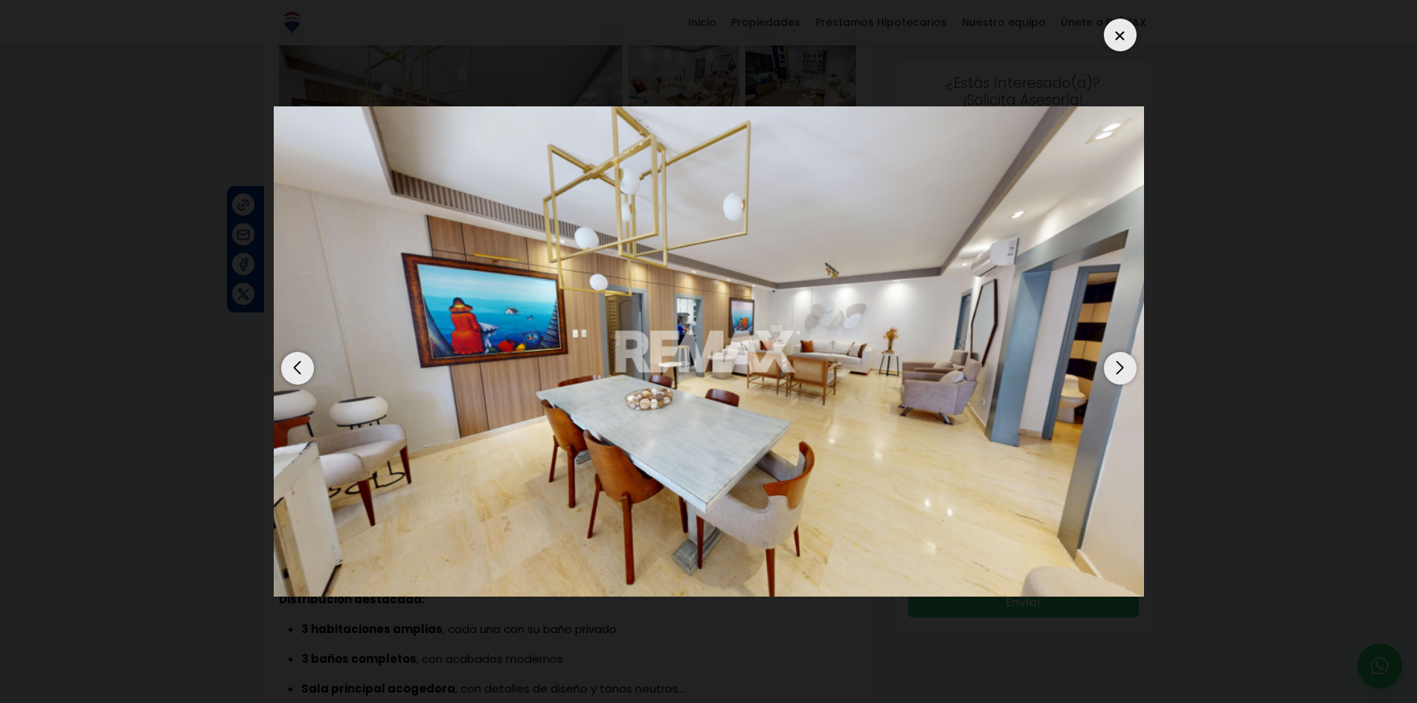
click at [1125, 365] on div "Next slide" at bounding box center [1120, 368] width 33 height 33
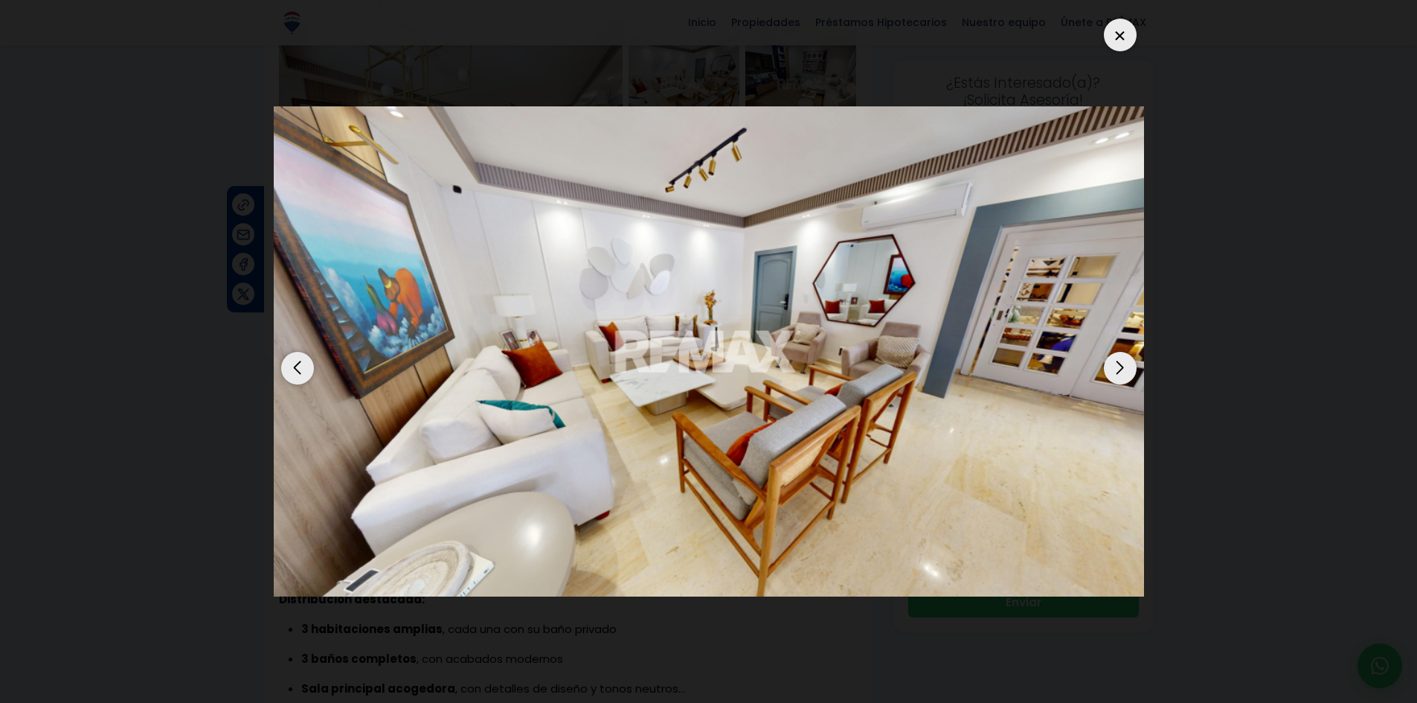
click at [1125, 365] on div "Next slide" at bounding box center [1120, 368] width 33 height 33
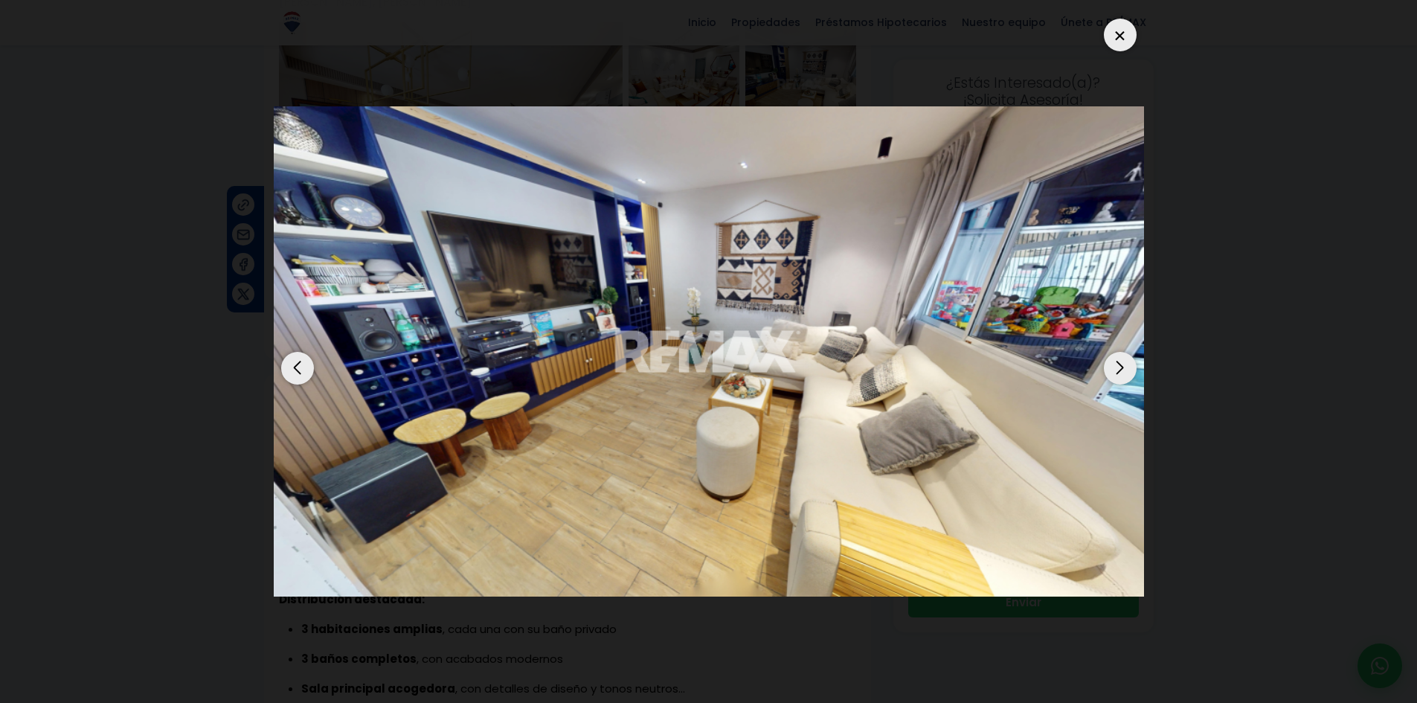
click at [1125, 365] on div "Next slide" at bounding box center [1120, 368] width 33 height 33
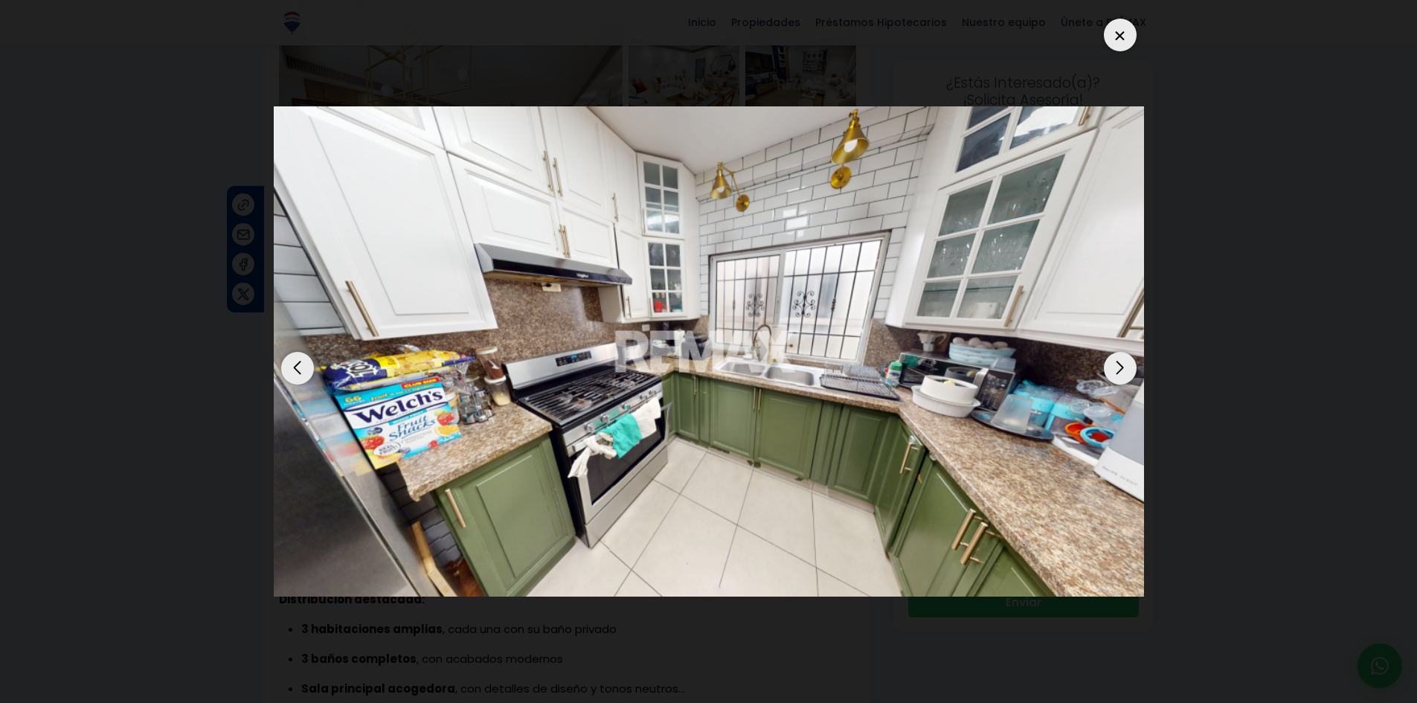
click at [285, 367] on div "Previous slide" at bounding box center [297, 368] width 33 height 33
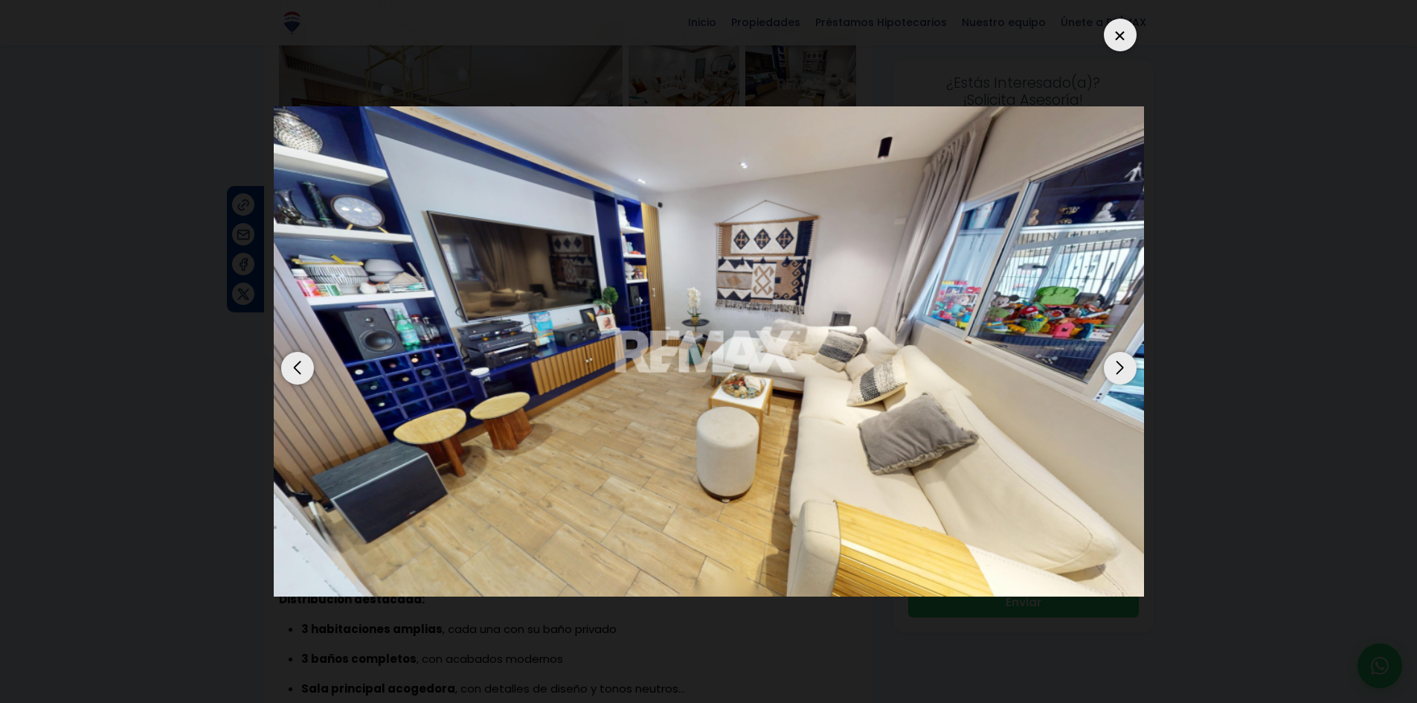
click at [298, 362] on div "Previous slide" at bounding box center [297, 368] width 33 height 33
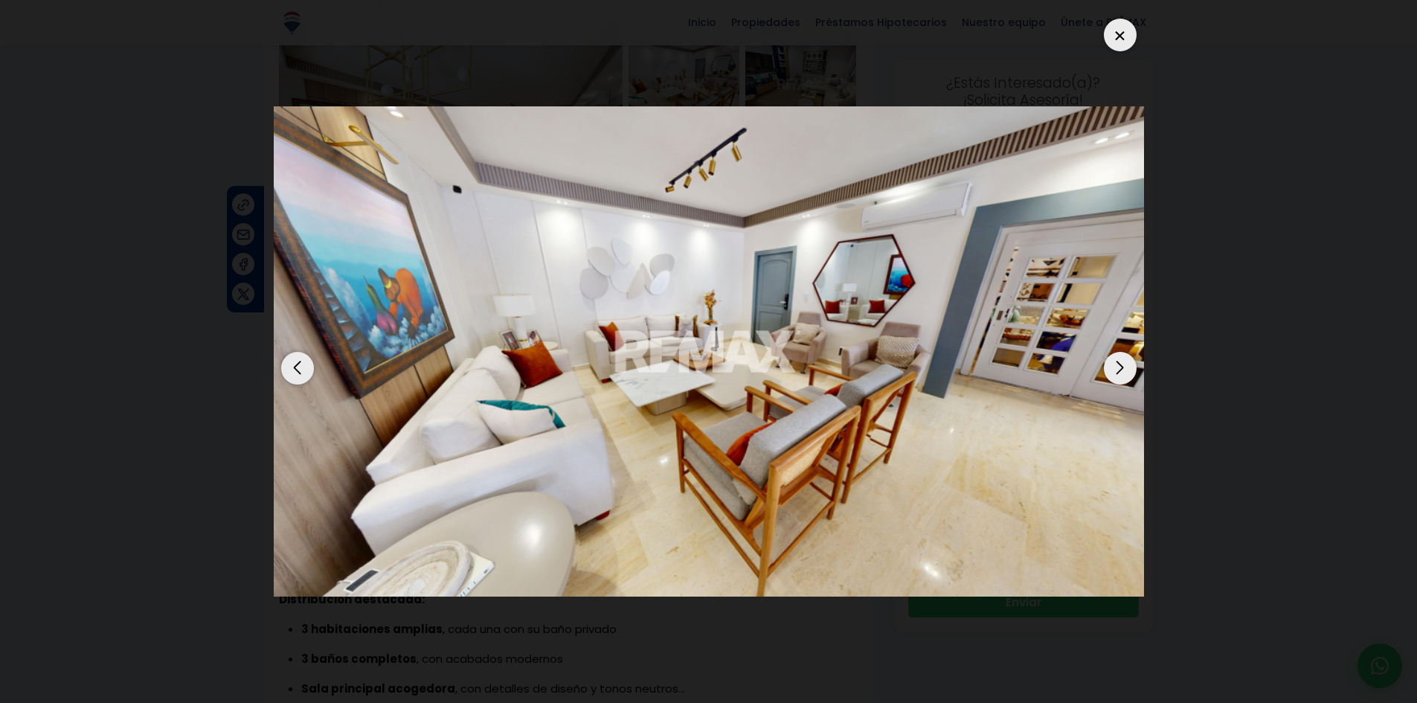
click at [1117, 370] on div "Next slide" at bounding box center [1120, 368] width 33 height 33
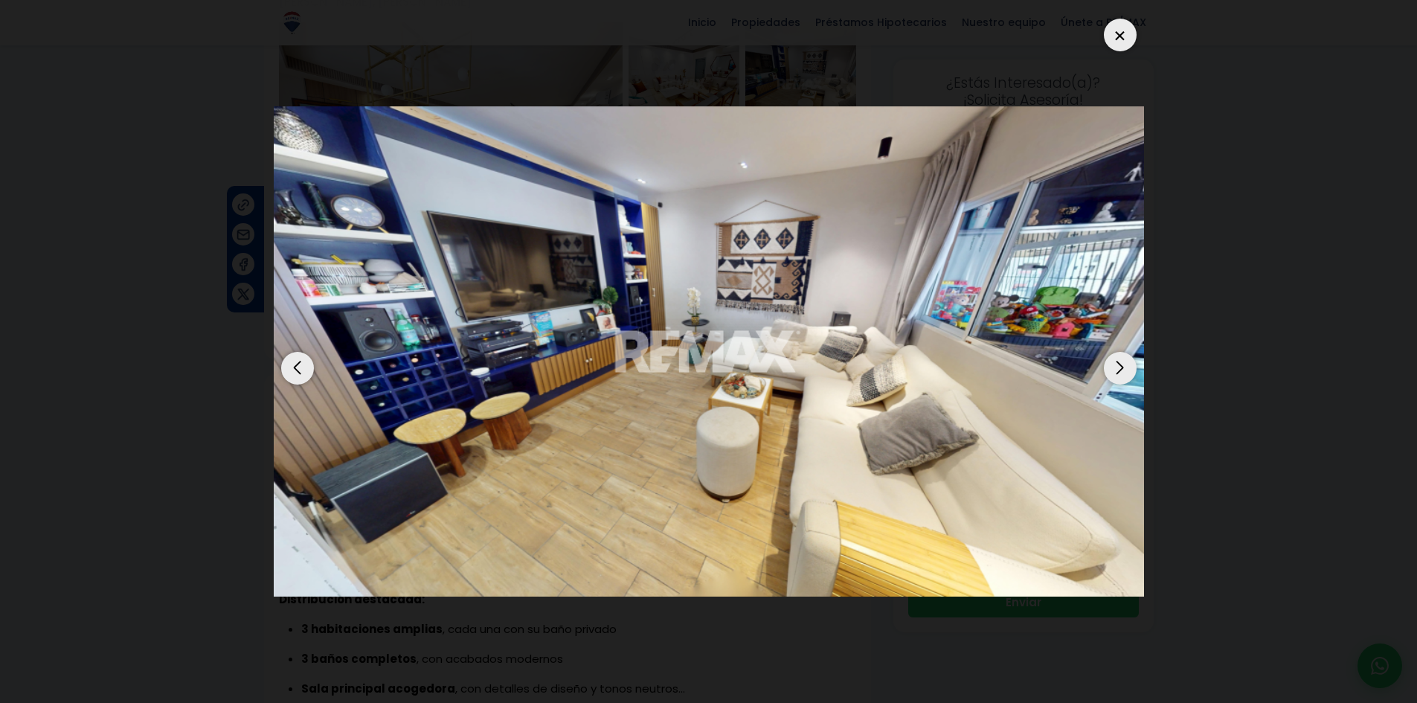
click at [1117, 370] on div "Next slide" at bounding box center [1120, 368] width 33 height 33
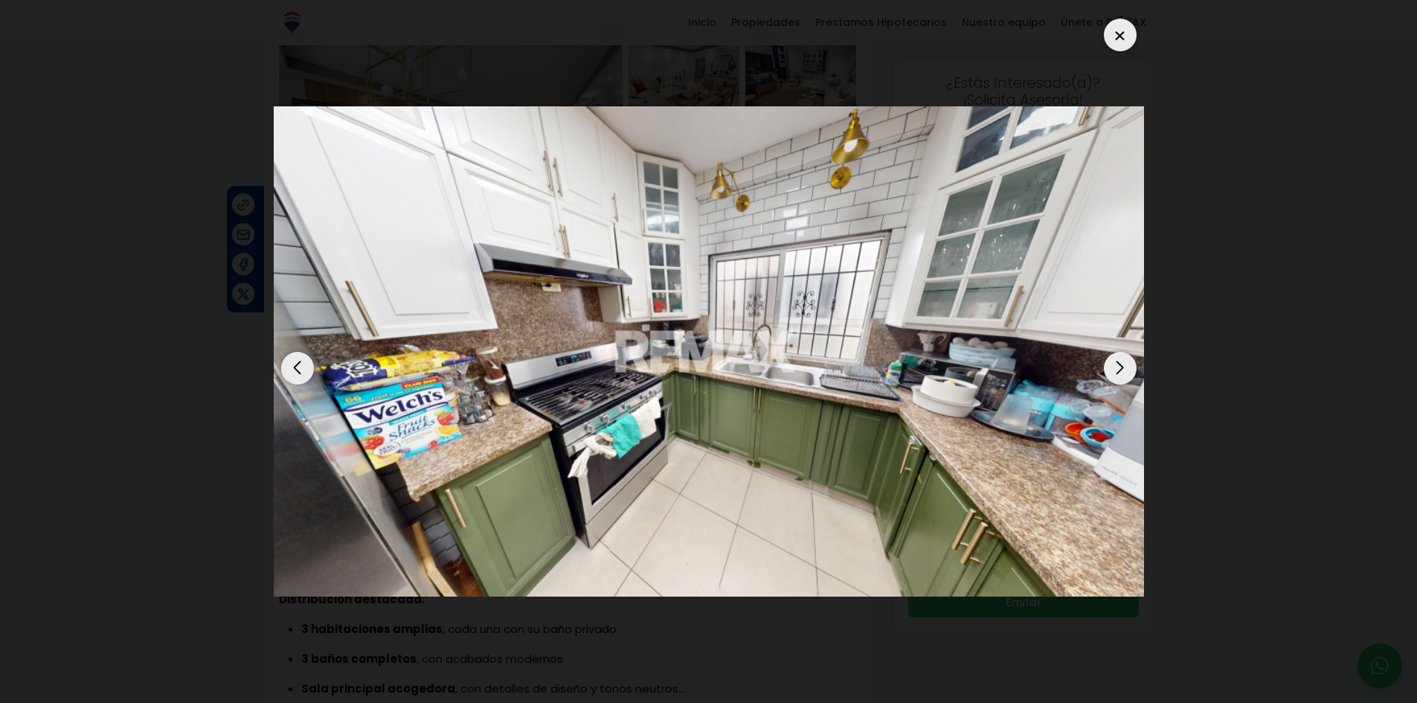
click at [1124, 371] on div "Next slide" at bounding box center [1120, 368] width 33 height 33
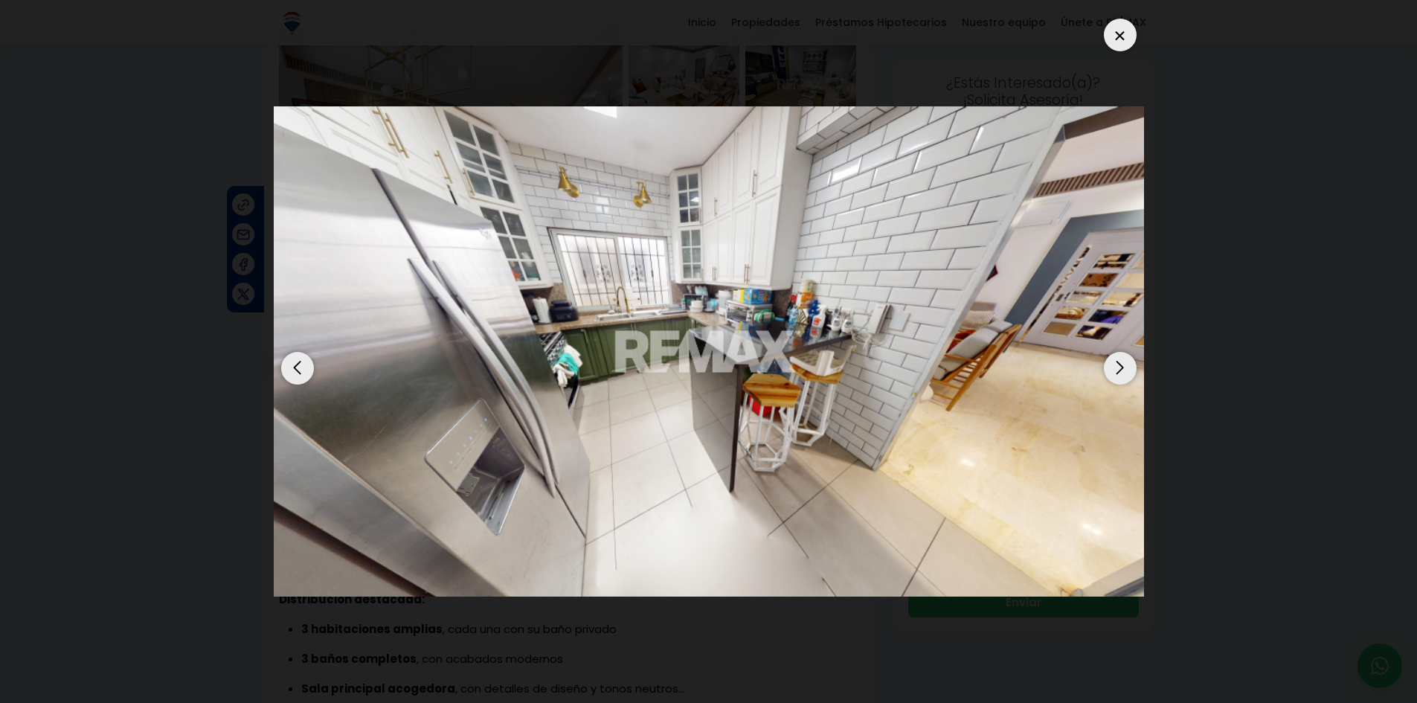
click at [1124, 371] on div "Next slide" at bounding box center [1120, 368] width 33 height 33
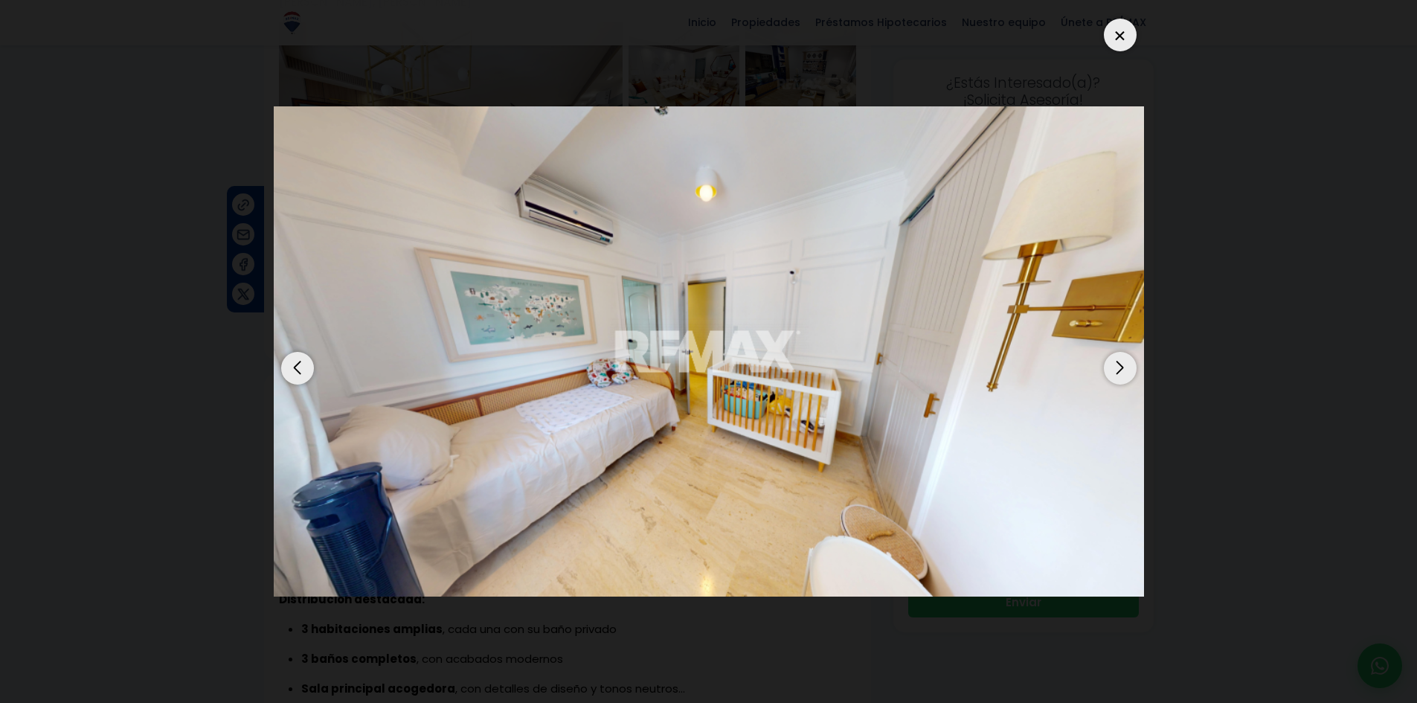
click at [1124, 371] on div "Next slide" at bounding box center [1120, 368] width 33 height 33
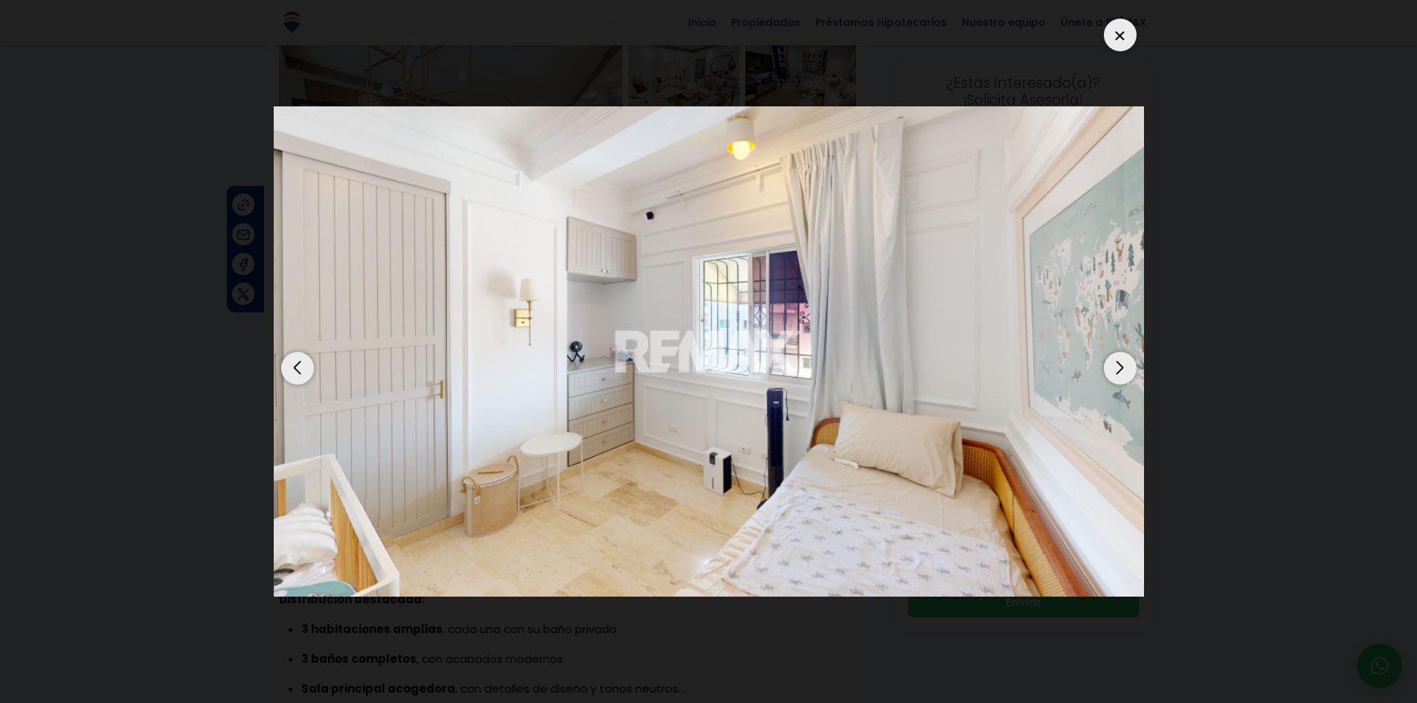
click at [1124, 371] on div "Next slide" at bounding box center [1120, 368] width 33 height 33
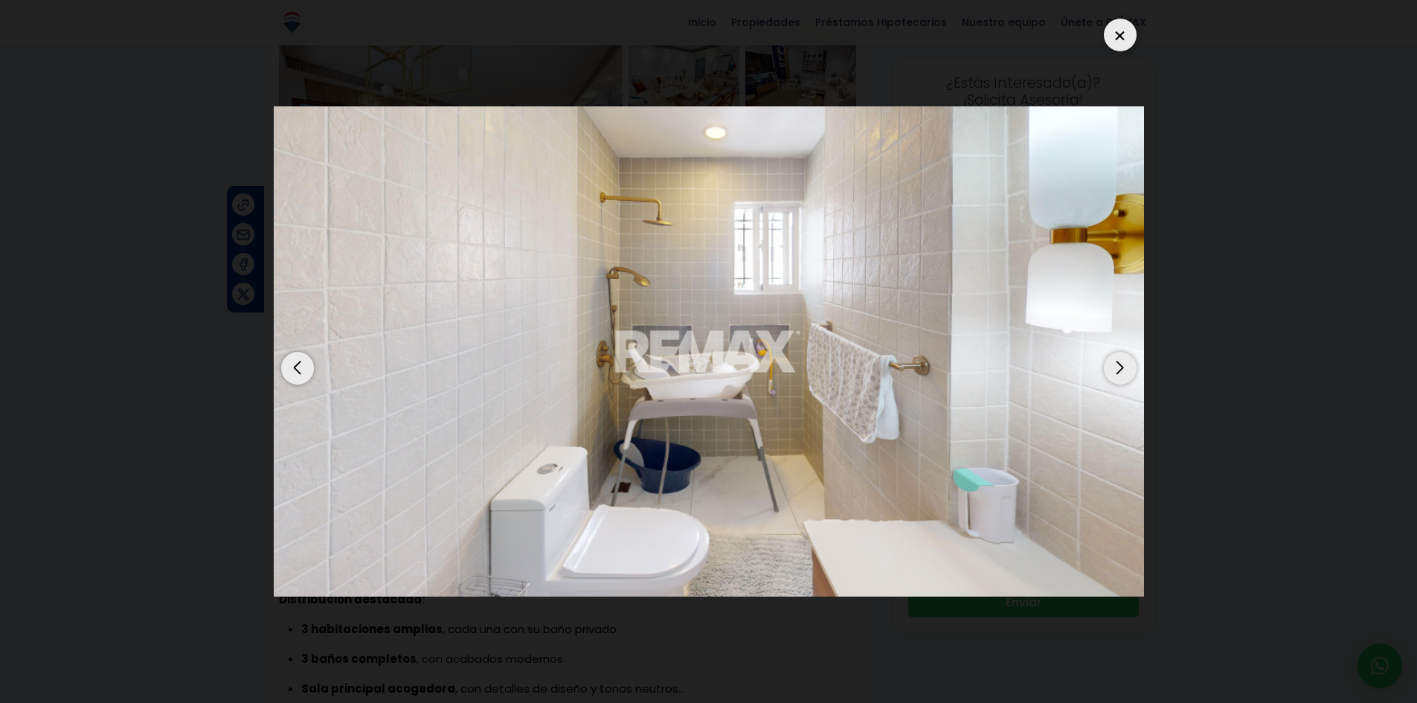
click at [1124, 371] on div "Next slide" at bounding box center [1120, 368] width 33 height 33
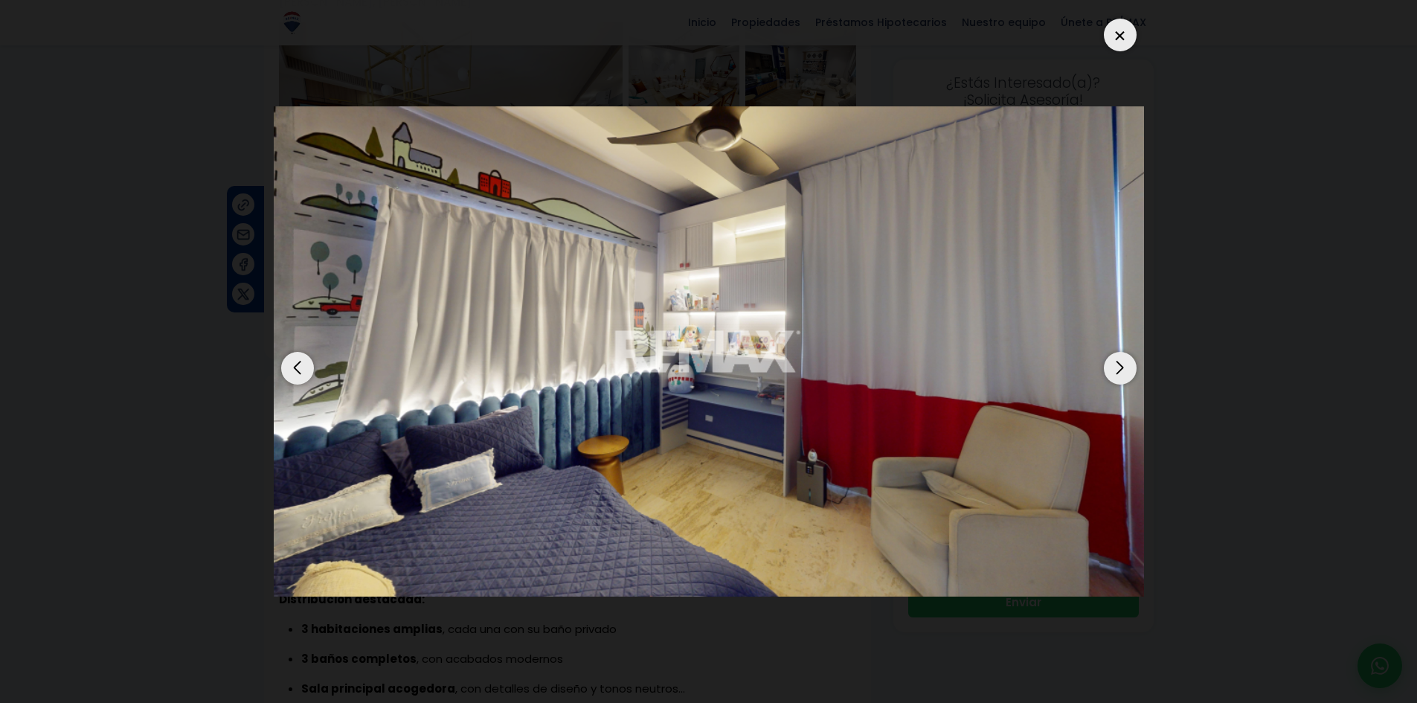
click at [285, 364] on div "Previous slide" at bounding box center [297, 368] width 33 height 33
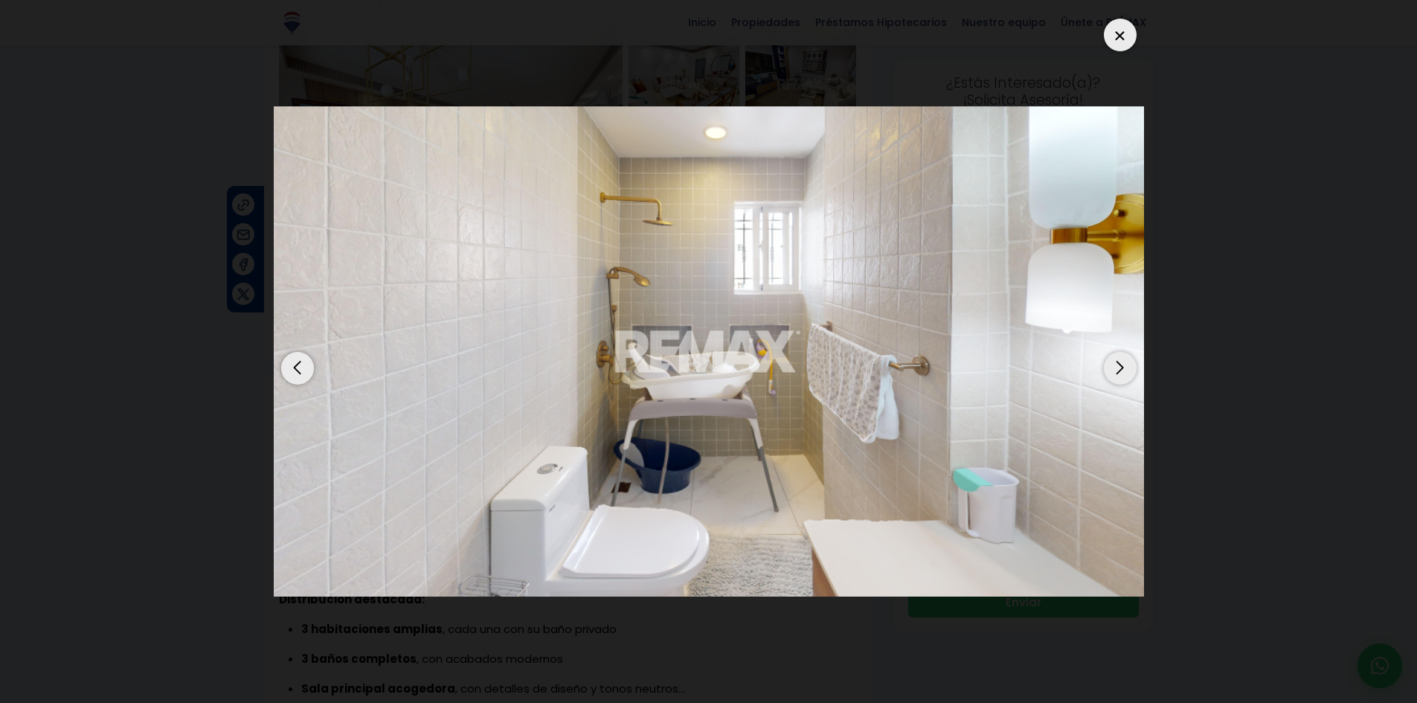
click at [1126, 372] on div "Next slide" at bounding box center [1120, 368] width 33 height 33
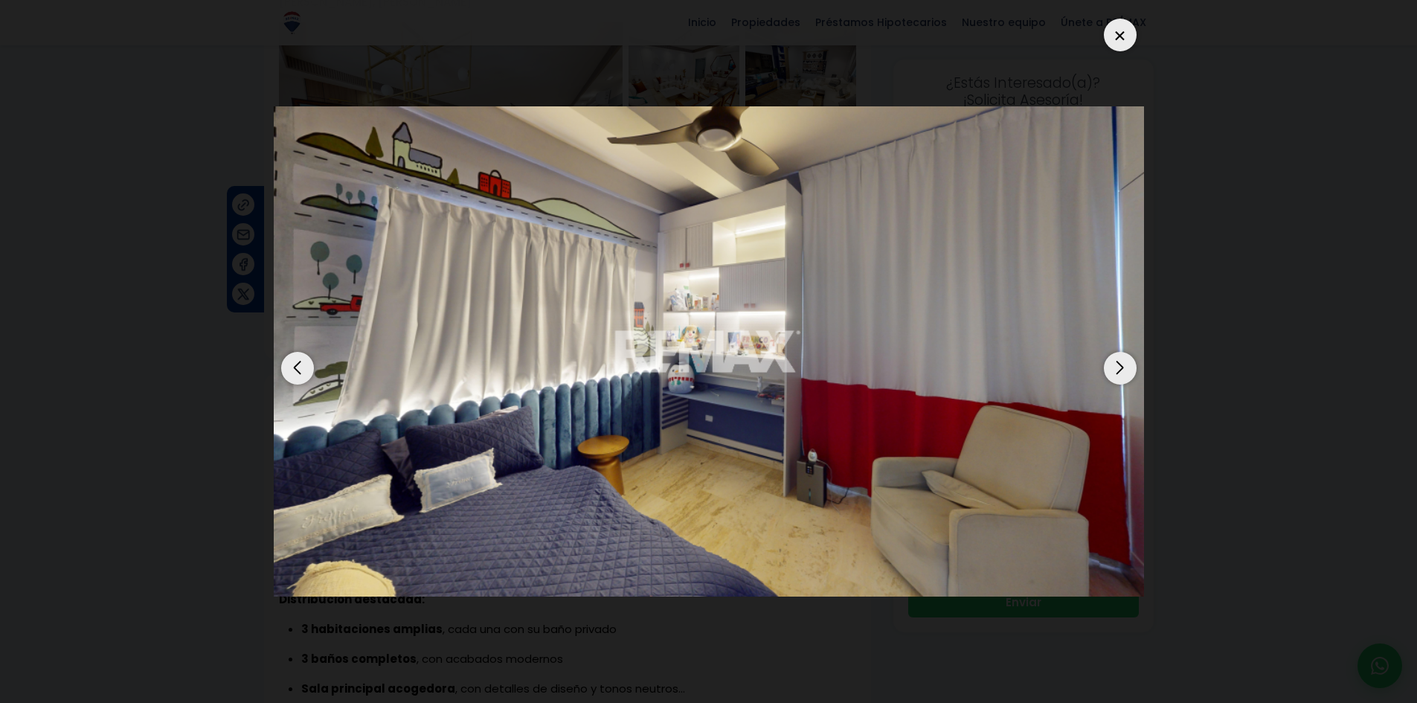
click at [1126, 372] on div "Next slide" at bounding box center [1120, 368] width 33 height 33
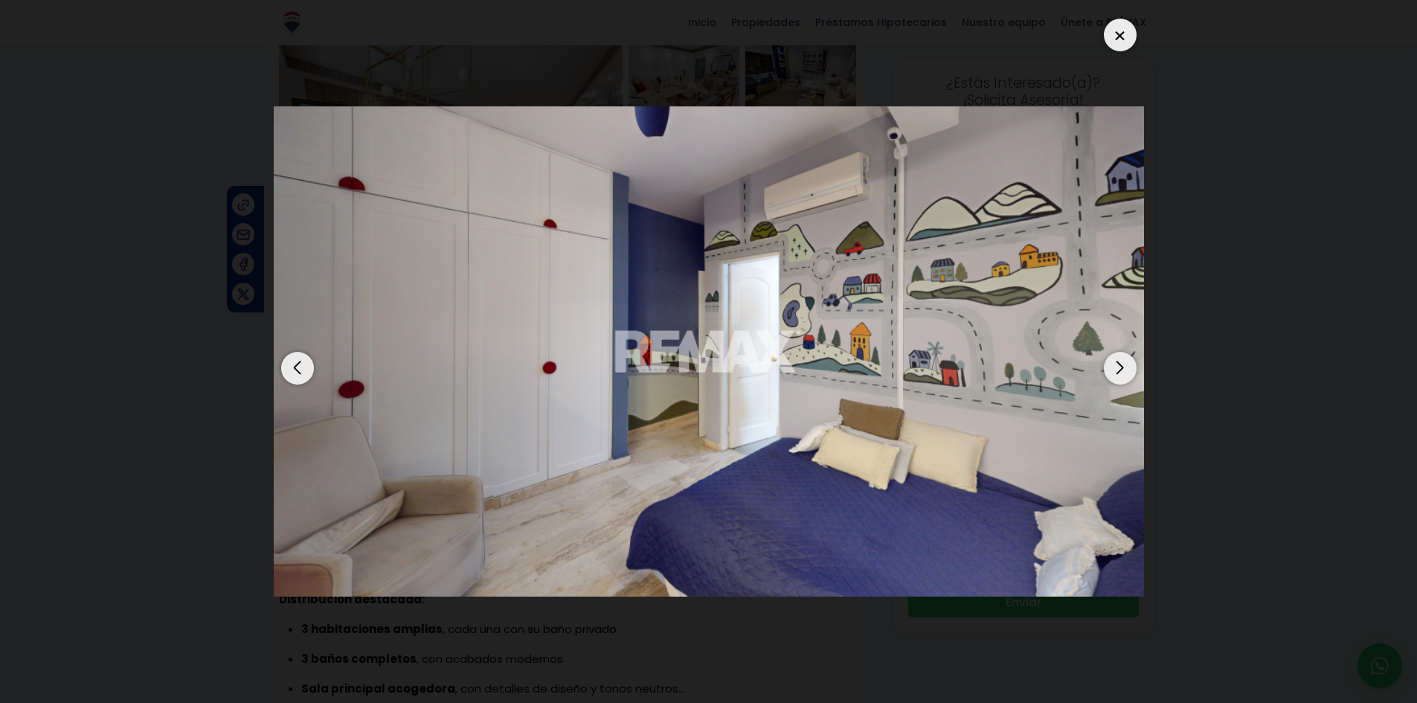
click at [1126, 372] on div "Next slide" at bounding box center [1120, 368] width 33 height 33
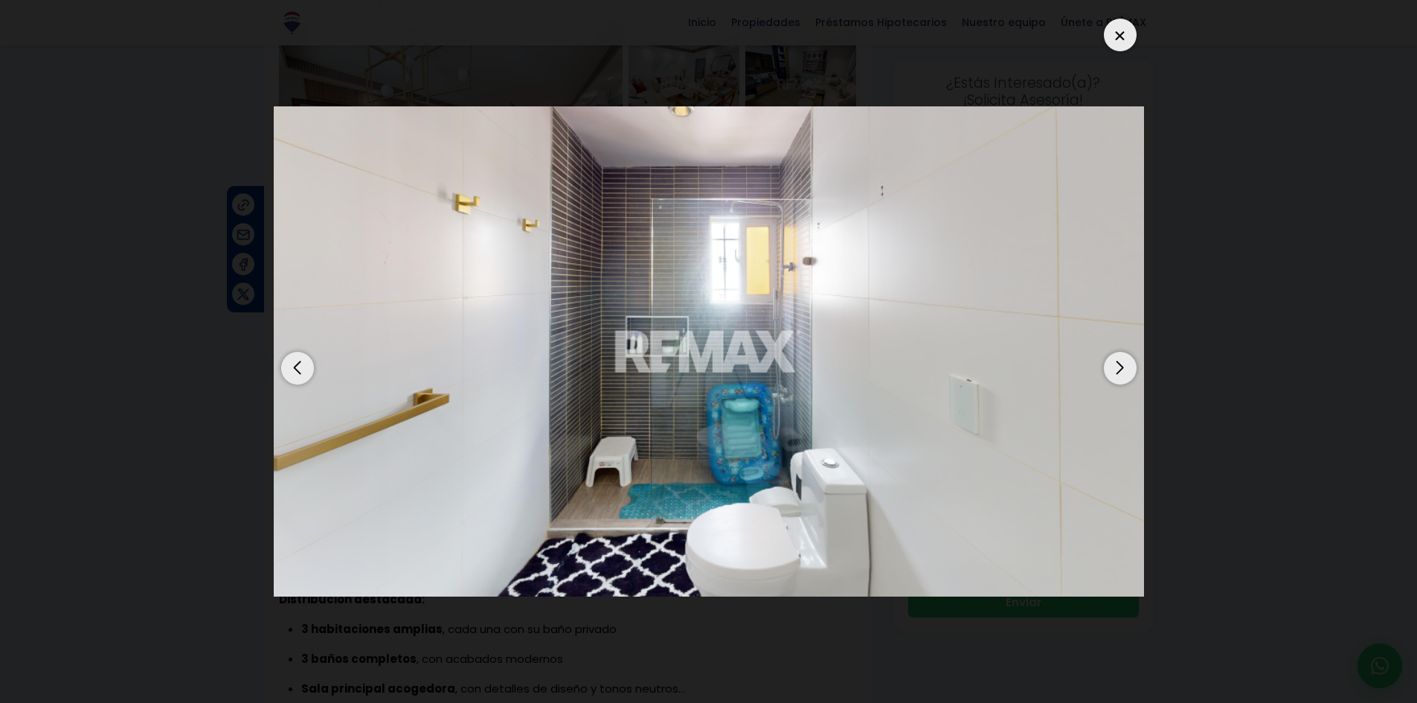
click at [1126, 372] on div "Next slide" at bounding box center [1120, 368] width 33 height 33
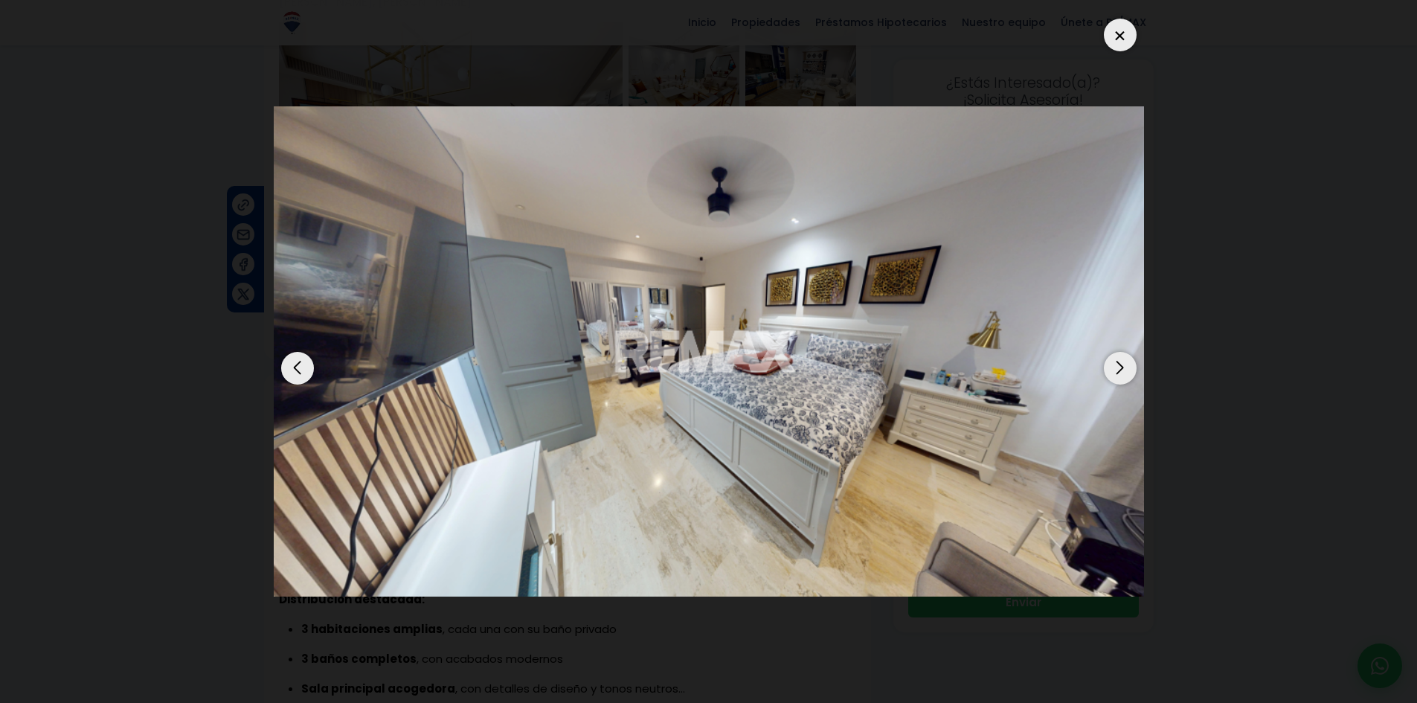
click at [1126, 372] on div "Next slide" at bounding box center [1120, 368] width 33 height 33
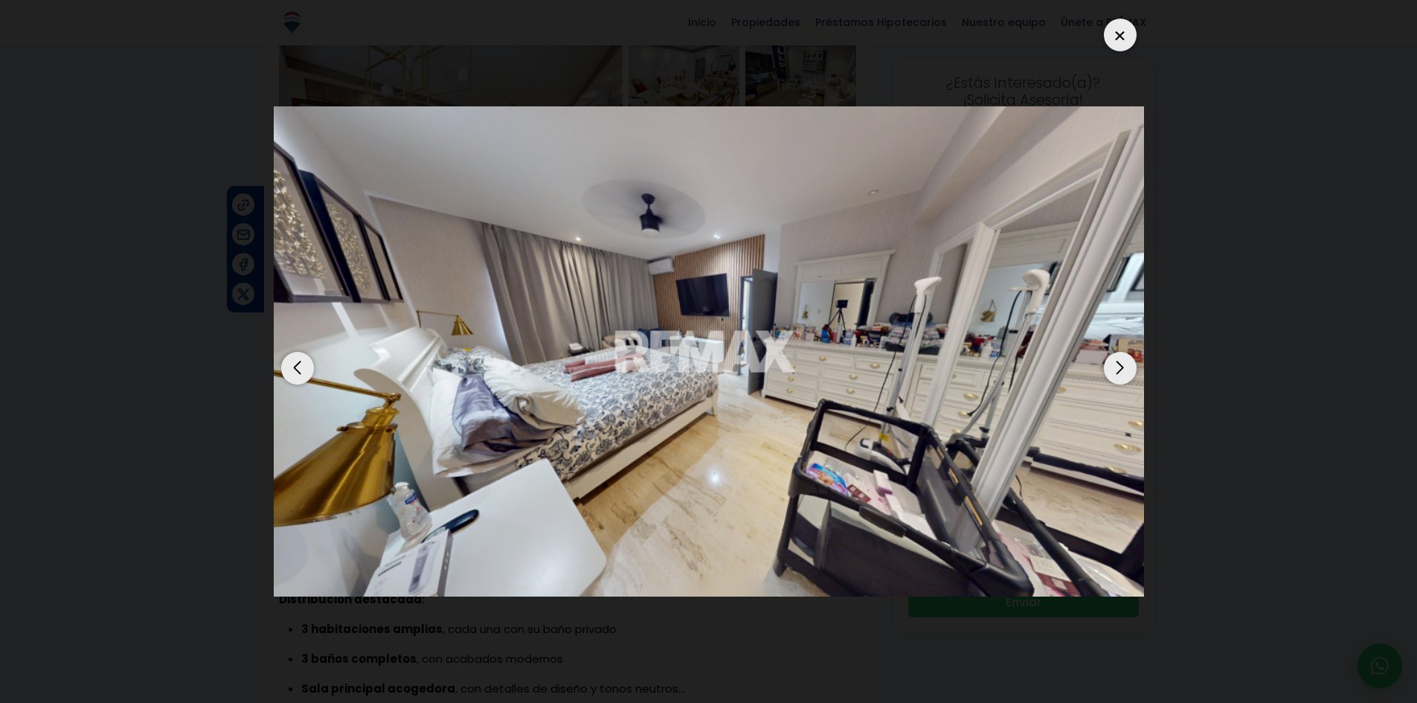
click at [1126, 372] on div "Next slide" at bounding box center [1120, 368] width 33 height 33
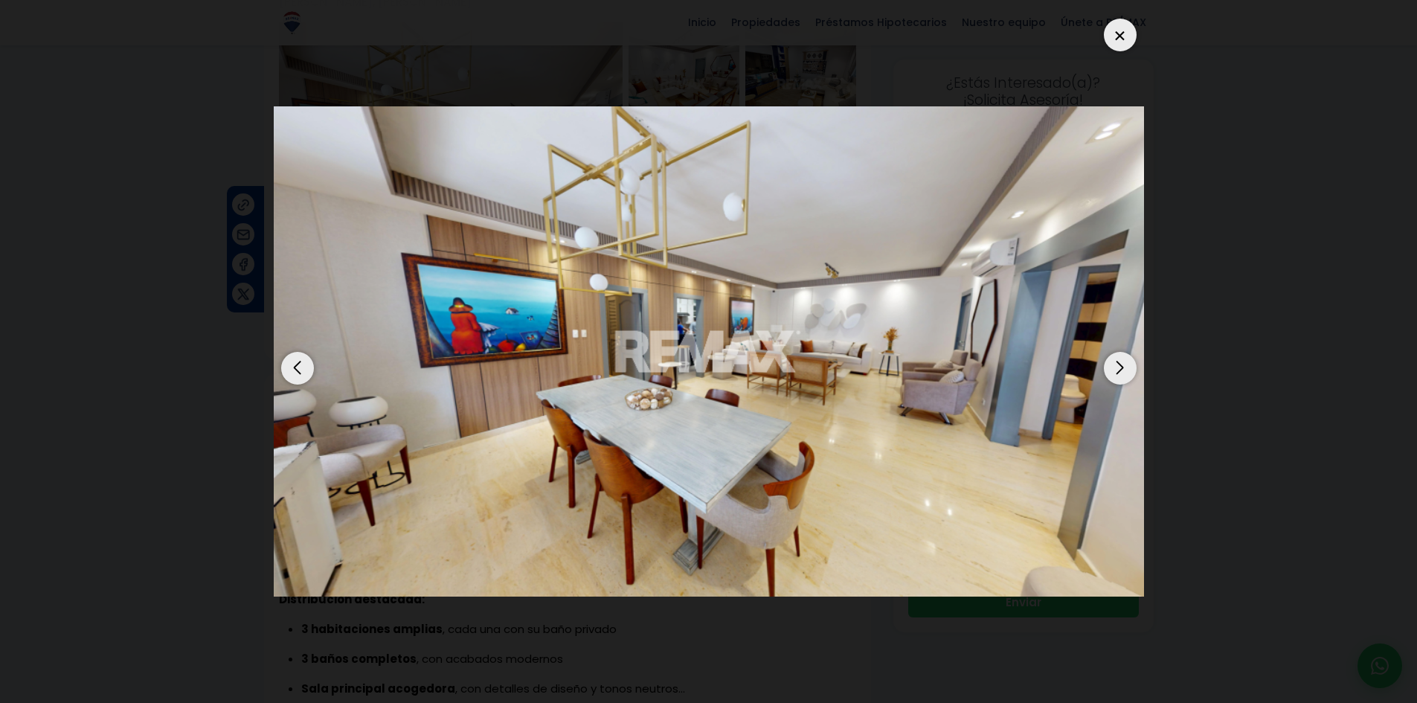
click at [1126, 372] on div "Next slide" at bounding box center [1120, 368] width 33 height 33
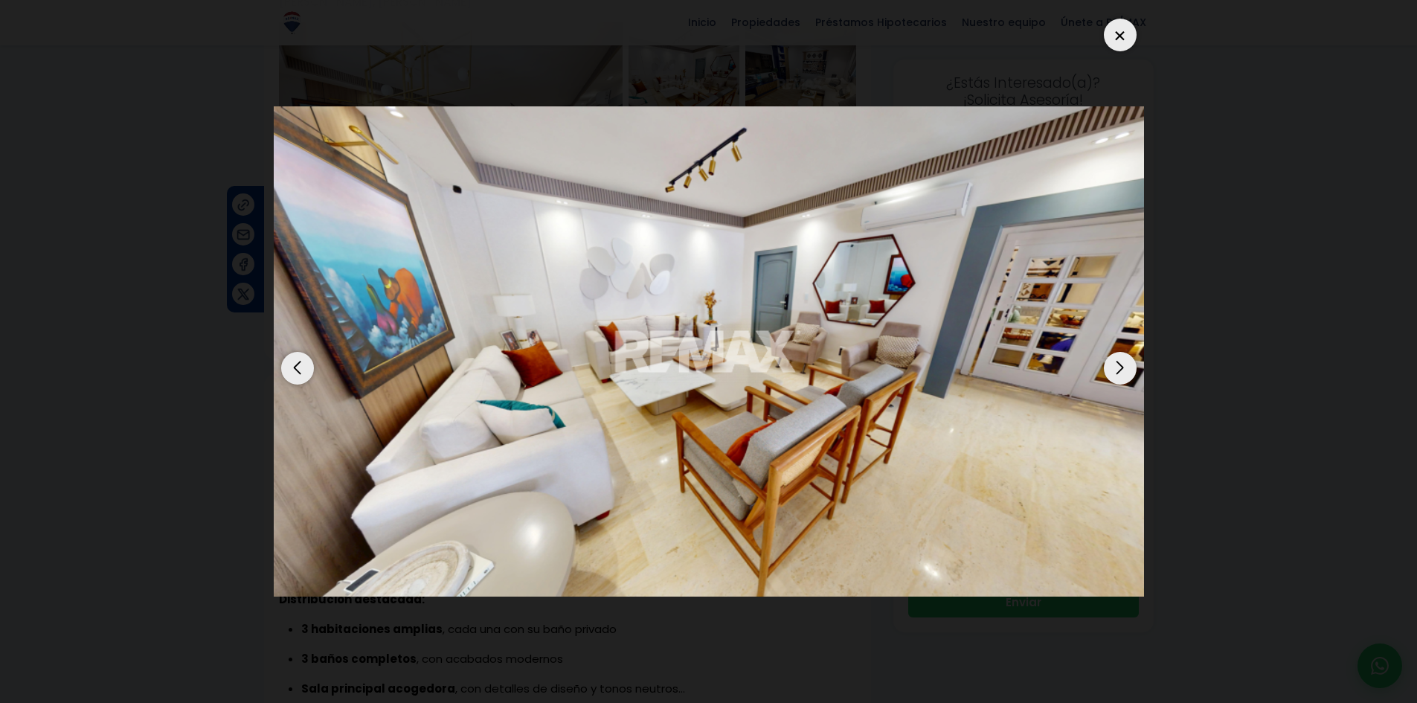
click at [1123, 32] on div at bounding box center [1120, 35] width 33 height 33
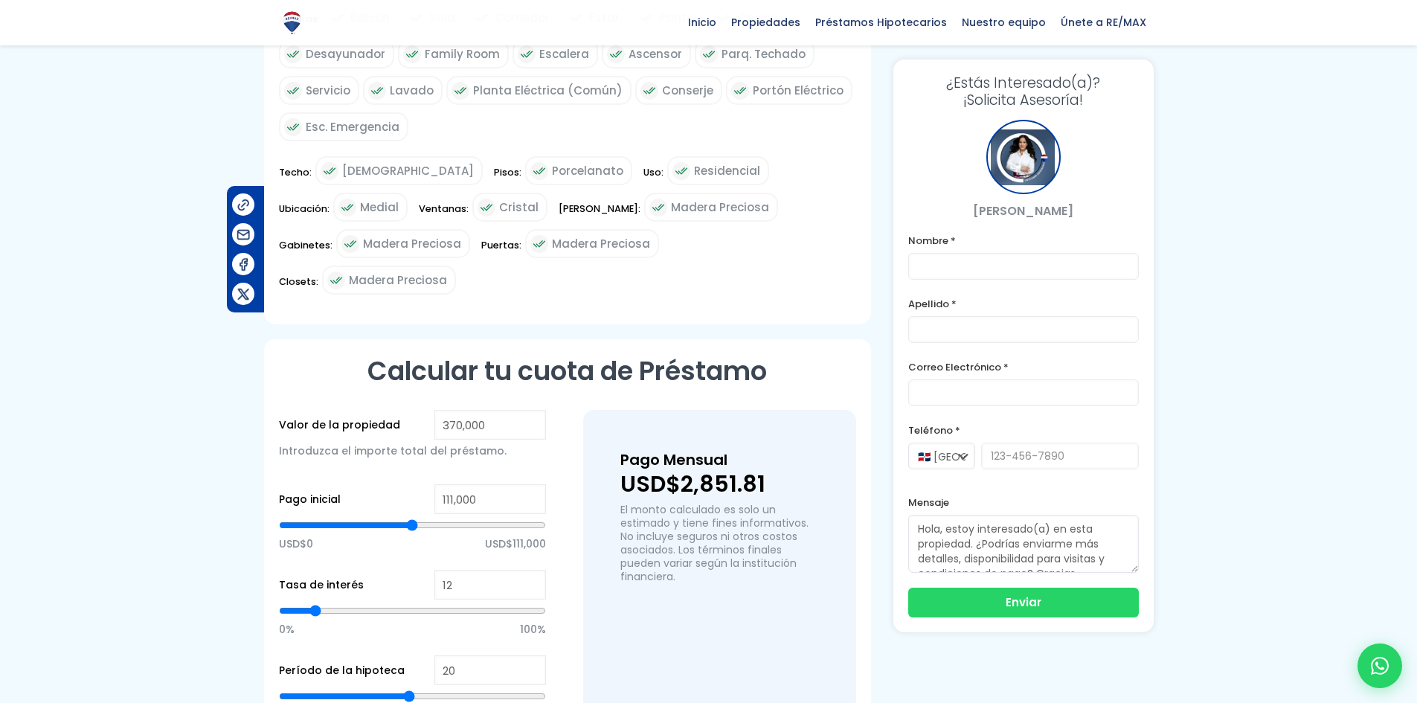
scroll to position [1190, 0]
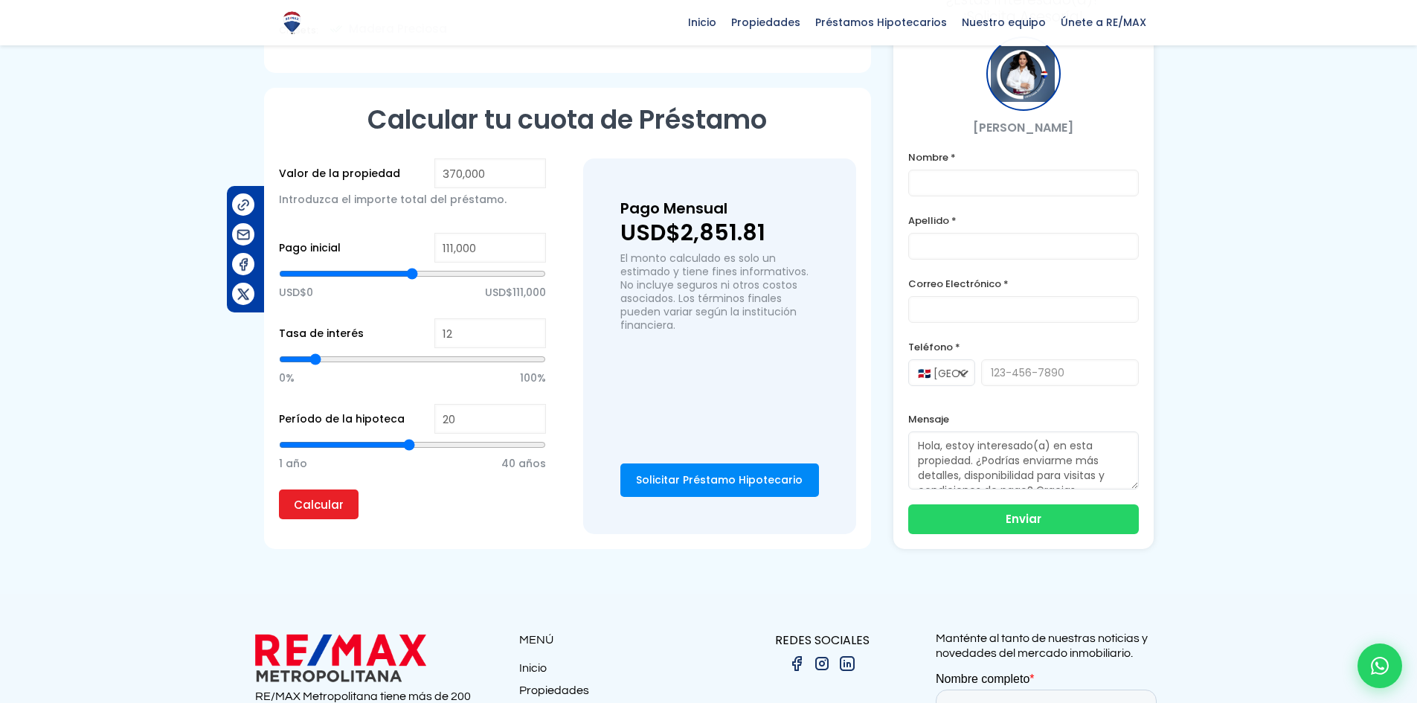
click at [411, 437] on input "range" at bounding box center [412, 444] width 267 height 15
type input "11"
type input "10"
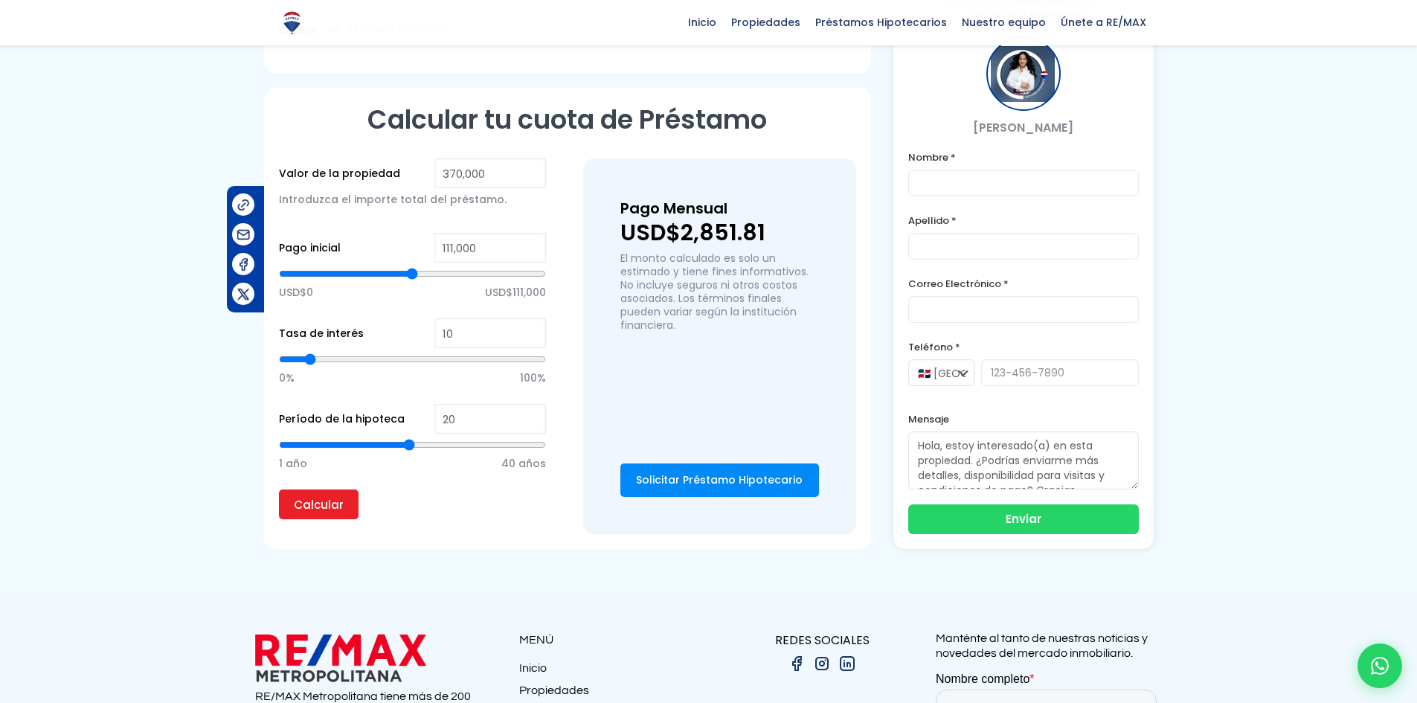
type input "9"
type input "8"
type input "7"
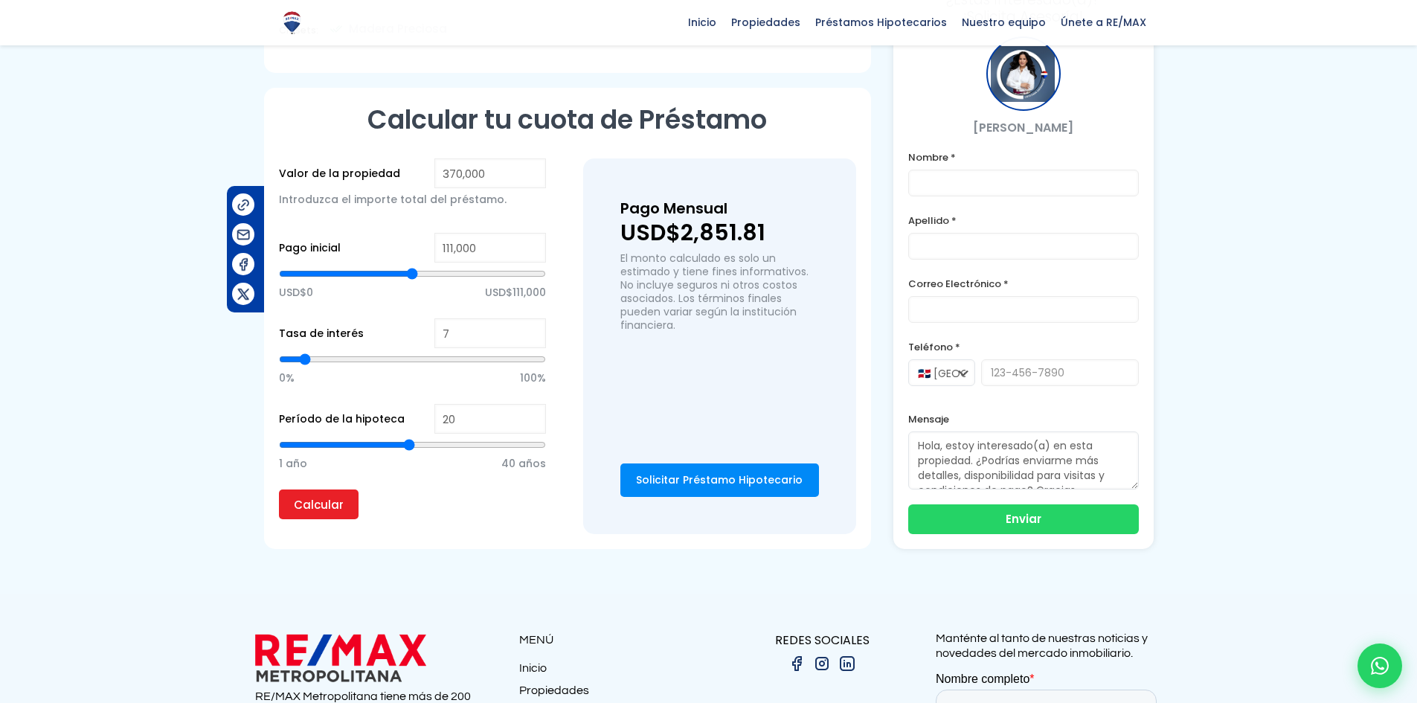
type input "7"
type input "6"
type input "5"
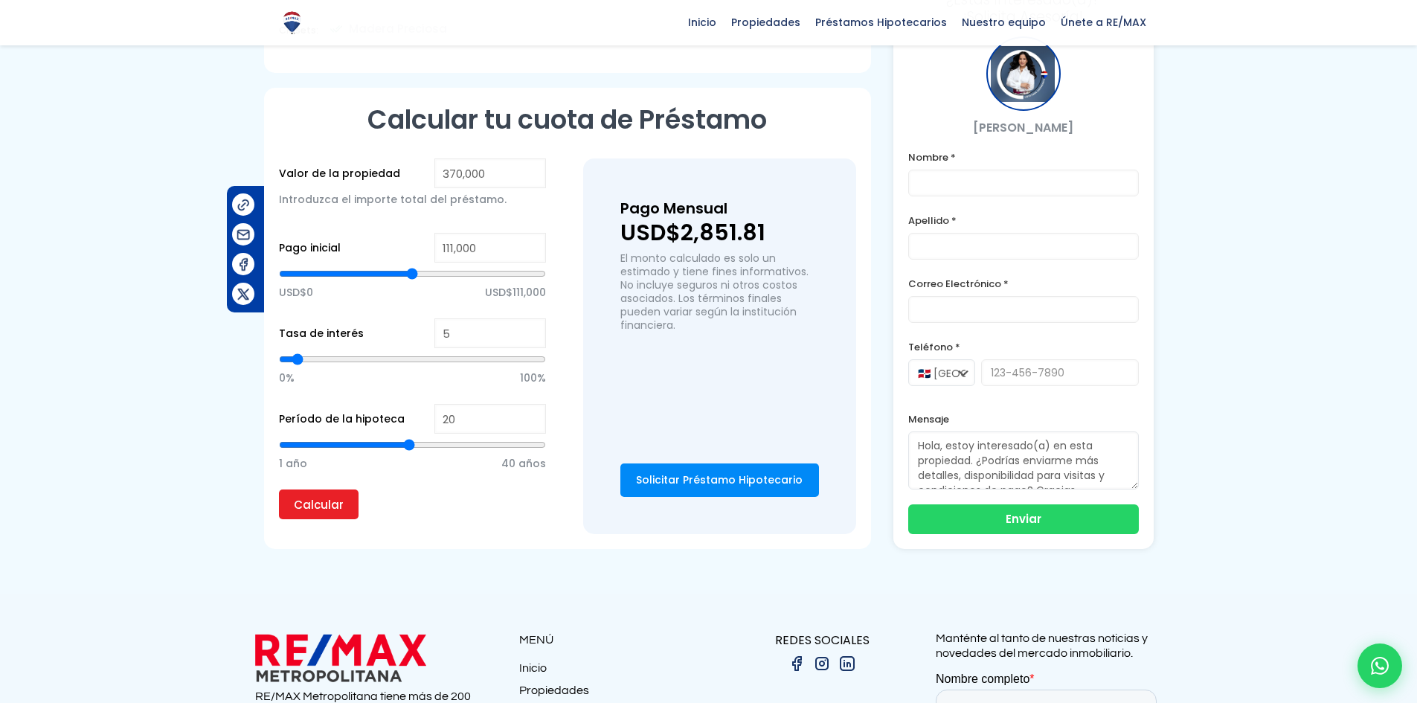
type input "6"
type input "7"
type input "8"
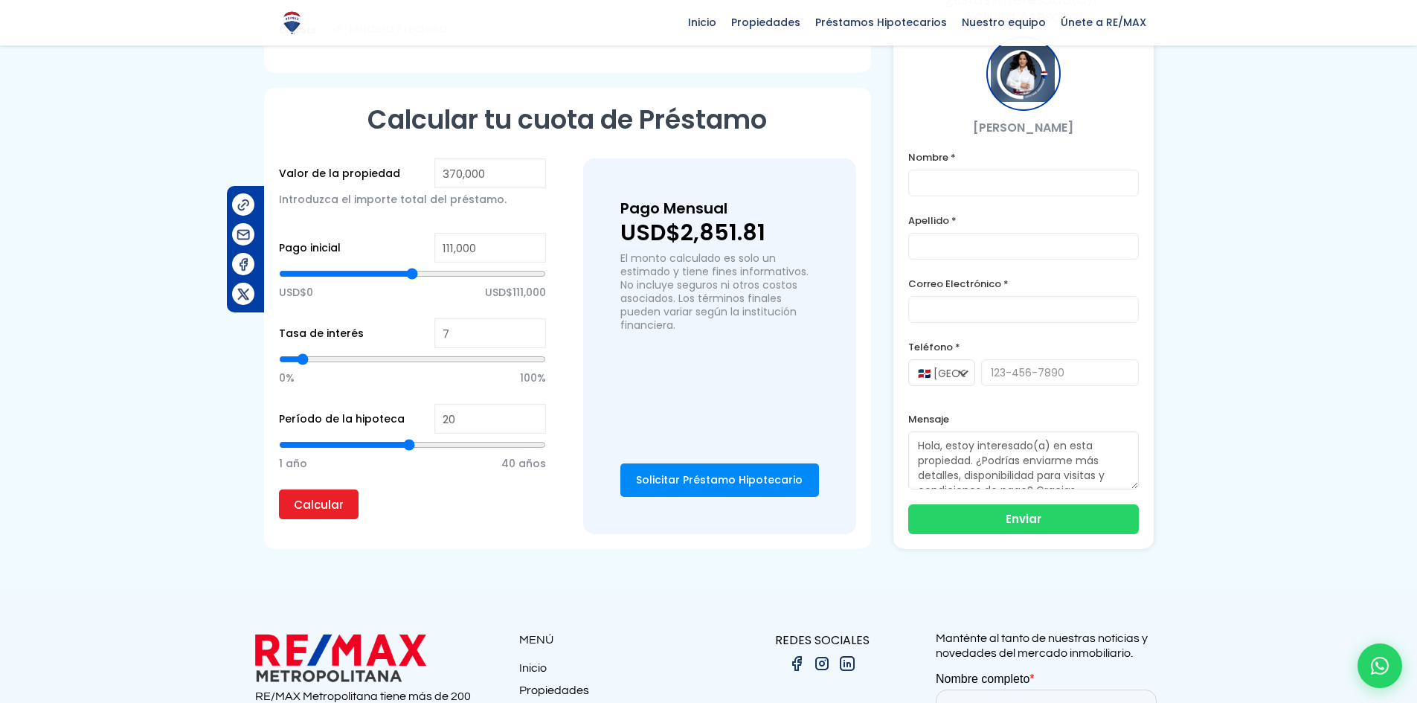
type input "8"
type input "7"
type input "6"
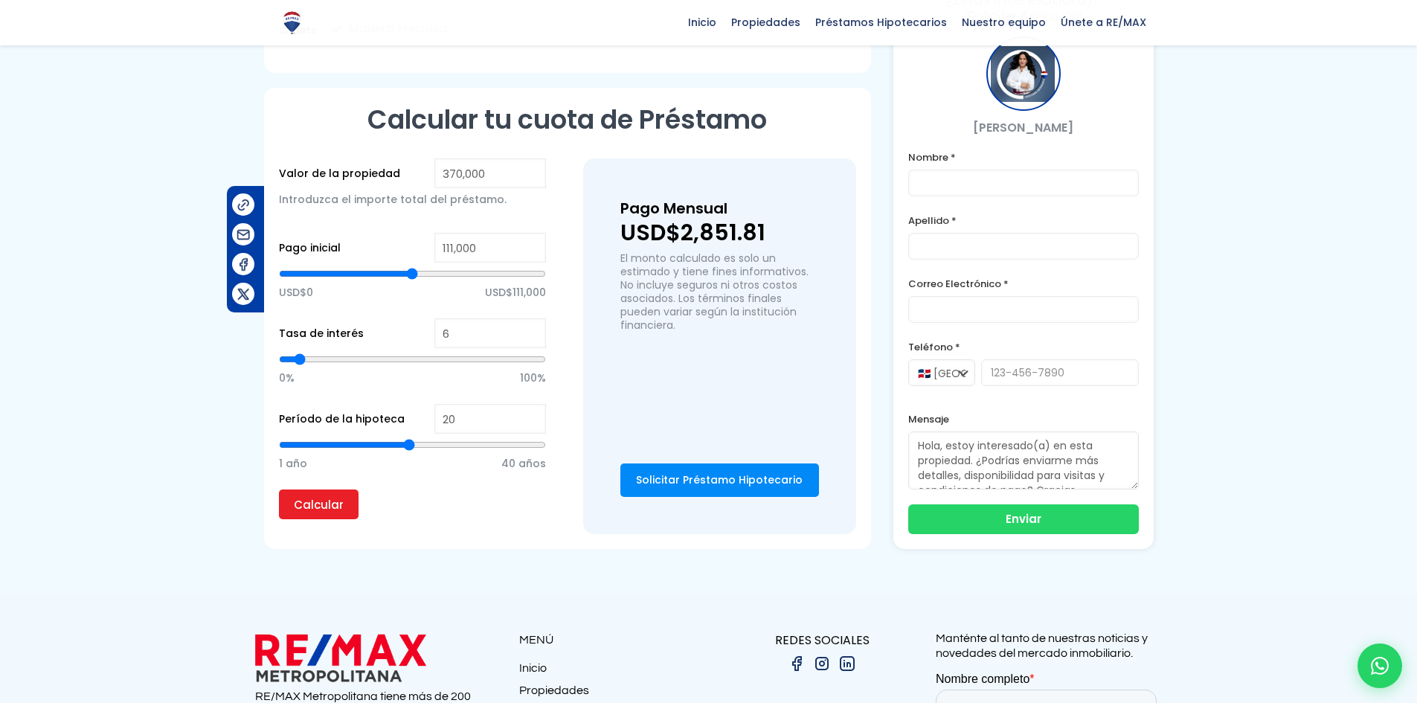
type input "7"
drag, startPoint x: 315, startPoint y: 322, endPoint x: 303, endPoint y: 325, distance: 12.3
type input "7"
click at [303, 352] on input "range" at bounding box center [412, 359] width 267 height 15
type input "180,529"
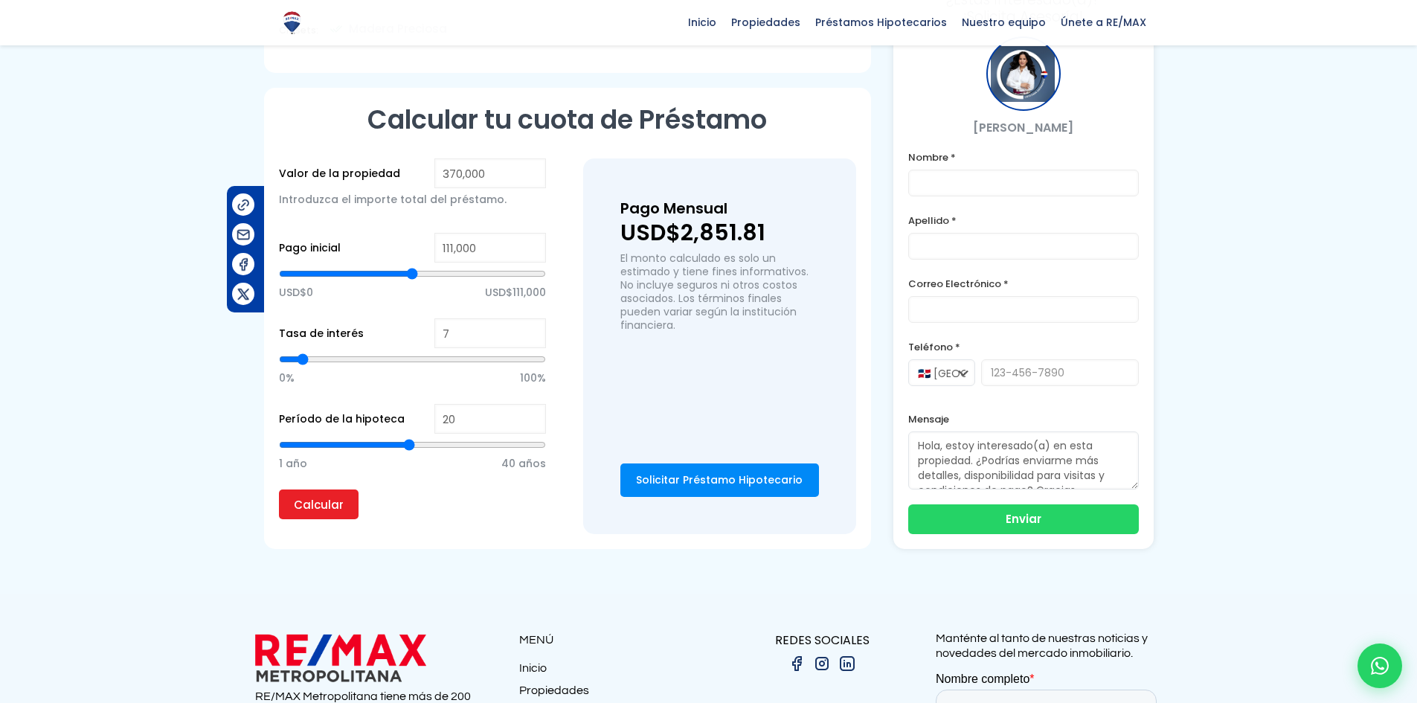
type input "180529"
type input "176,218"
type input "176218"
type input "174,062"
type input "174062"
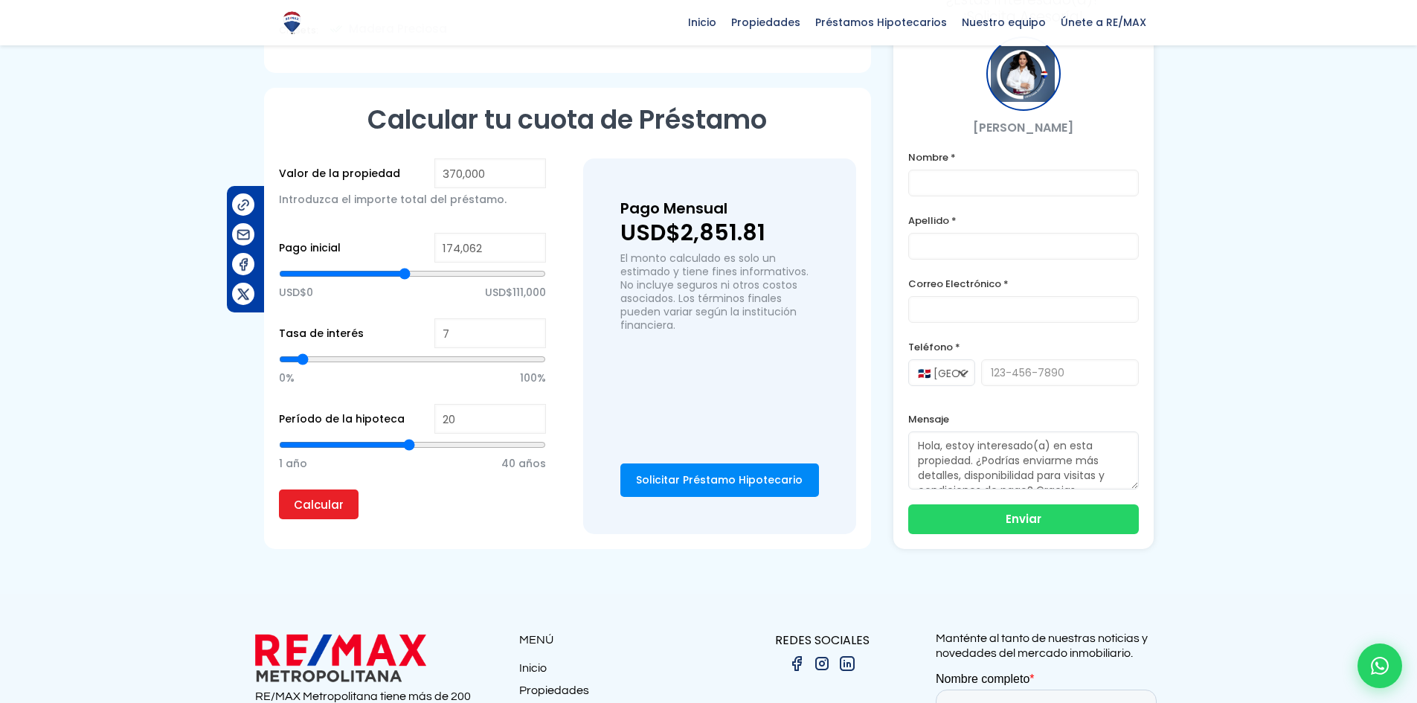
type input "172,984"
type input "172984"
type input "171,907"
type input "171907"
type input "170,829"
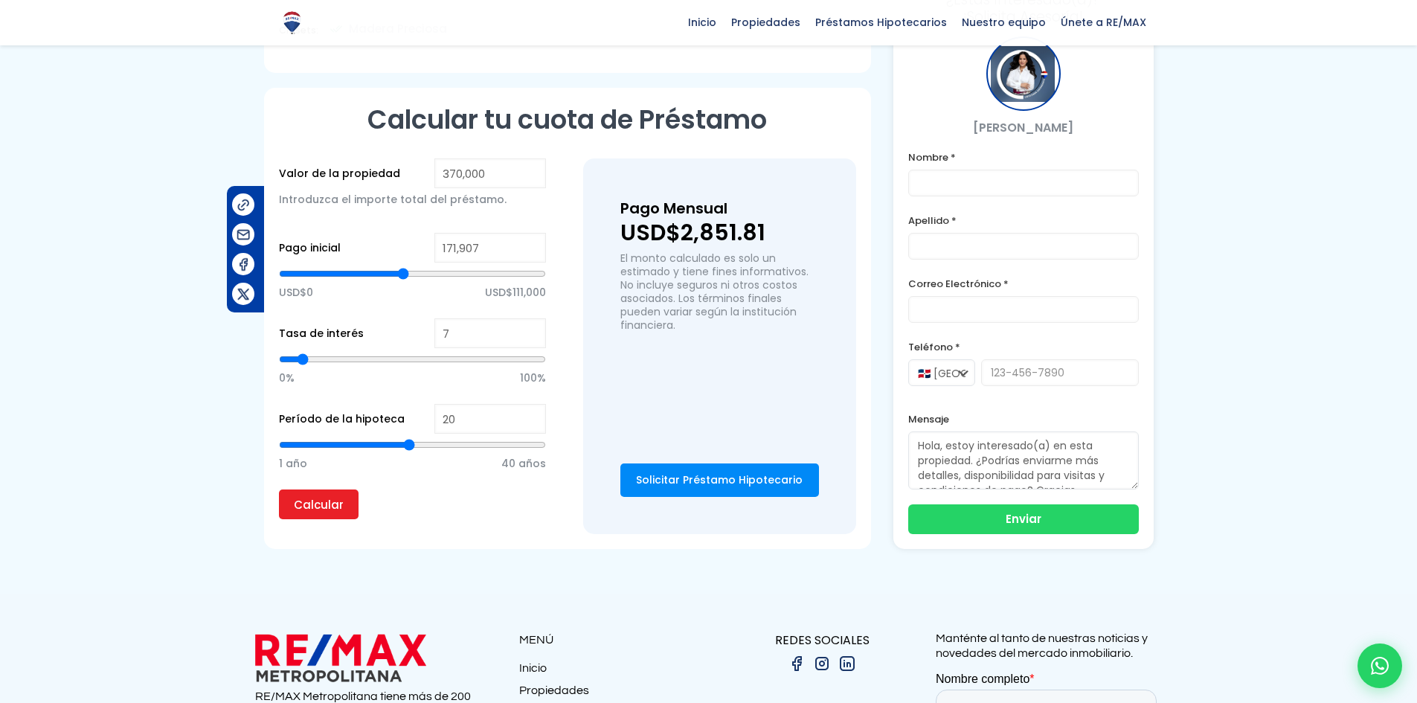
type input "170829"
type input "167,595"
type input "167595"
type input "164,362"
type input "164362"
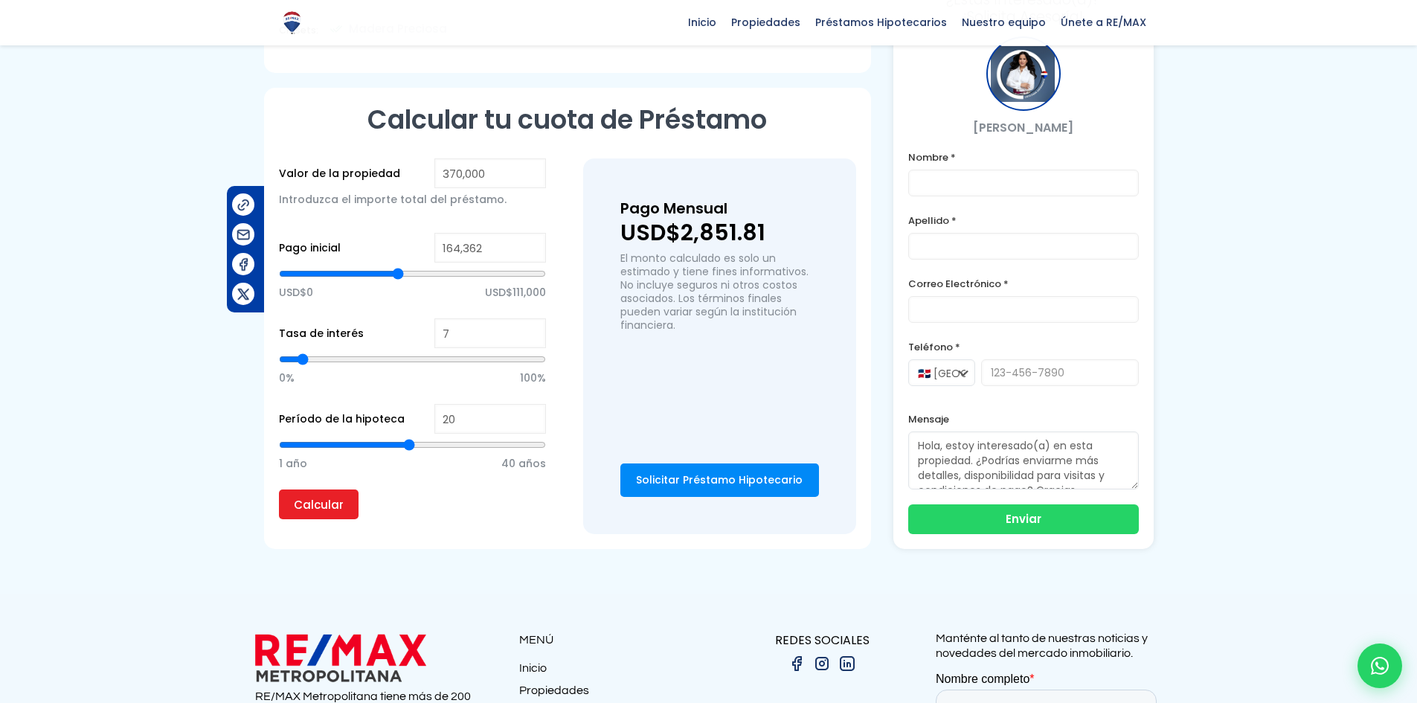
type input "161,129"
type input "161129"
type input "158,973"
type input "158973"
type input "156,818"
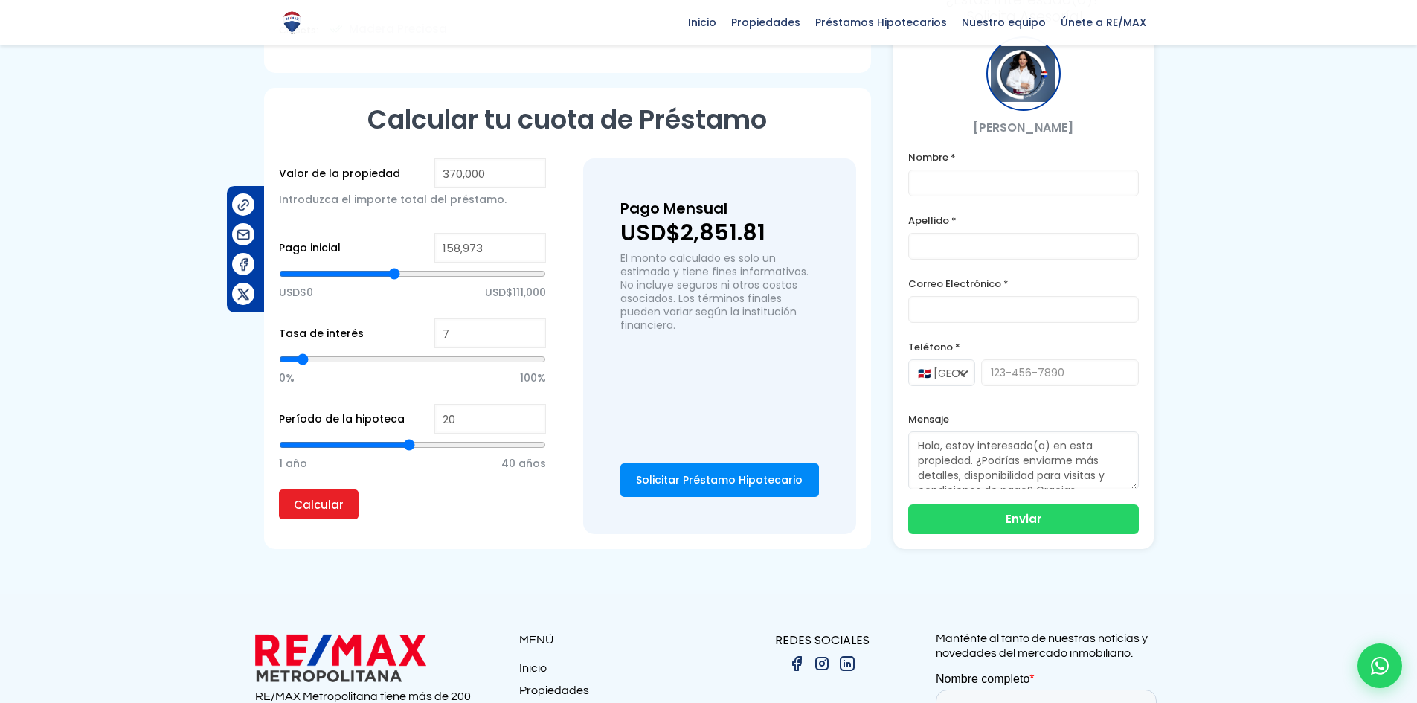
type input "156818"
type input "154,662"
type input "154662"
type input "152,506"
type input "152506"
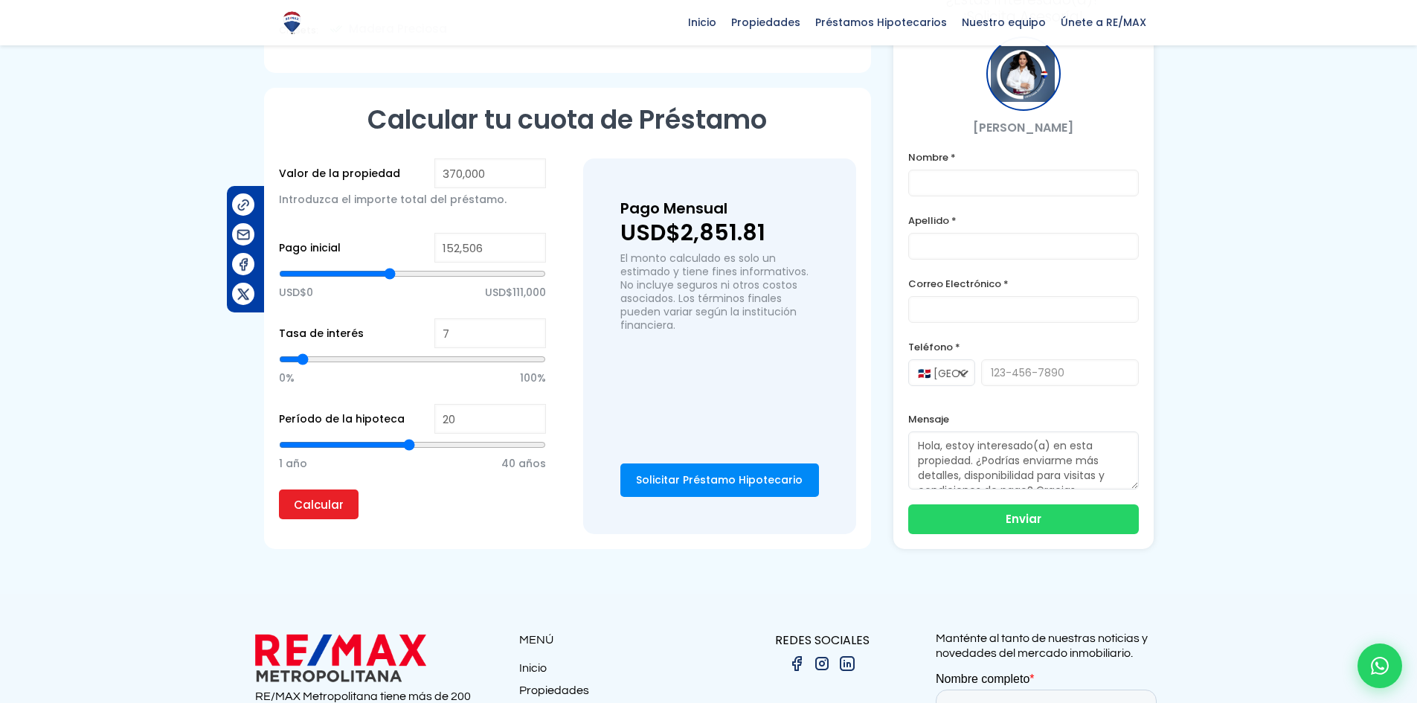
type input "149,273"
type input "149273"
type input "146,040"
type input "146040"
type input "143,884"
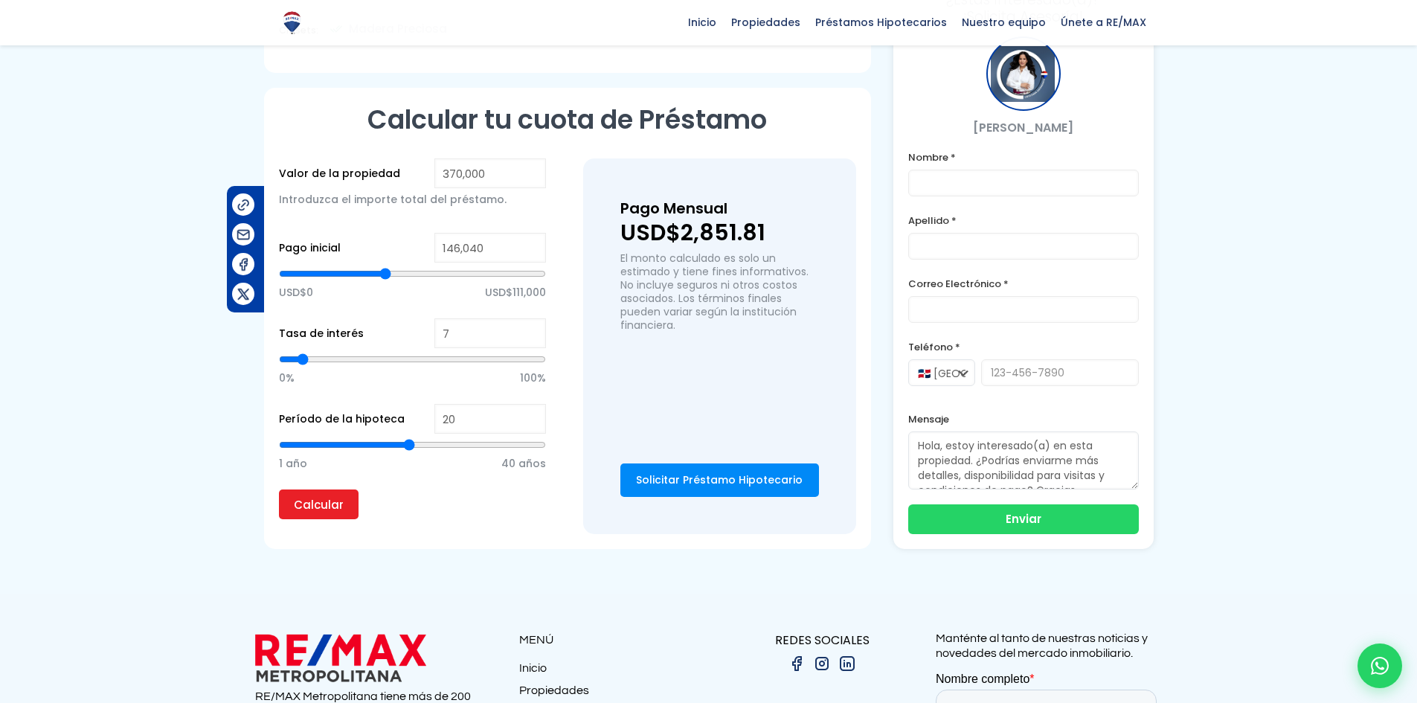
type input "143884"
type input "141,729"
type input "141729"
type input "140,651"
type input "140651"
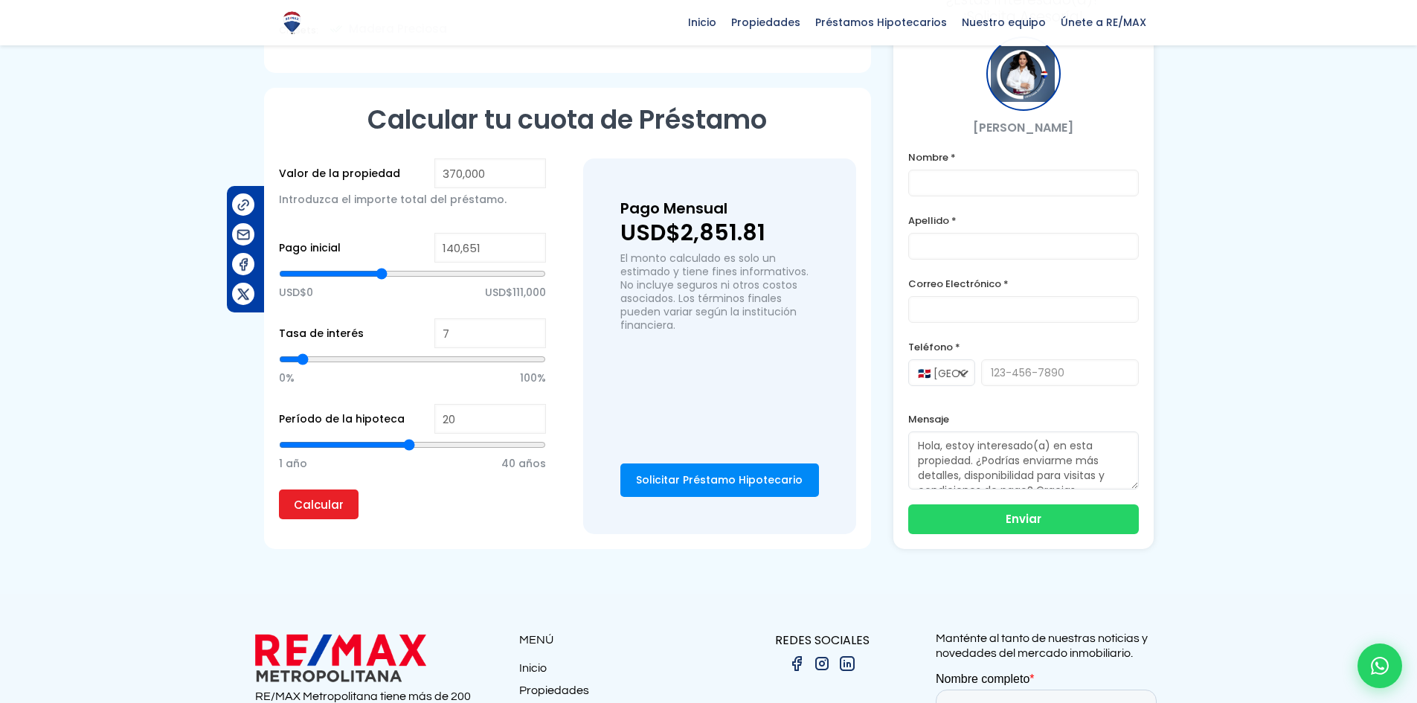
type input "139,573"
type input "139573"
type input "137,418"
type input "137418"
type input "133,106"
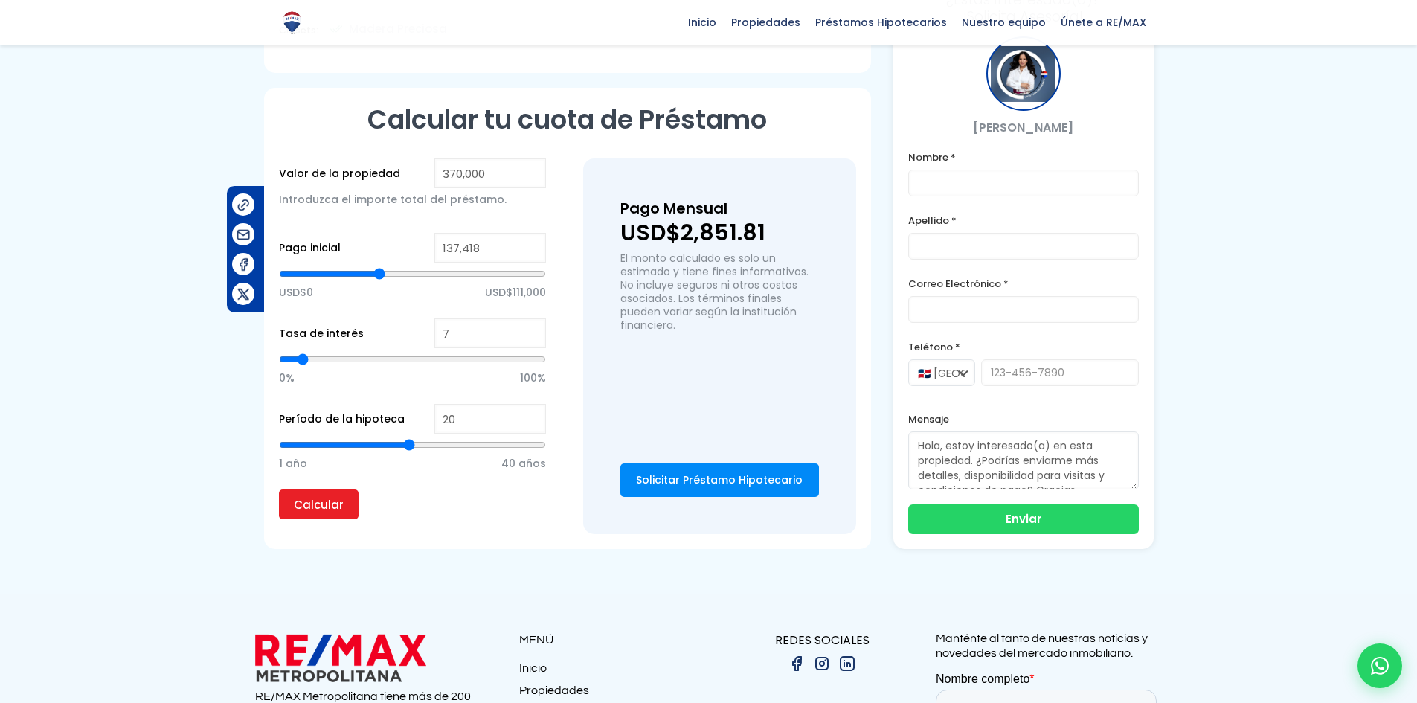
type input "133106"
type input "132,029"
type input "132029"
type input "130,951"
type input "130951"
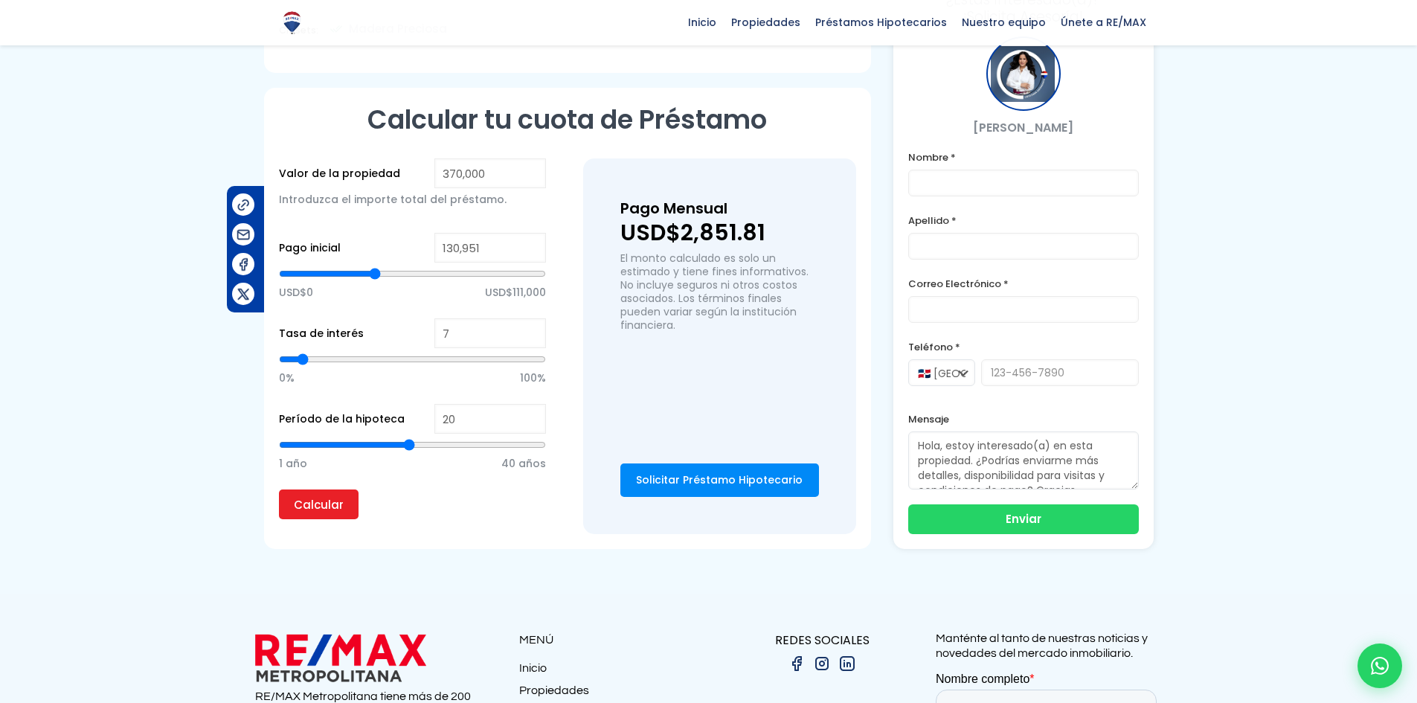
type input "127,717"
type input "127717"
type input "120,173"
type input "120173"
type input "113,706"
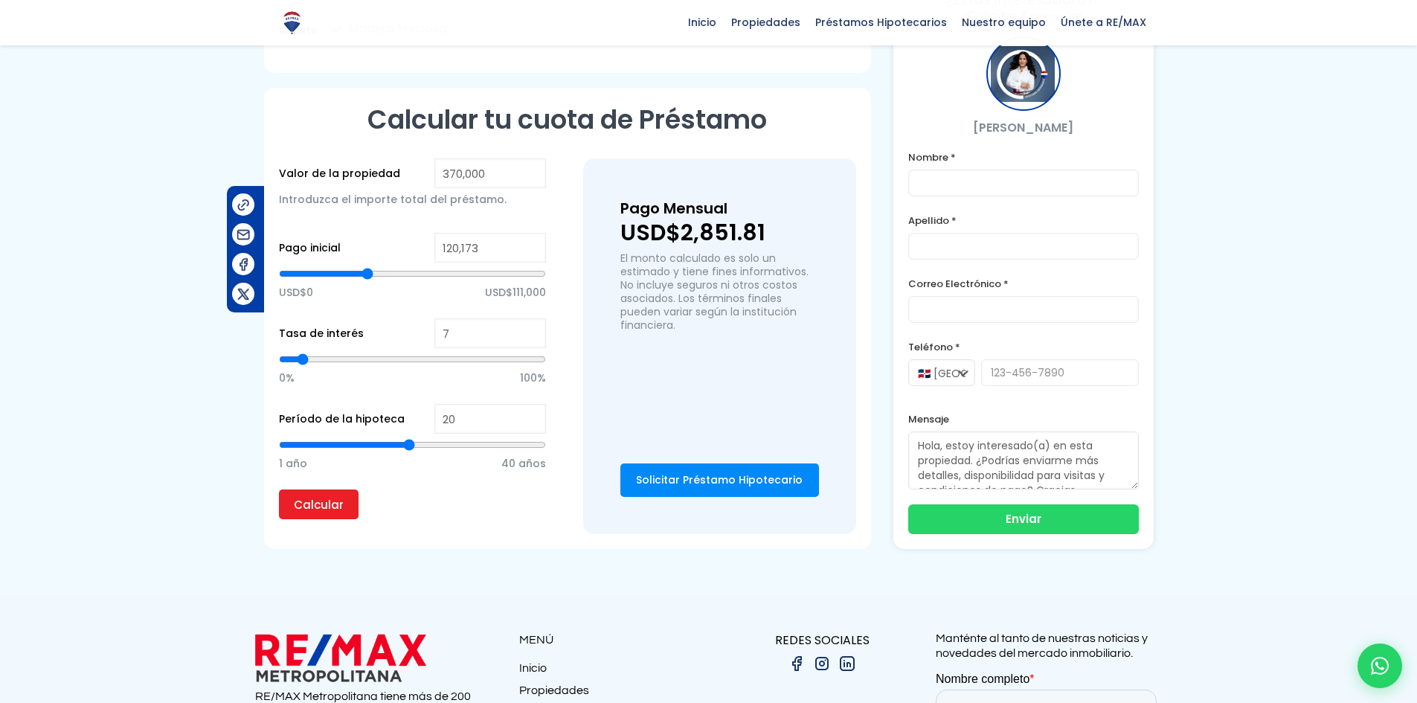
type input "113706"
type input "110,473"
type input "110473"
type input "108,317"
type input "108317"
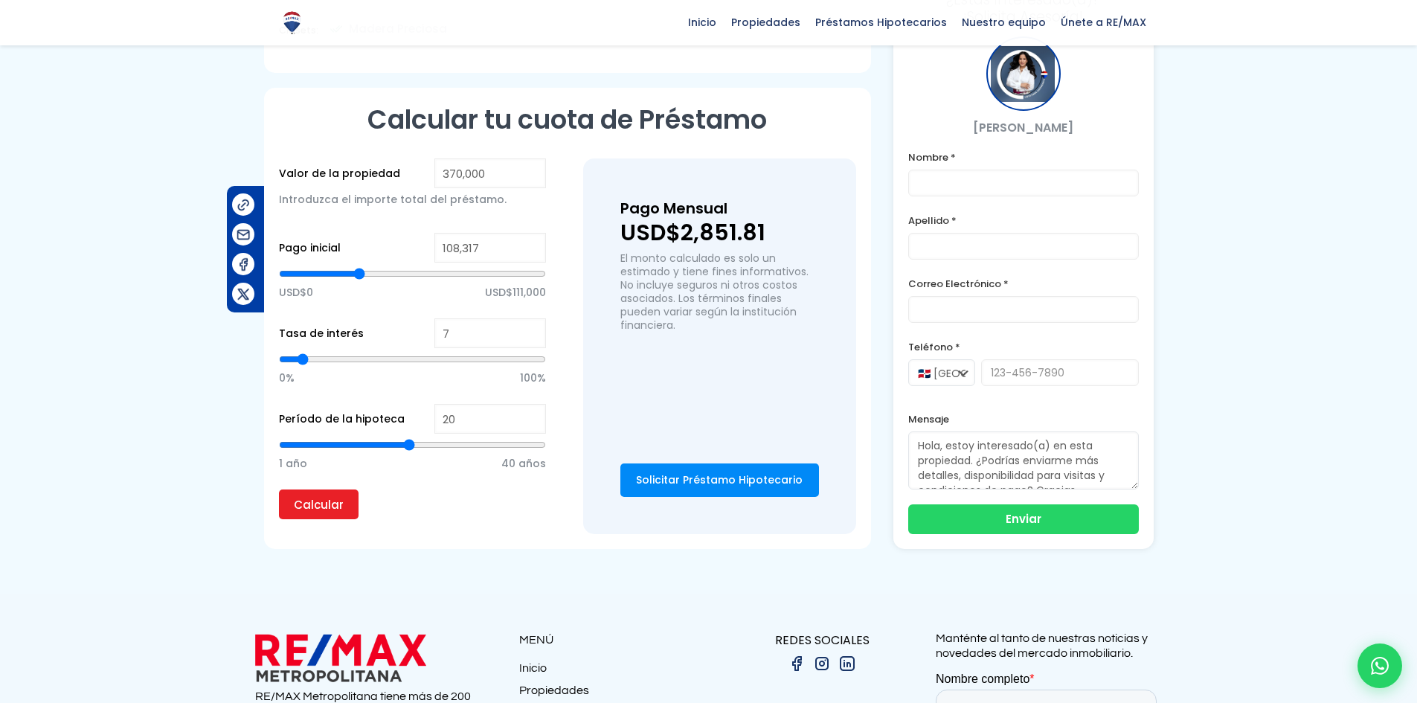
type input "107,240"
type input "107240"
type input "106,162"
type input "106162"
type input "100,773"
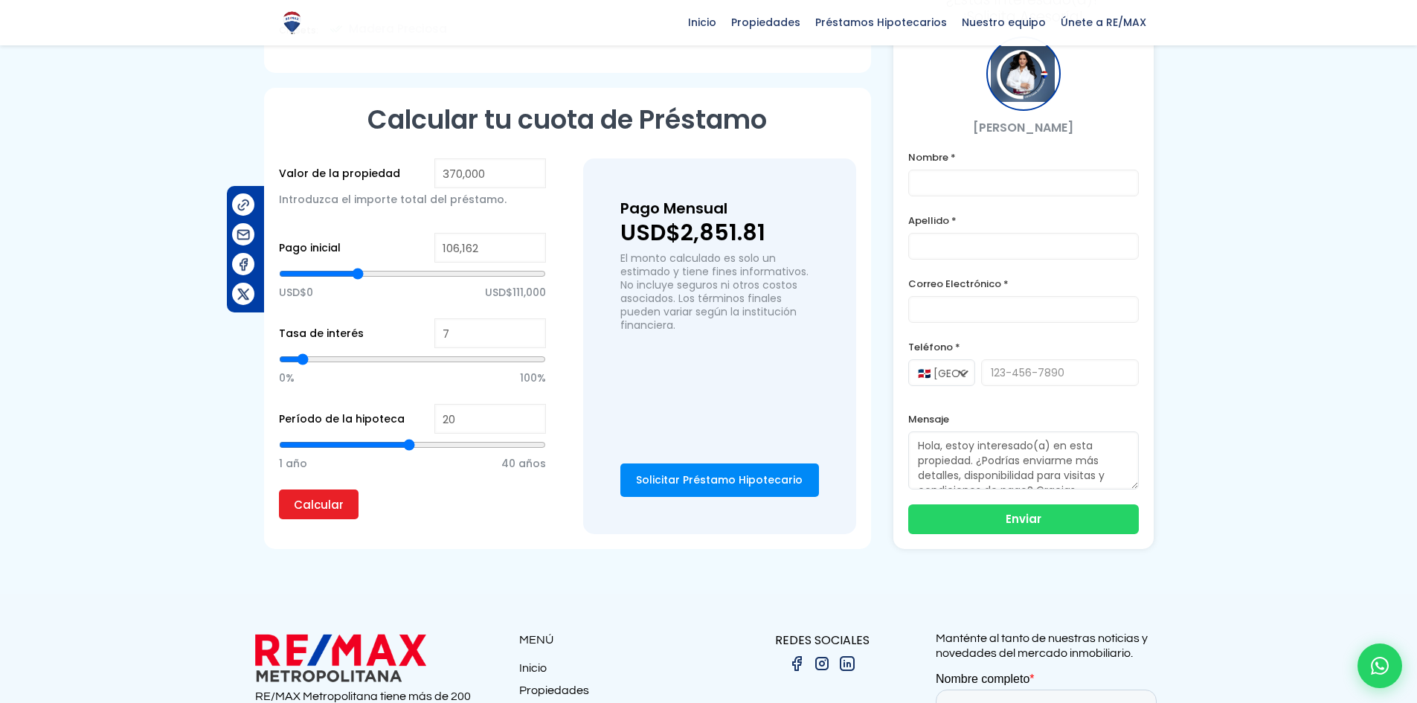
type input "100773"
type input "98,617"
type input "98617"
type input "97,539"
type input "97539"
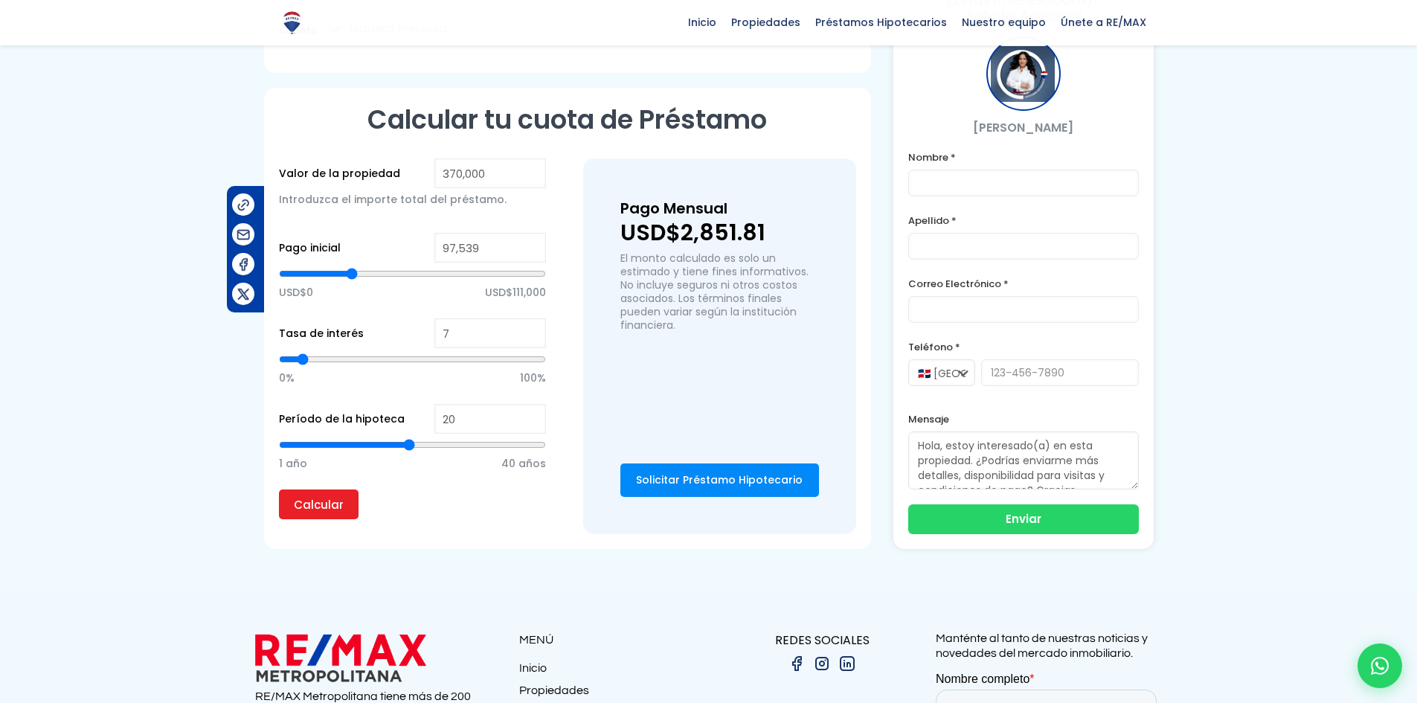
type input "94,306"
type input "94306"
type input "92,151"
type input "92151"
type input "91,073"
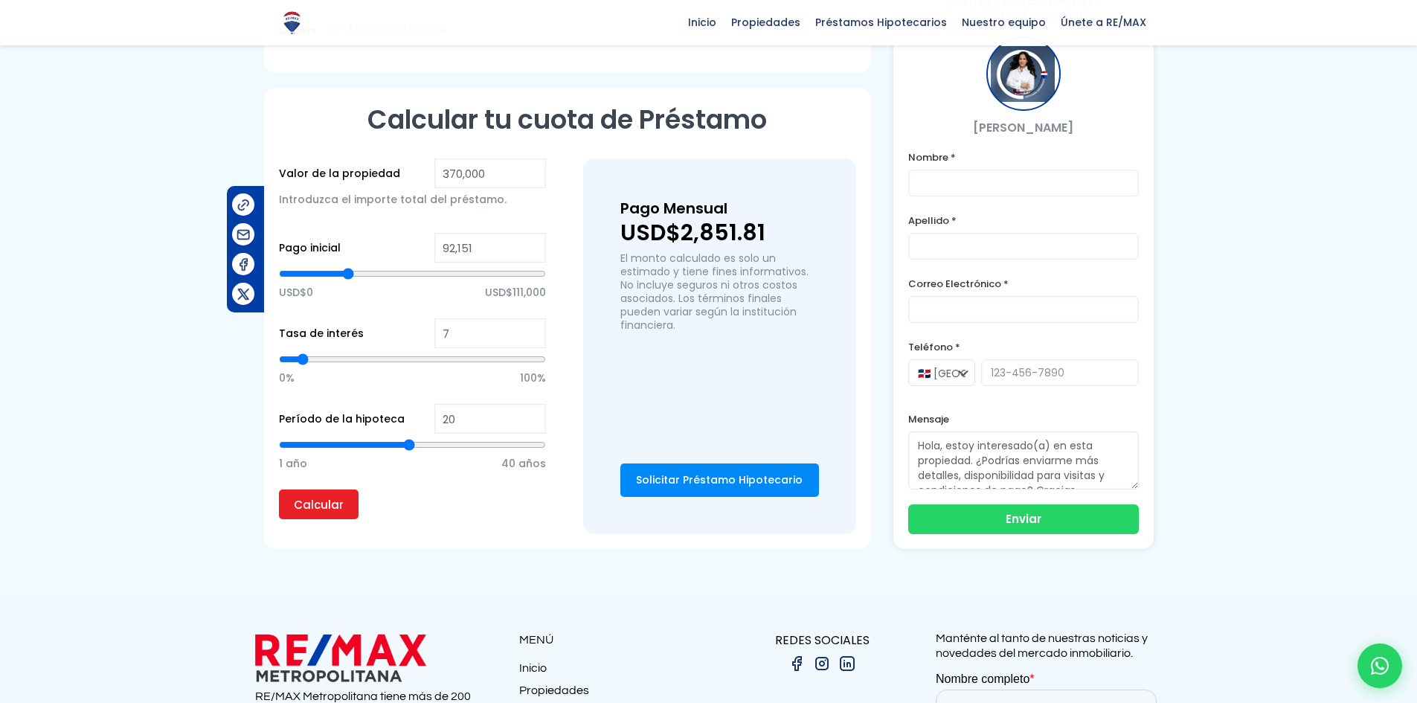
type input "91073"
type input "89,995"
type input "89995"
type input "88,917"
type input "88917"
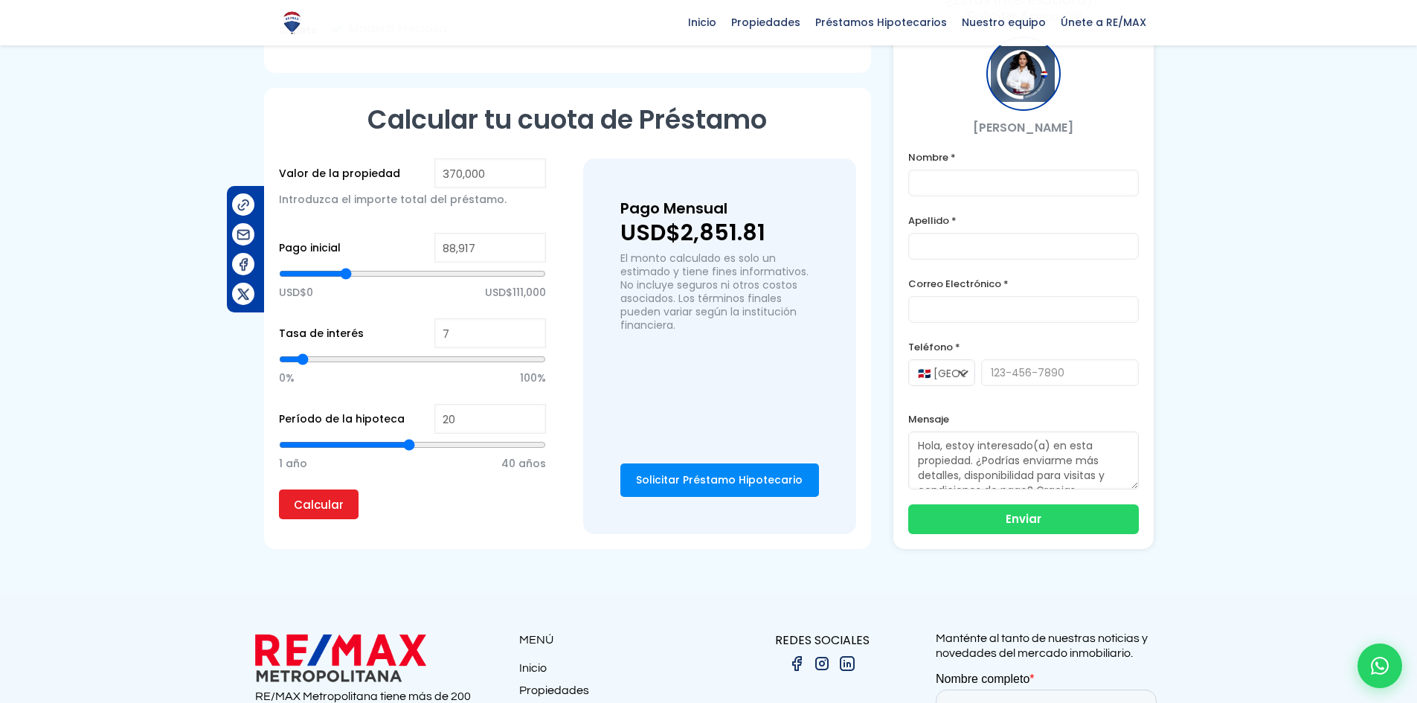
type input "87,839"
type input "87839"
type input "86,762"
type input "86762"
type input "84,606"
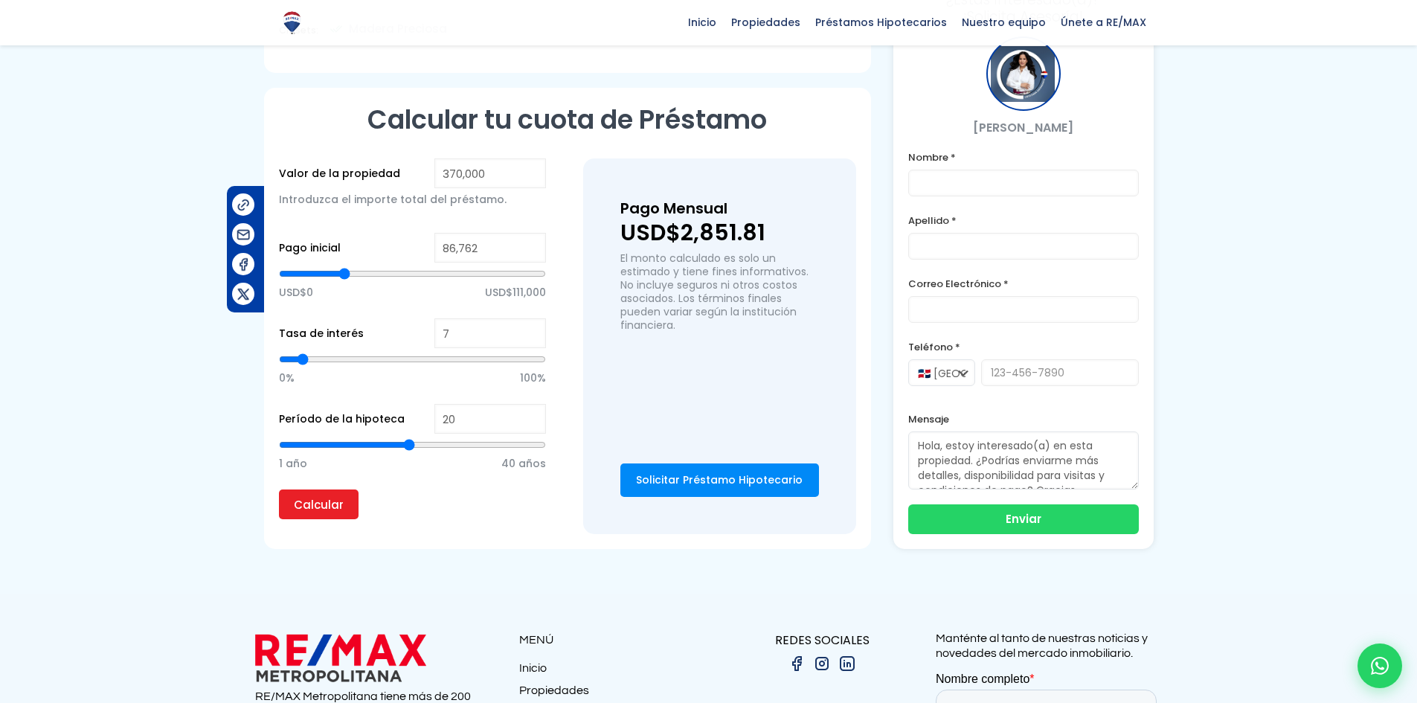
type input "84606"
type input "83,528"
type input "83528"
type input "81,373"
type input "81373"
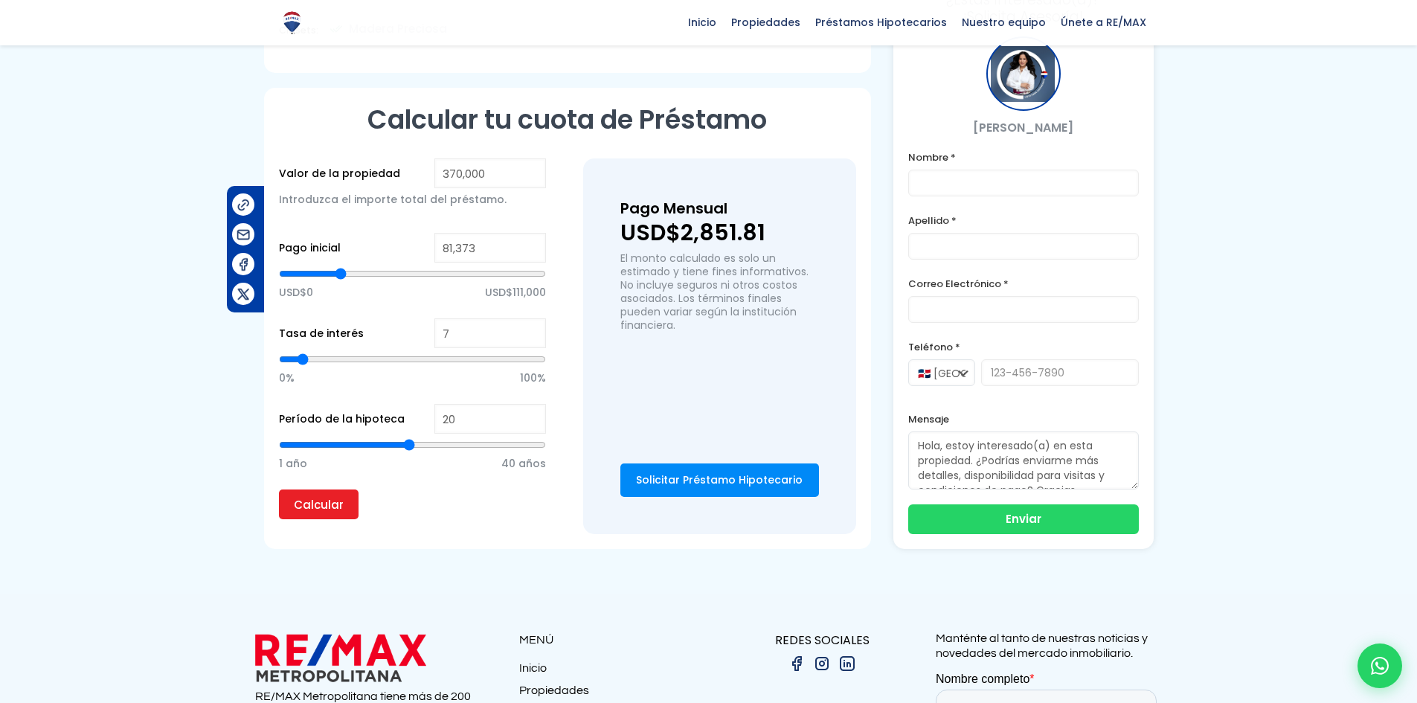
type input "80,295"
type input "80295"
type input "79,217"
type input "79217"
type input "78,139"
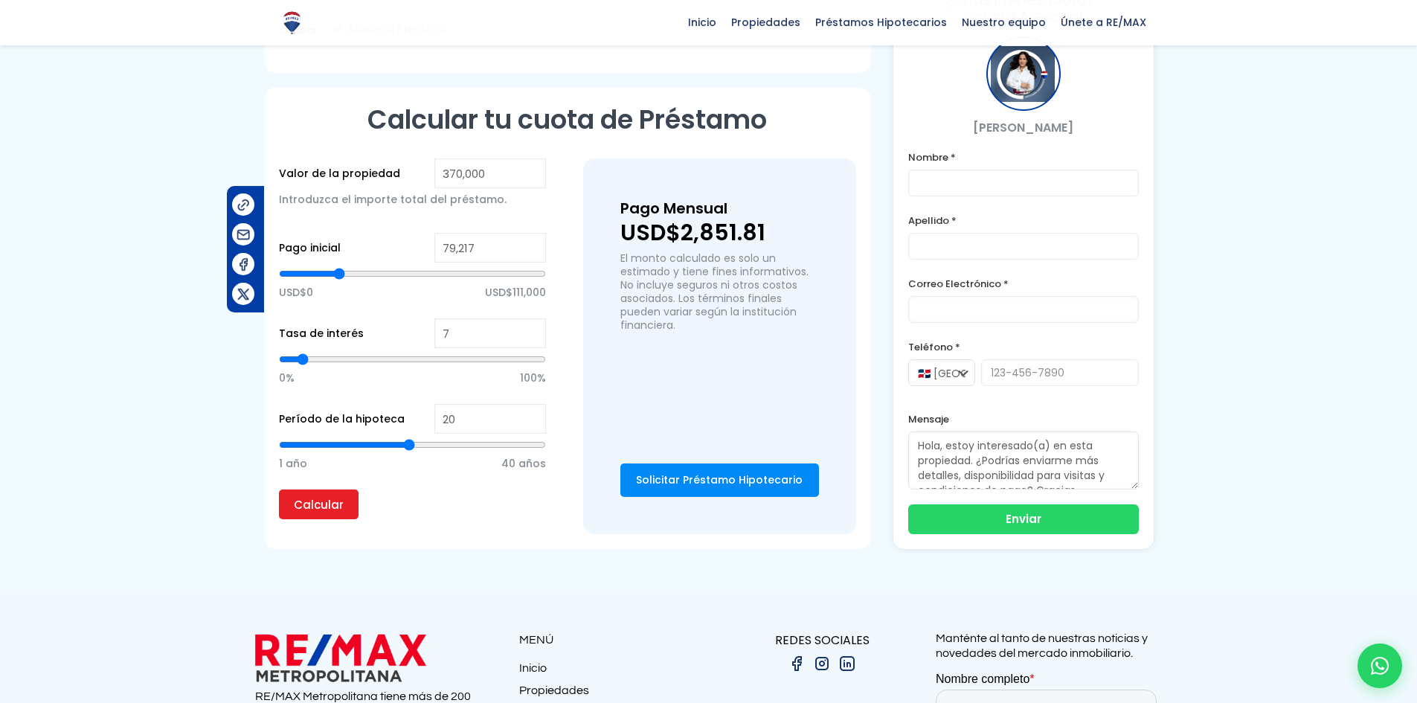
type input "78139"
type input "75,984"
type input "75984"
type input "72,750"
type input "72750"
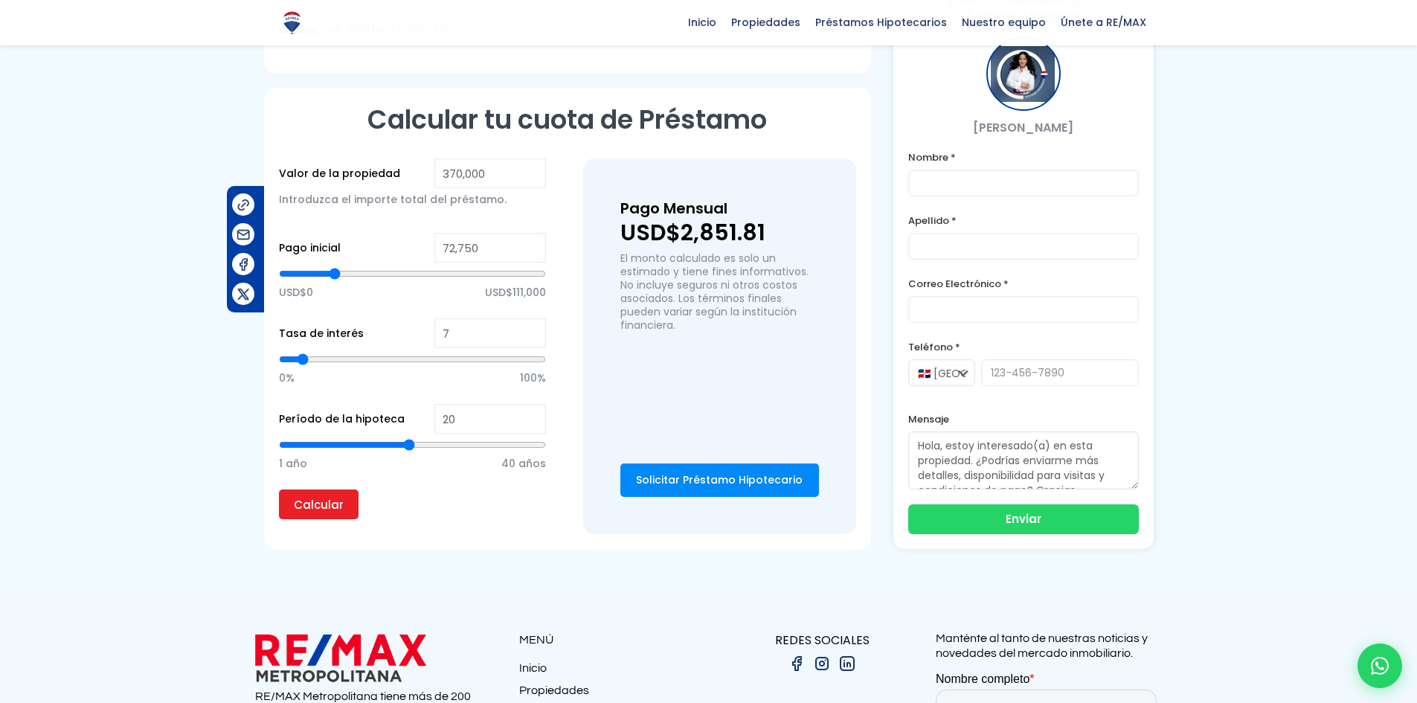
type input "67,362"
type input "67362"
type input "60,895"
type input "60895"
type input "54,428"
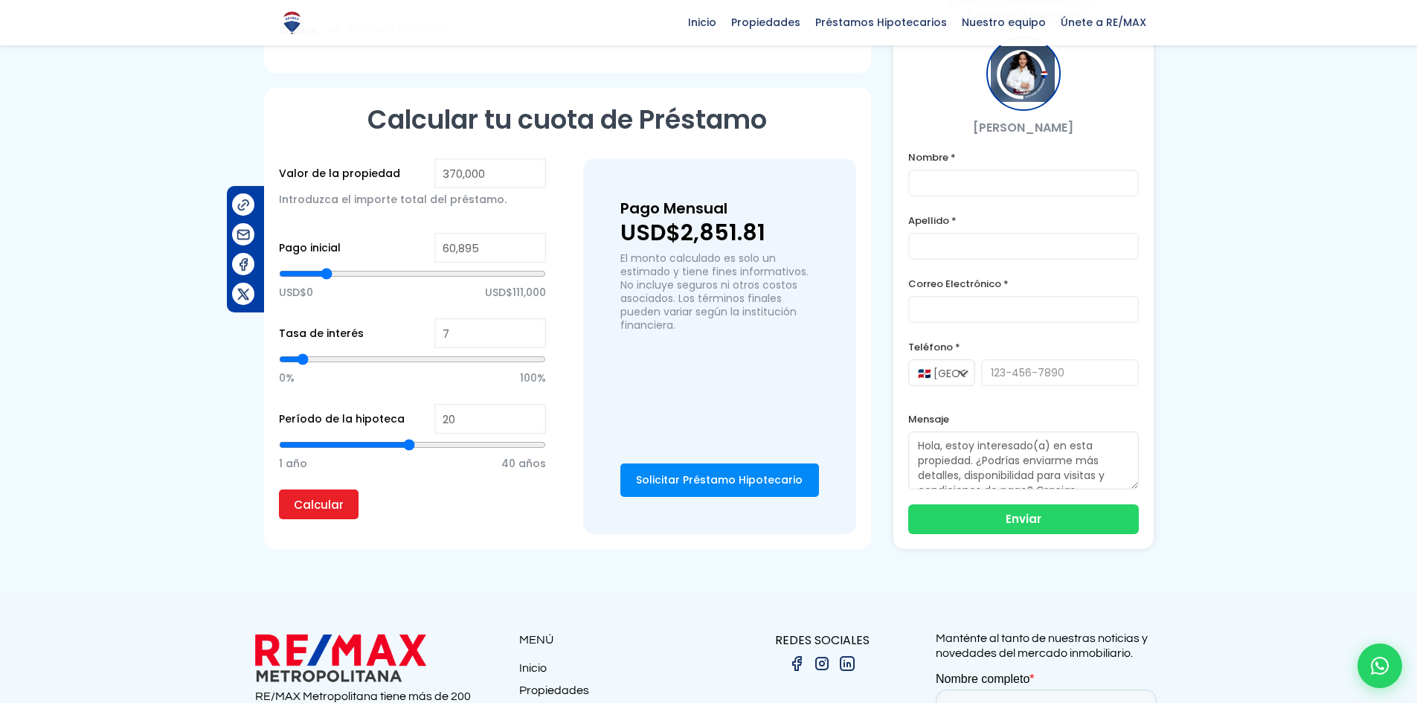
type input "54428"
type input "52,273"
type input "52273"
type input "51,195"
type input "51195"
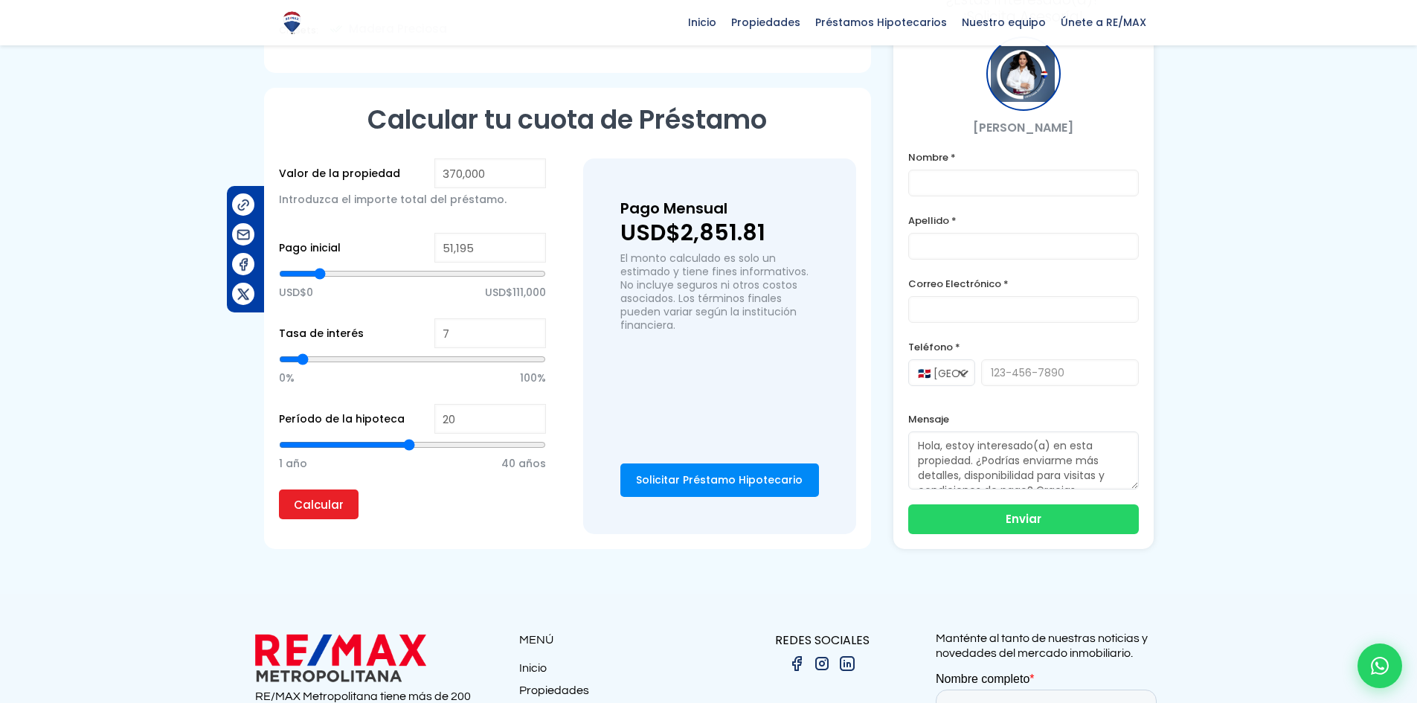
type input "50,117"
type input "50117"
type input "49,039"
type input "49039"
type input "46,884"
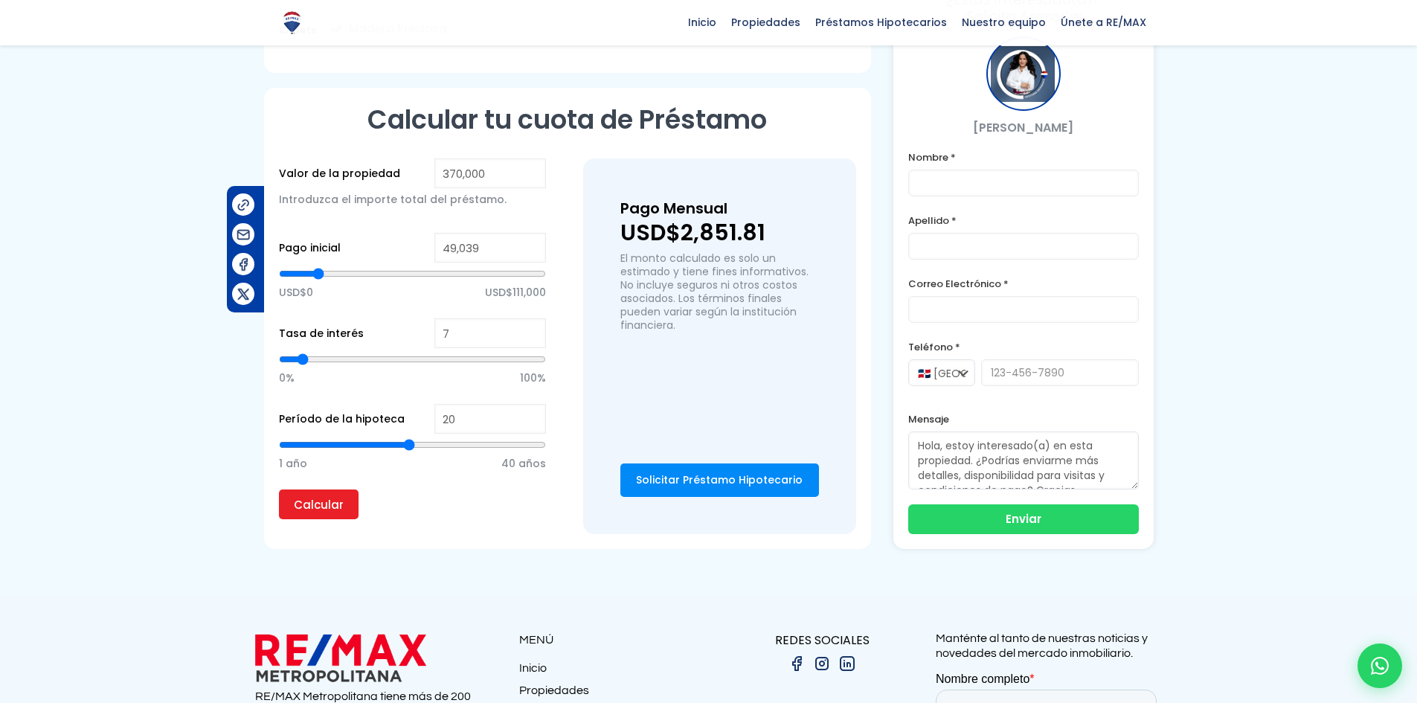
type input "46884"
type input "44,728"
type input "44728"
type input "43,650"
type input "43650"
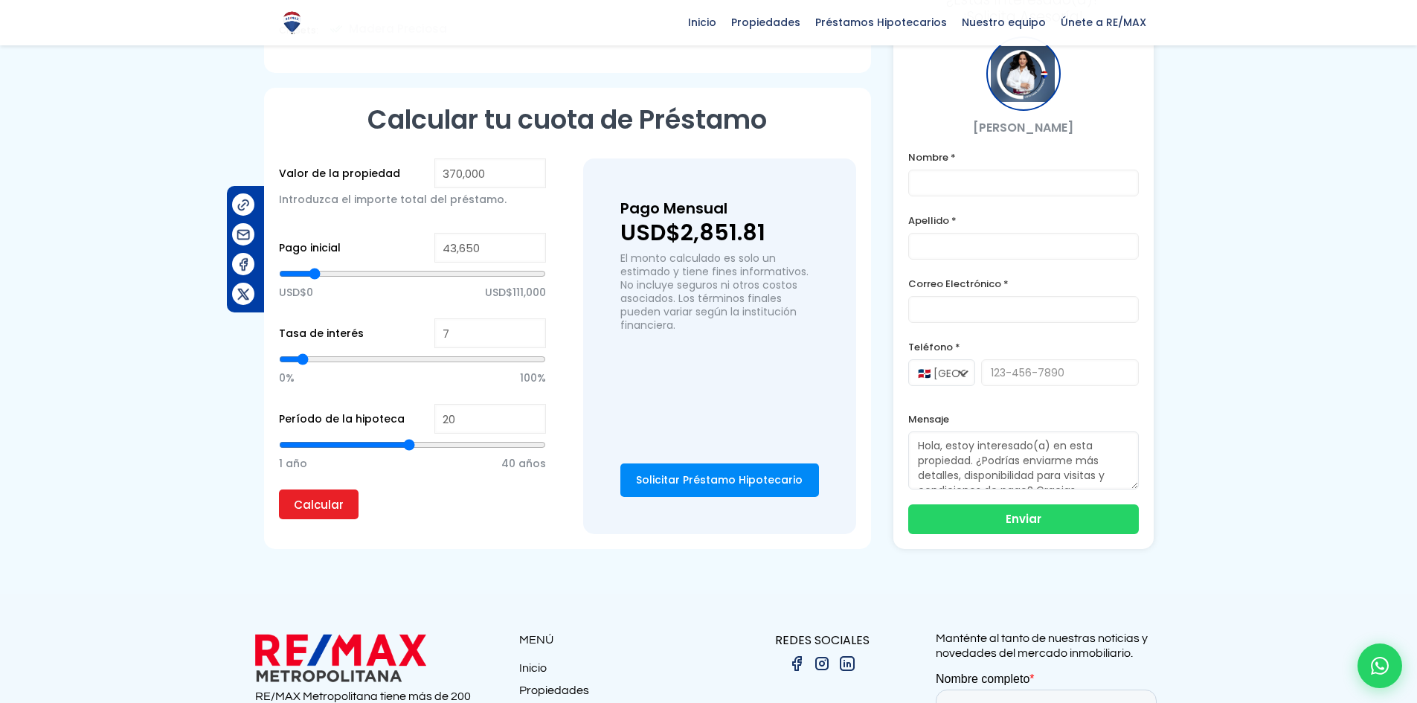
type input "42,572"
type input "42572"
type input "41,495"
type input "41495"
type input "40,417"
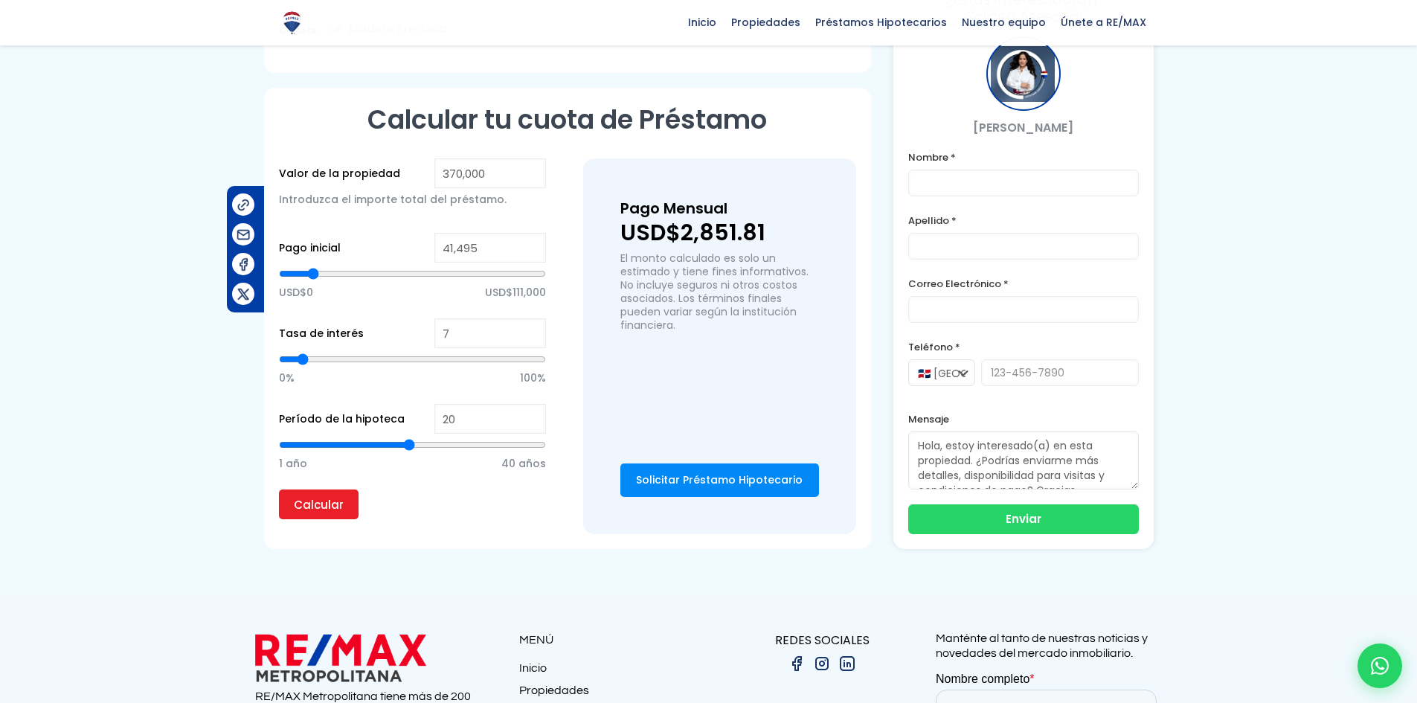
type input "40417"
type input "39,339"
type input "39339"
type input "38,261"
type input "38261"
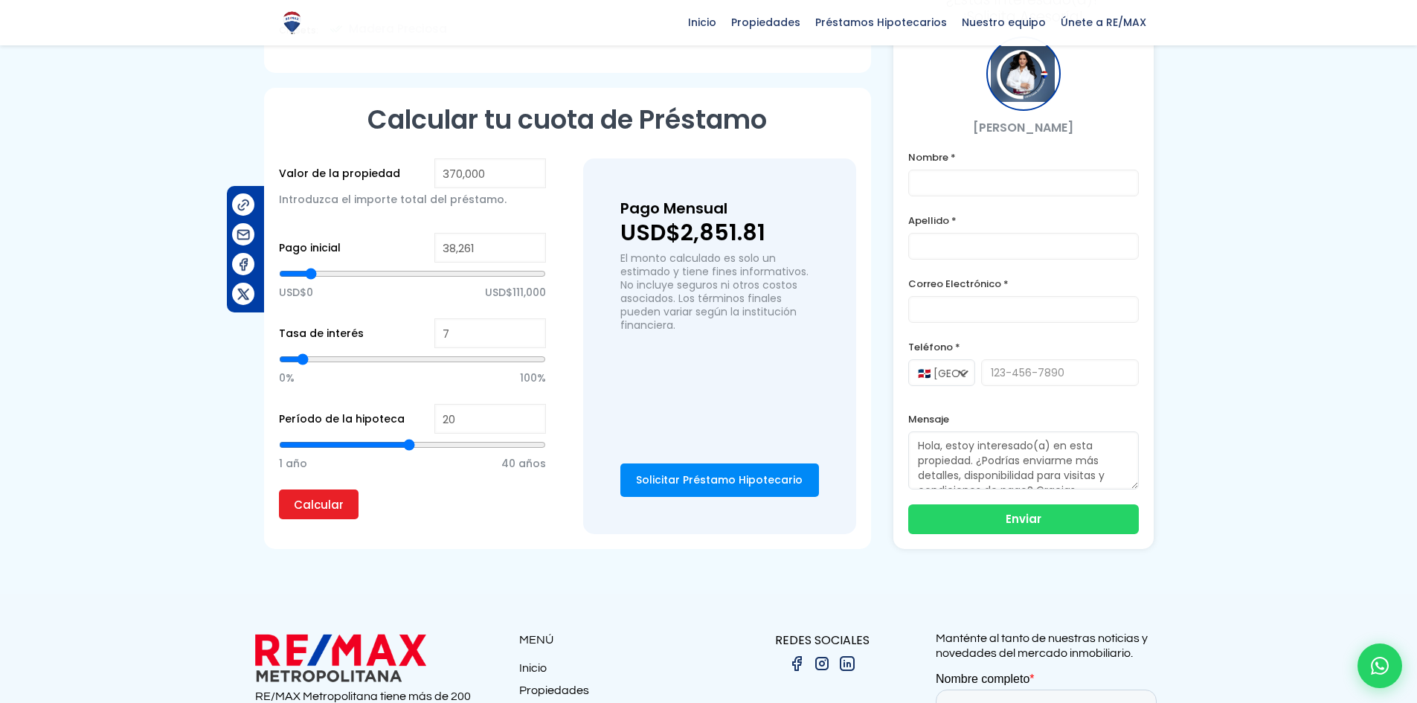
type input "37,184"
type input "37184"
type input "36,106"
type input "36106"
type input "37,184"
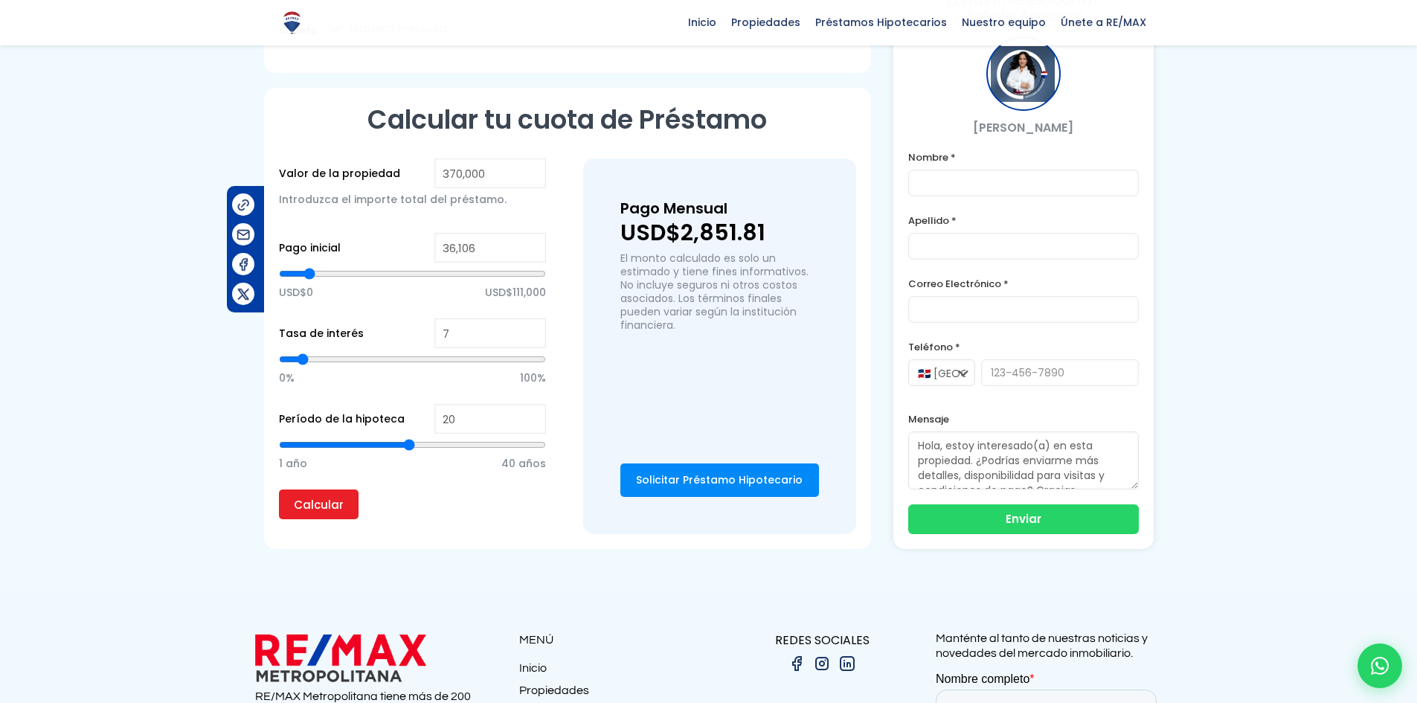
type input "37184"
type input "41,495"
type input "41495"
type input "43,650"
type input "43650"
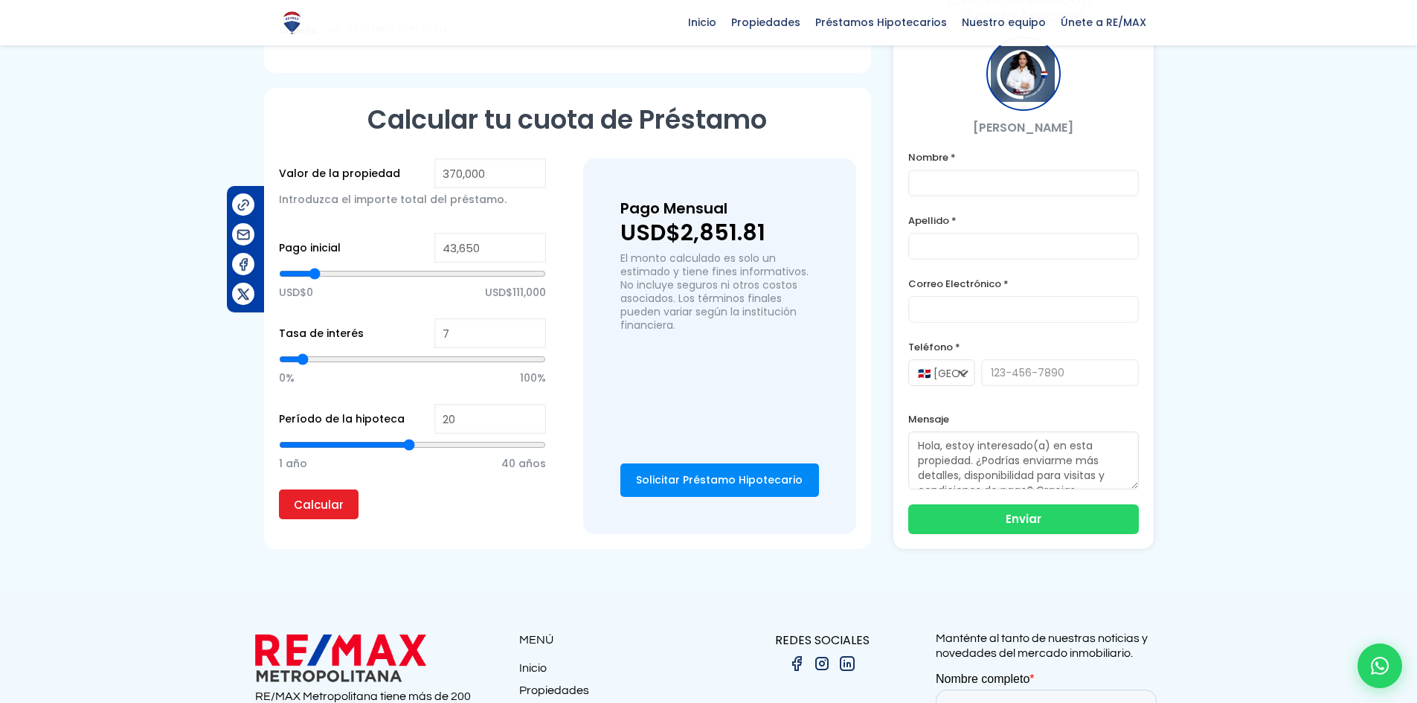
type input "45,806"
type input "45806"
type input "46,884"
type input "46884"
type input "47,961"
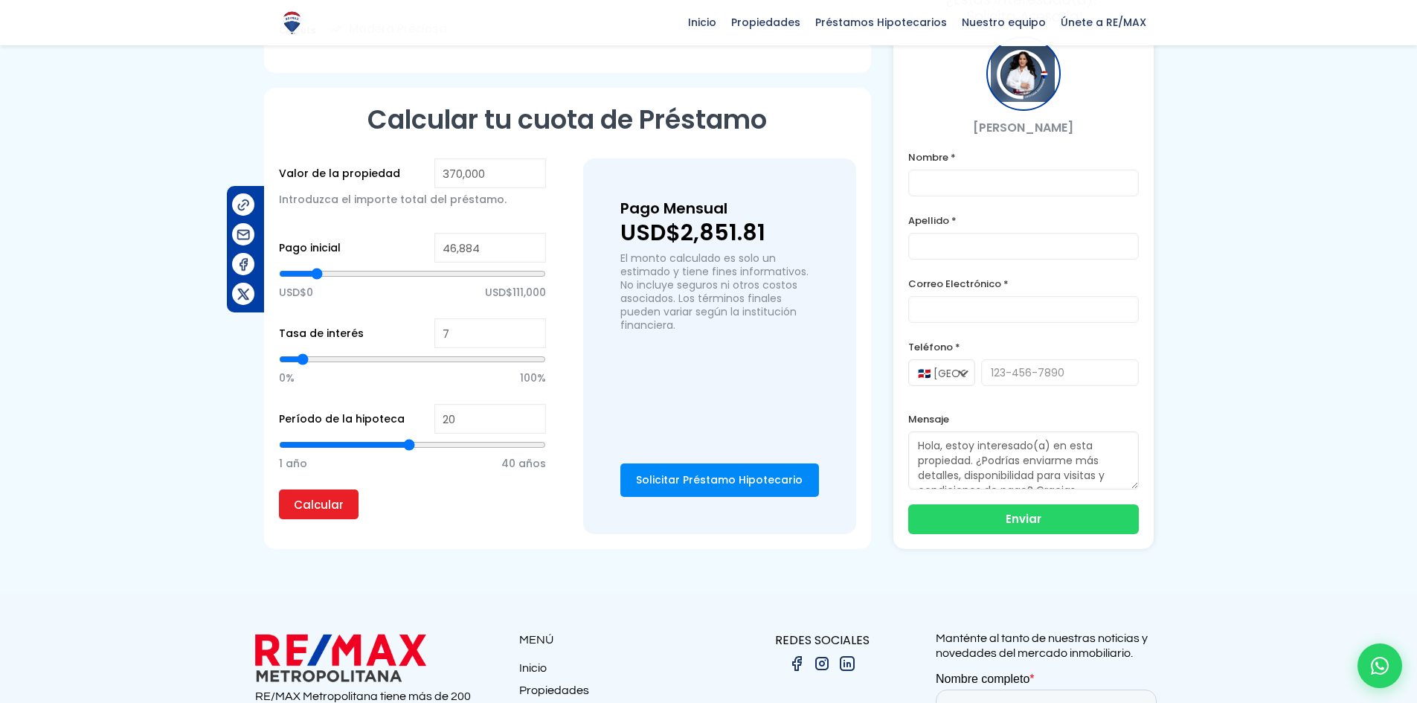
type input "47961"
type input "49,039"
type input "49039"
type input "50,117"
type input "50117"
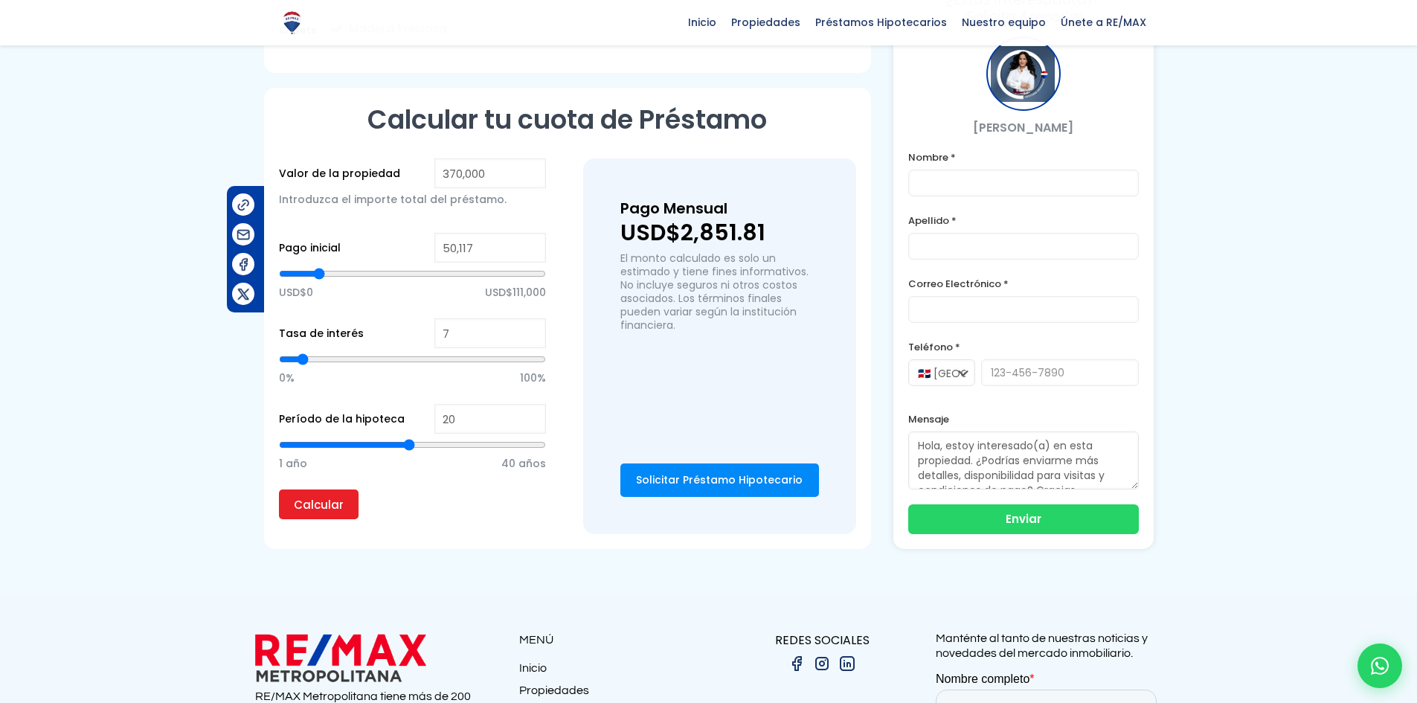
type input "51,195"
type input "51195"
type input "52,273"
type input "52273"
type input "51,195"
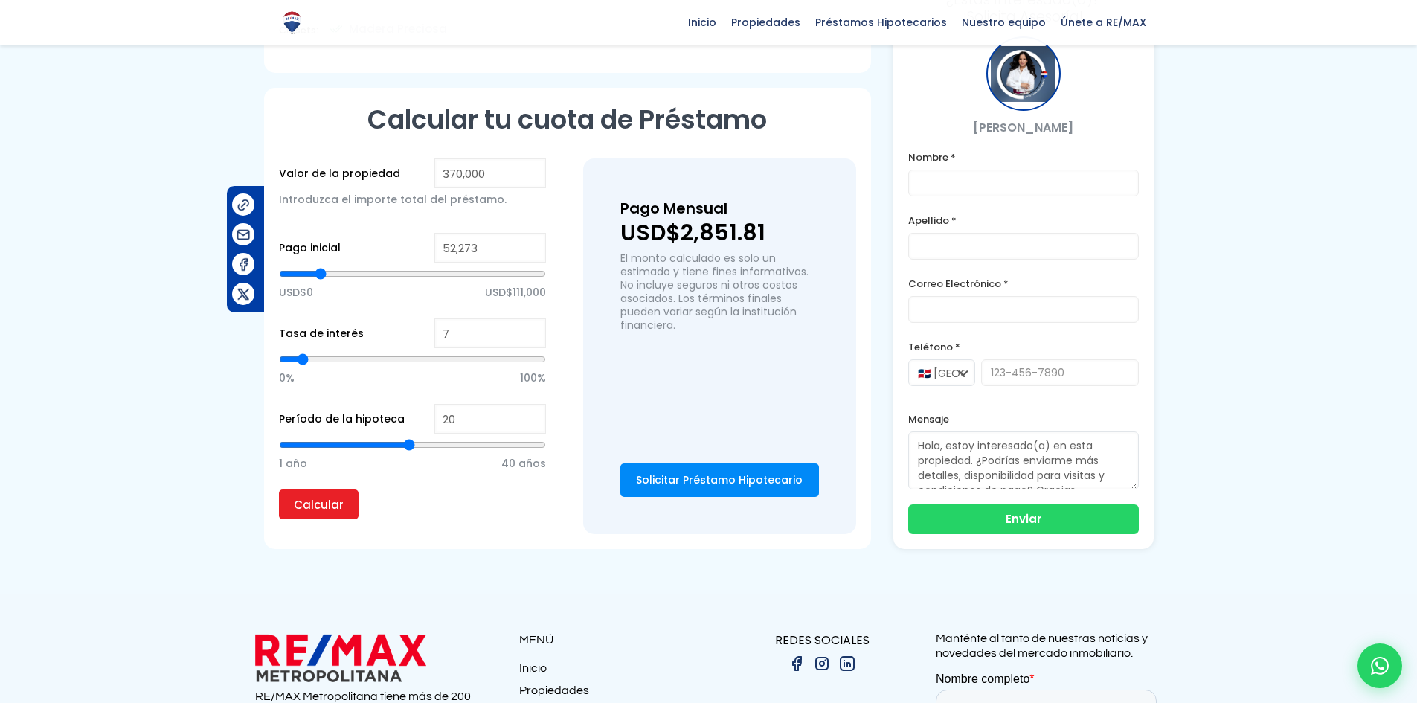
type input "51195"
type input "46,884"
type input "46884"
type input "44,728"
type input "44728"
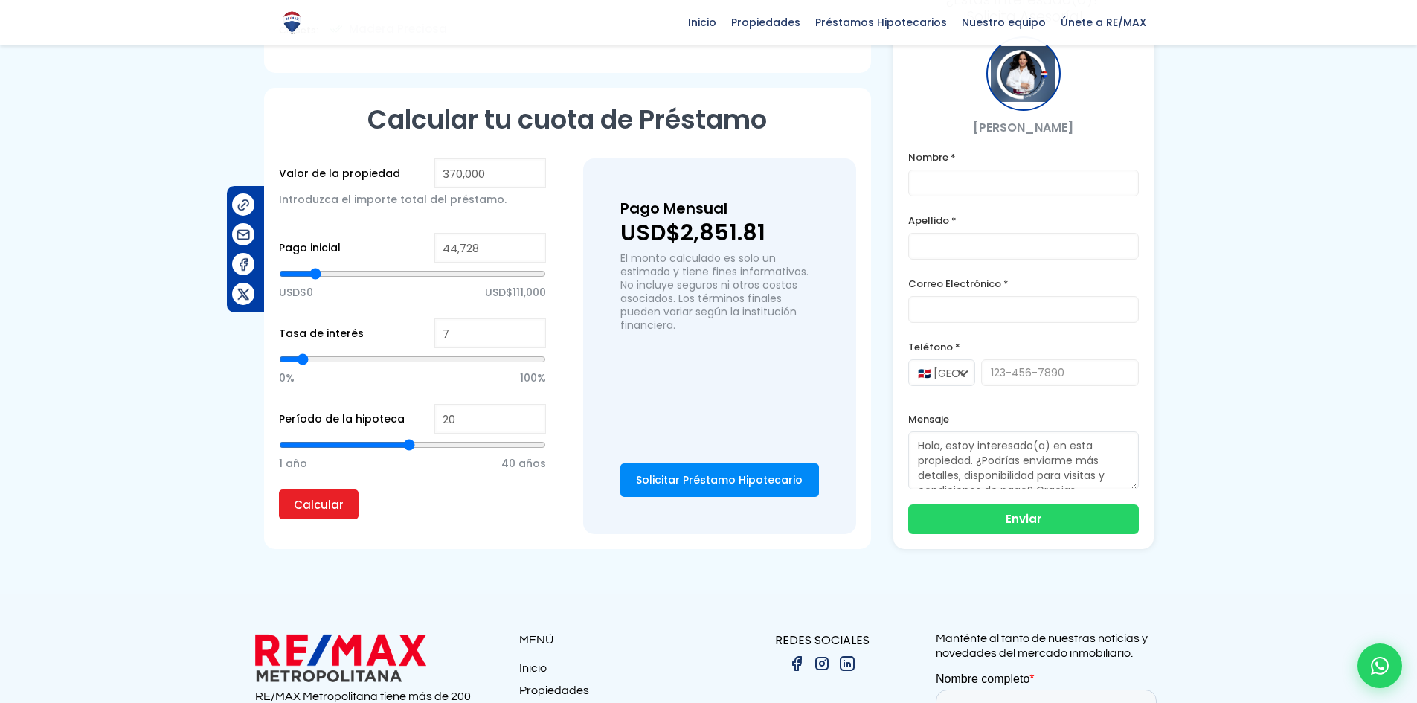
type input "45,806"
type input "45806"
type input "46,884"
type input "46884"
type input "47,961"
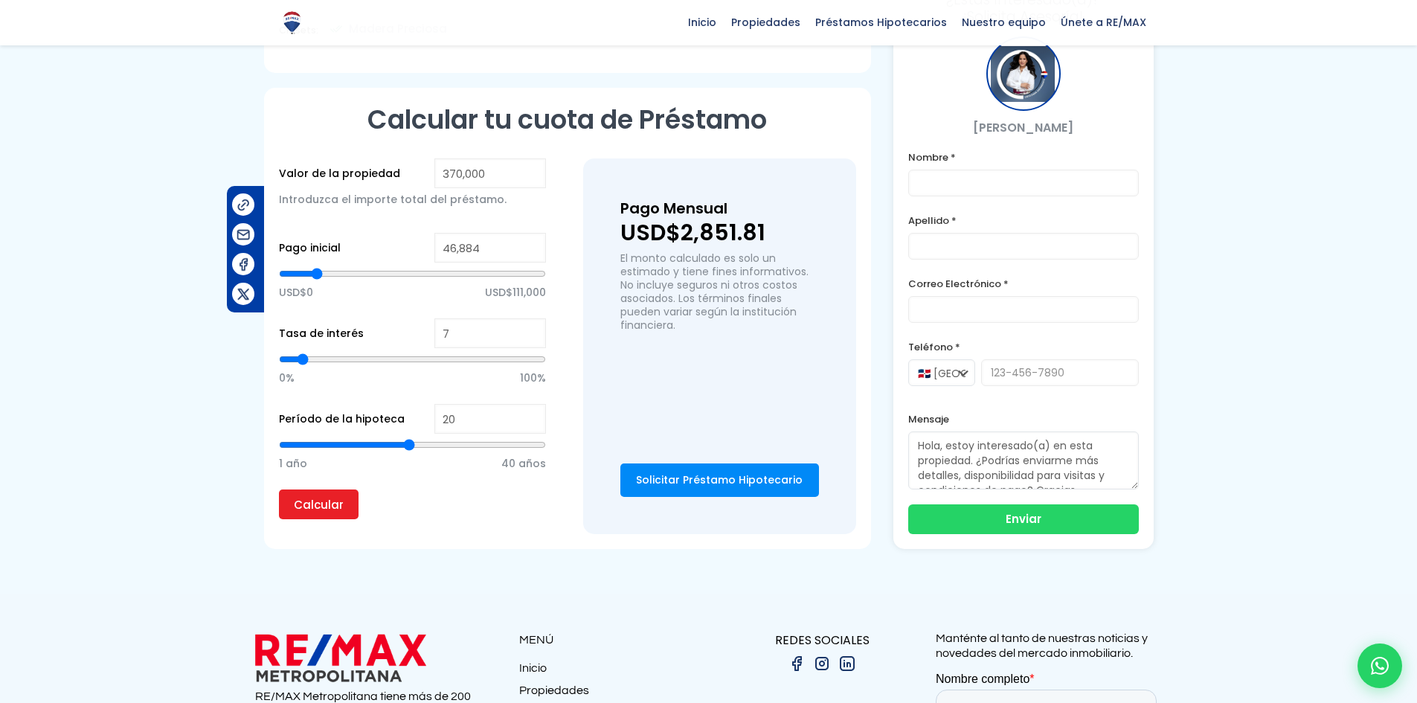
type input "47961"
type input "49,039"
type input "49039"
type input "50,117"
drag, startPoint x: 411, startPoint y: 238, endPoint x: 319, endPoint y: 243, distance: 91.7
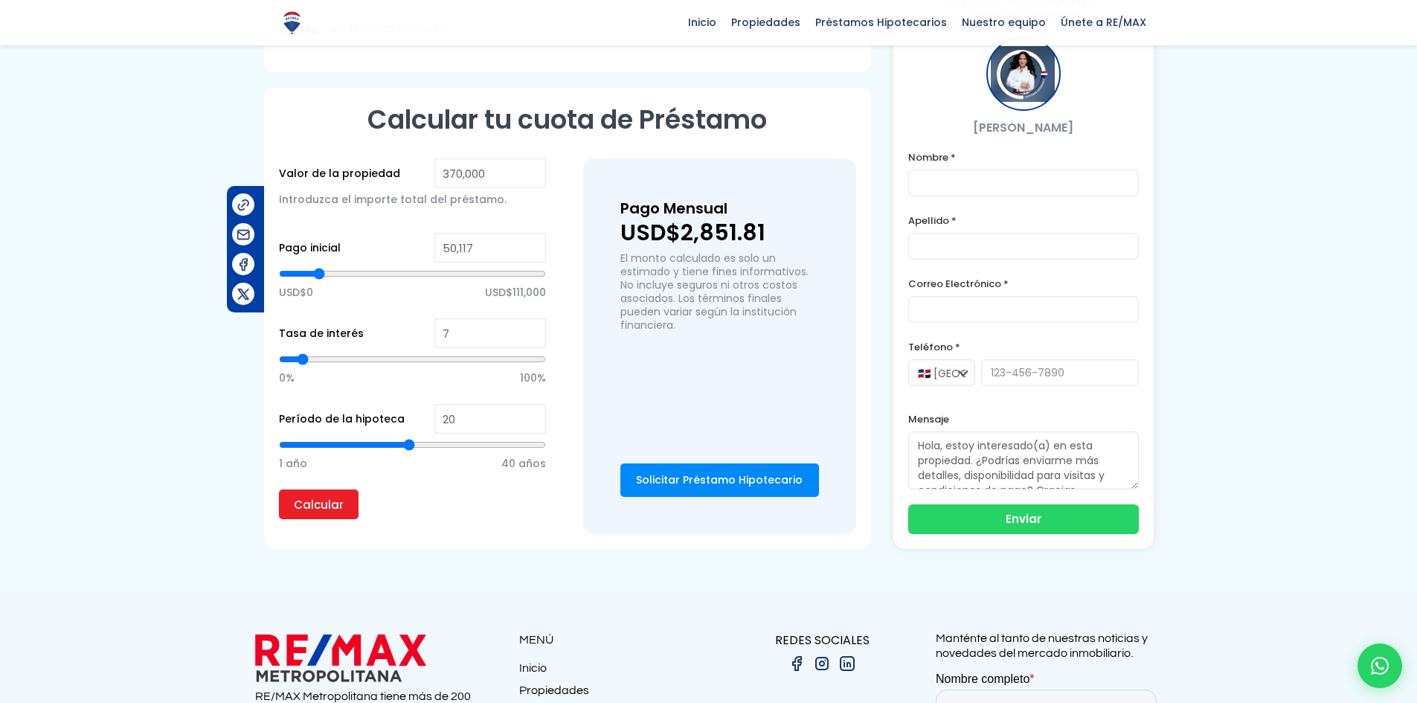
type input "50117"
click at [319, 266] on input "range" at bounding box center [412, 273] width 267 height 15
type input "21"
type input "22"
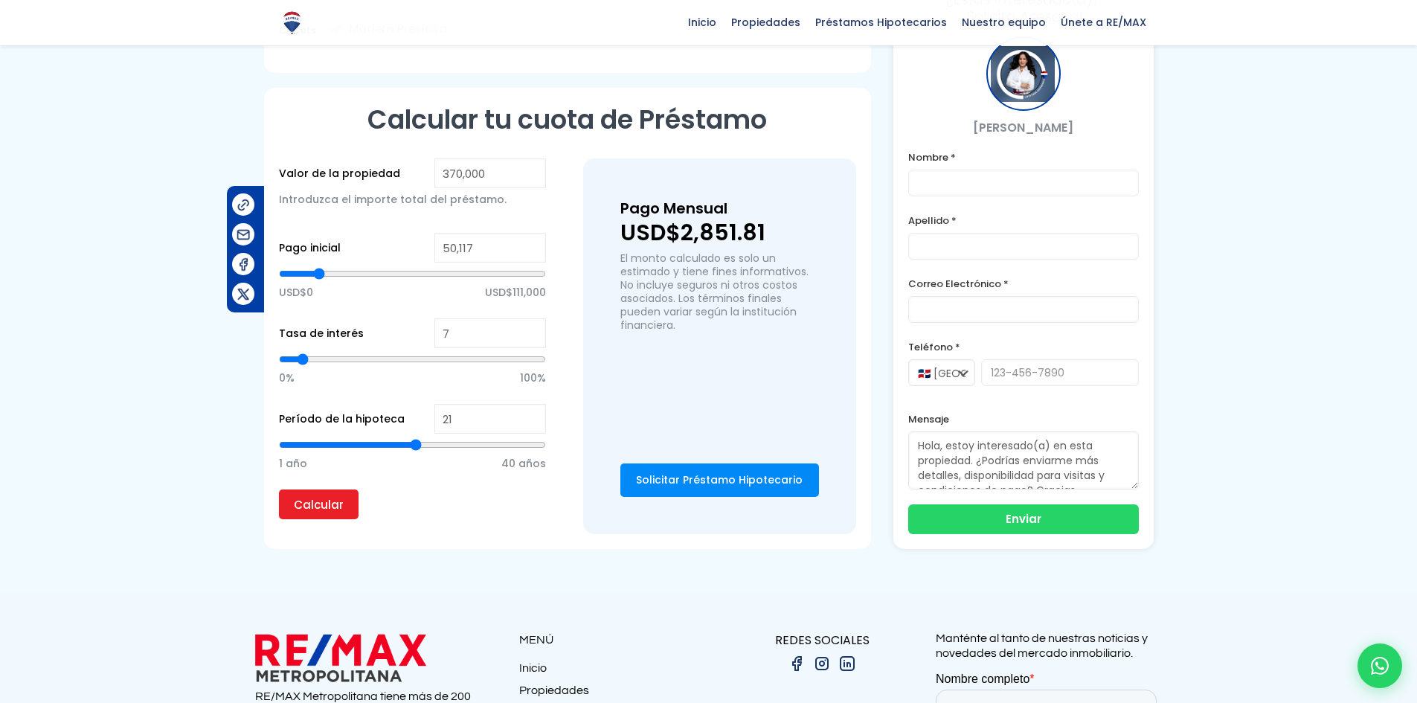
type input "22"
type input "23"
type input "24"
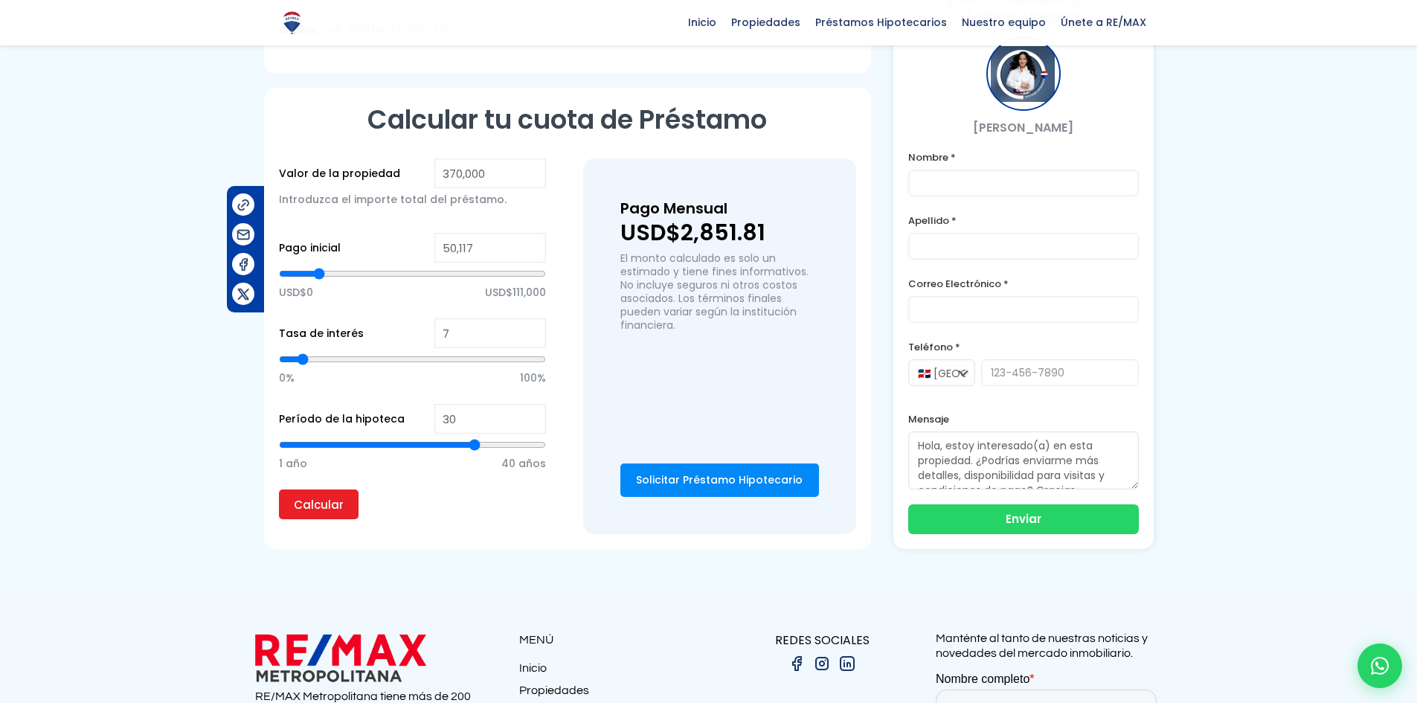
drag, startPoint x: 405, startPoint y: 411, endPoint x: 474, endPoint y: 418, distance: 69.6
click at [474, 437] on input "range" at bounding box center [412, 444] width 267 height 15
click at [301, 490] on input "Calcular" at bounding box center [319, 505] width 80 height 30
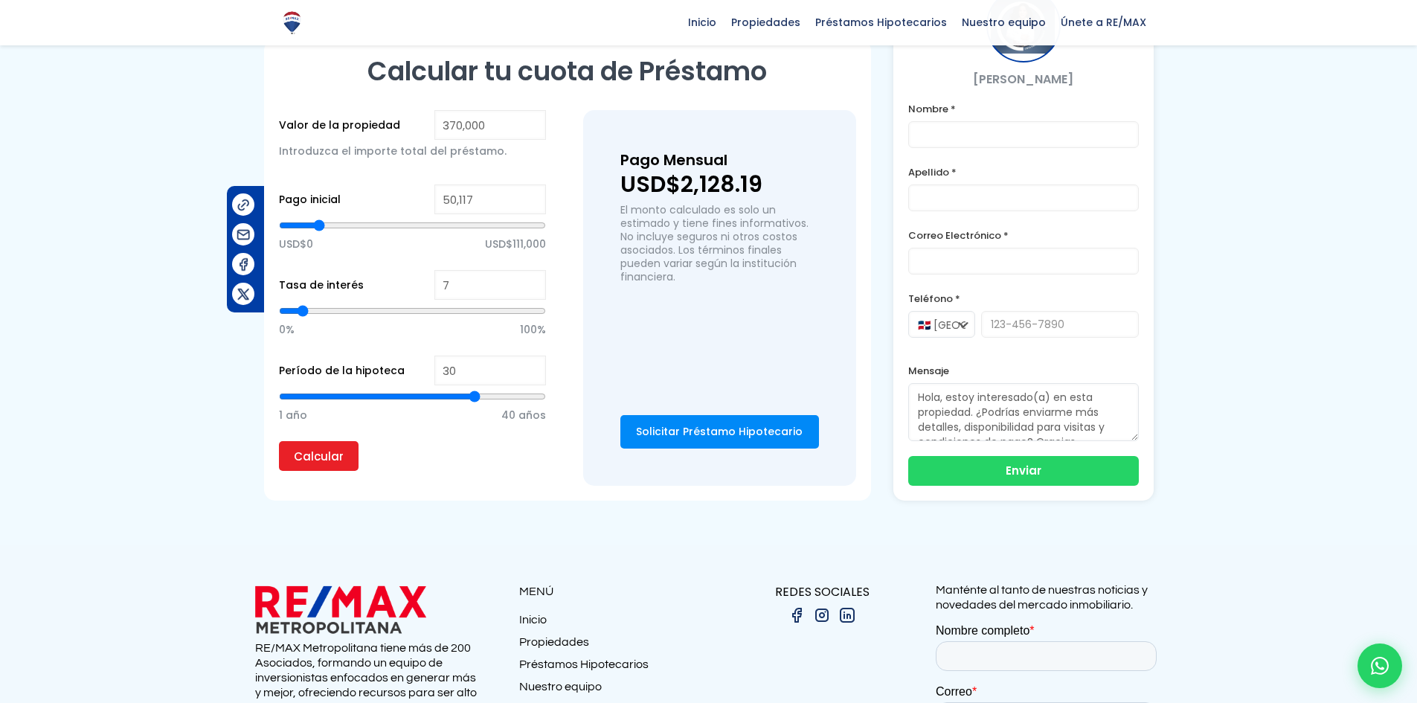
scroll to position [1265, 0]
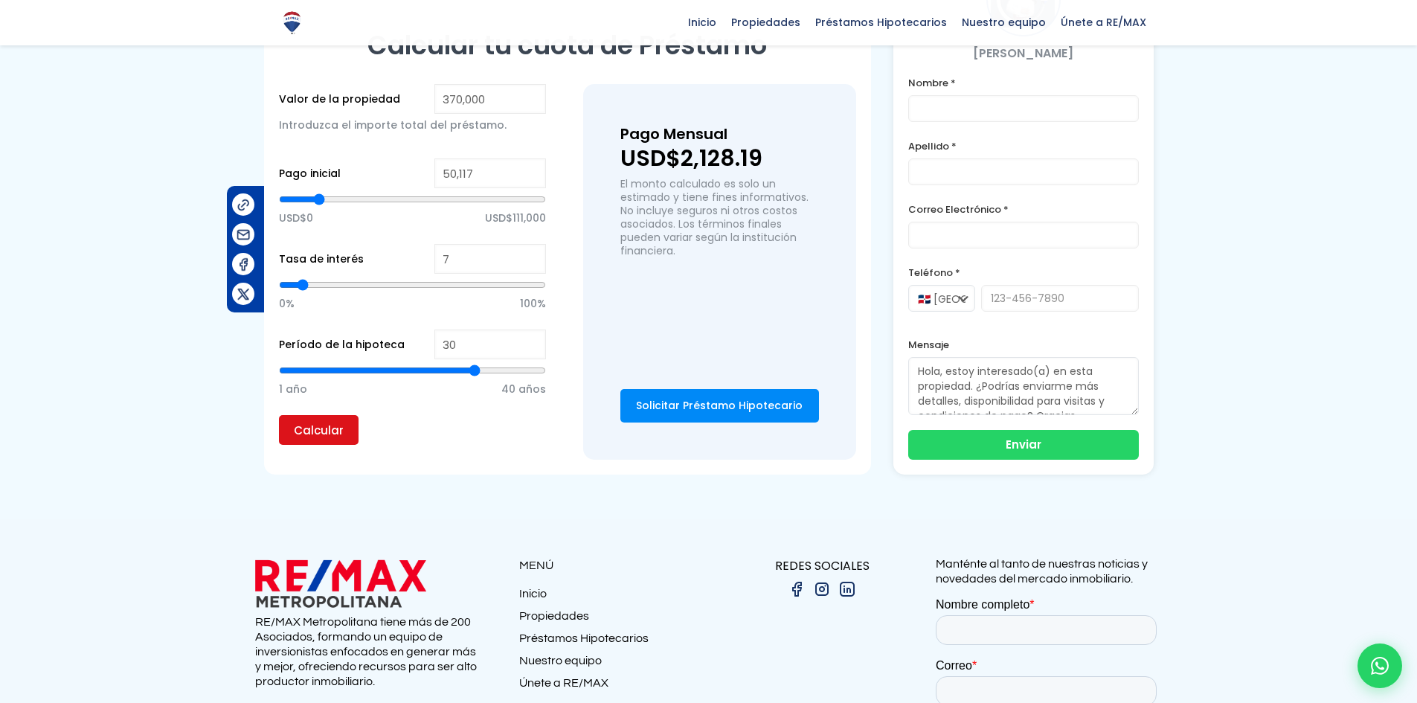
click at [324, 415] on input "Calcular" at bounding box center [319, 430] width 80 height 30
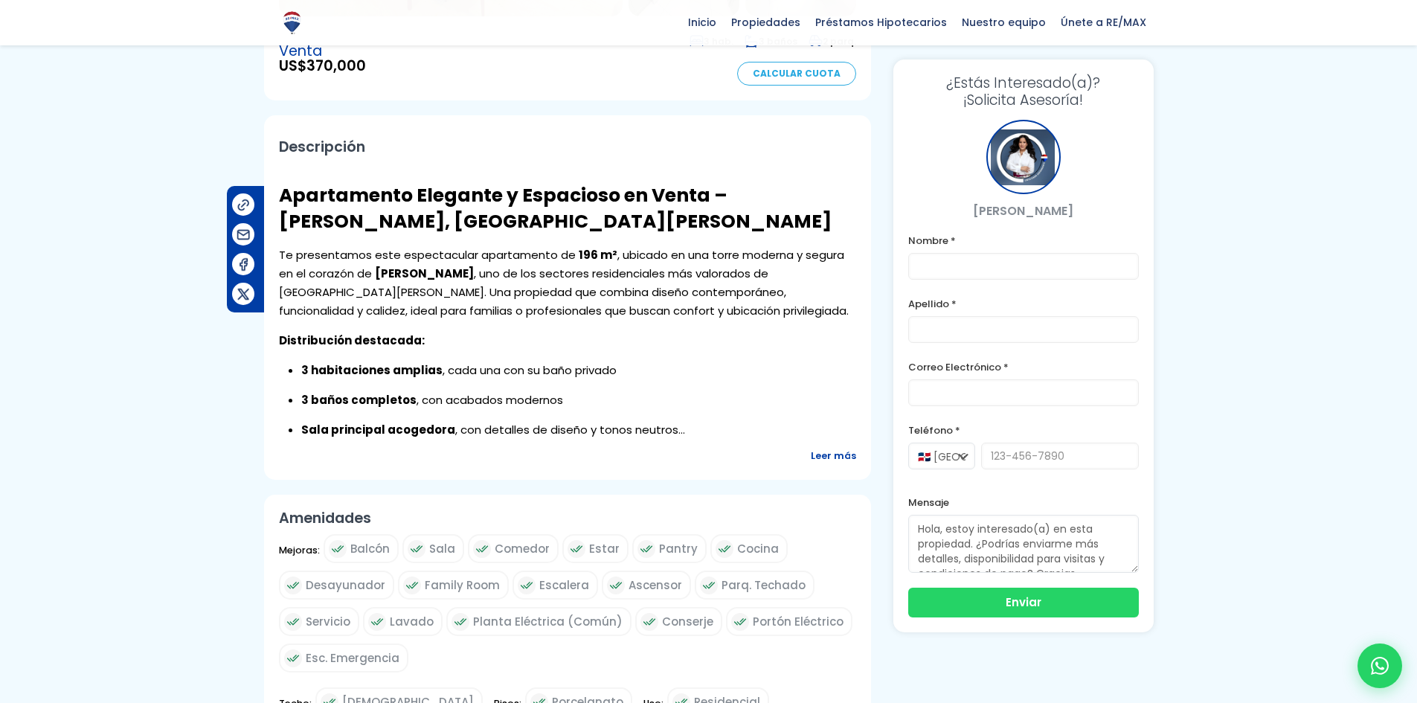
scroll to position [0, 0]
